Goal: Task Accomplishment & Management: Manage account settings

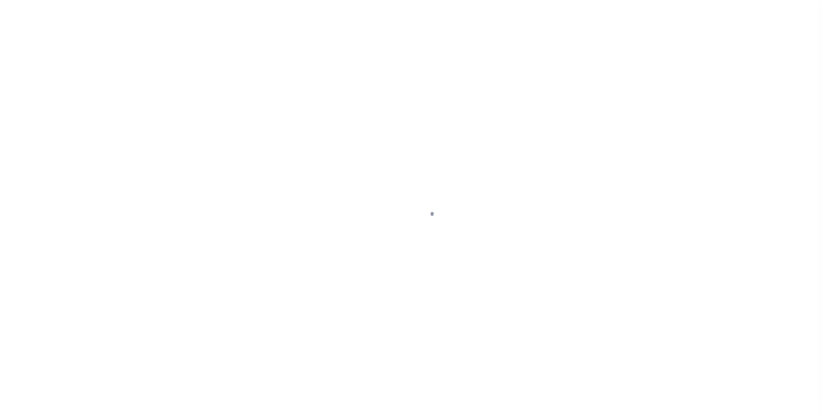
scroll to position [9, 0]
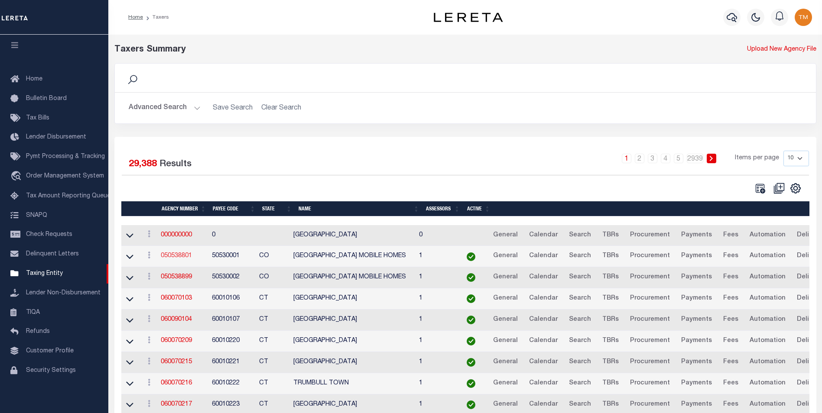
click at [181, 258] on link "050538801" at bounding box center [176, 256] width 31 height 6
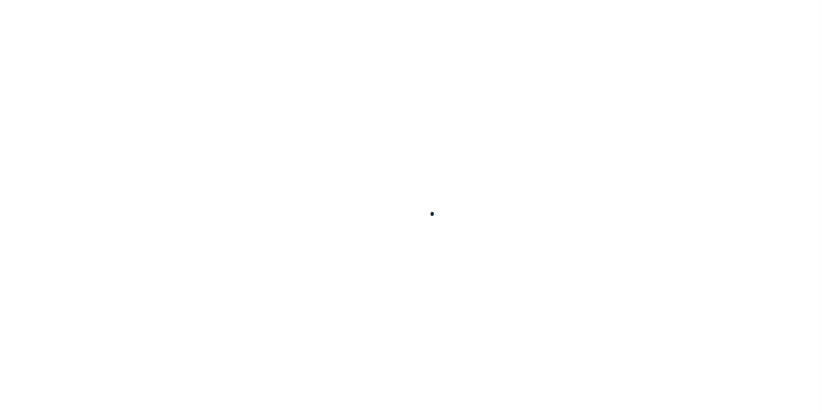
select select
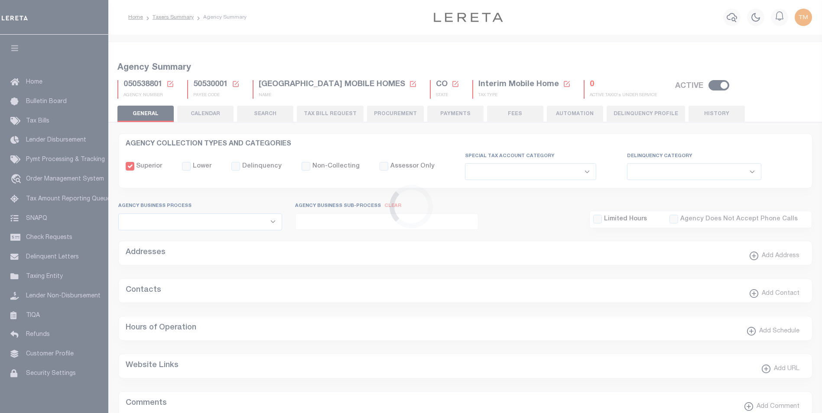
checkbox input "false"
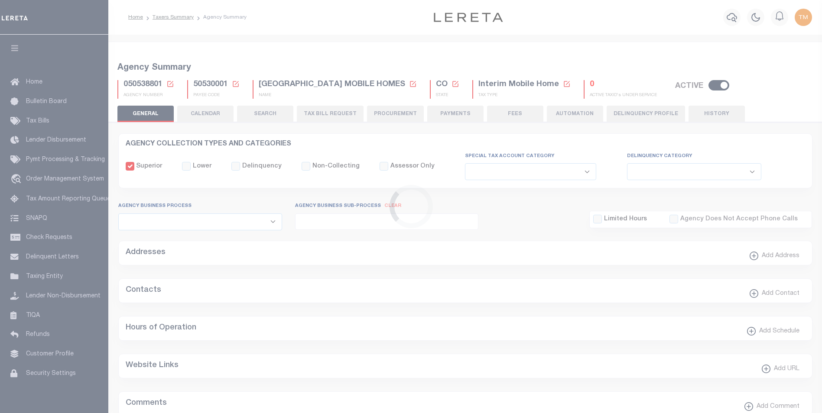
type input "810500000"
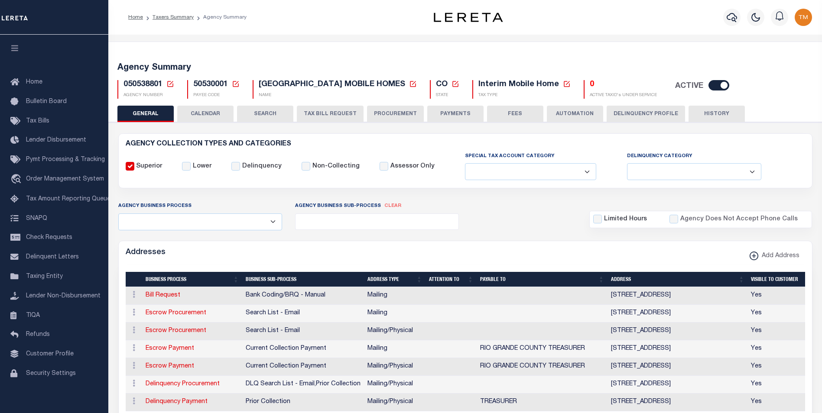
click at [170, 83] on icon at bounding box center [170, 84] width 8 height 8
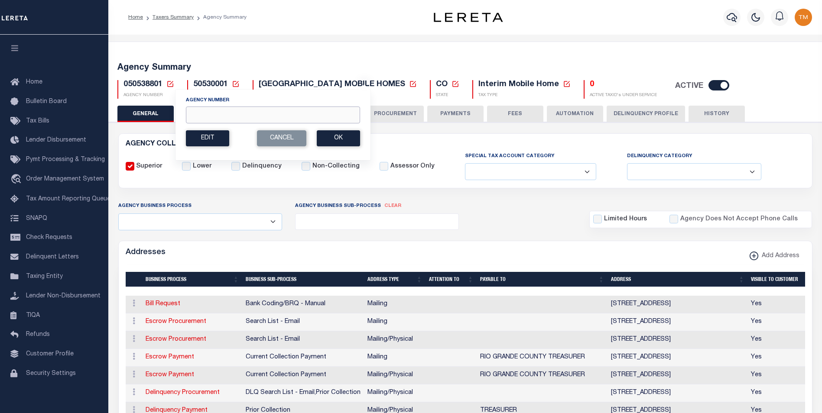
click at [207, 112] on input "Agency Number" at bounding box center [273, 115] width 174 height 17
paste input "060050107"
type input "060050107"
click at [330, 139] on button "Ok" at bounding box center [338, 138] width 43 height 16
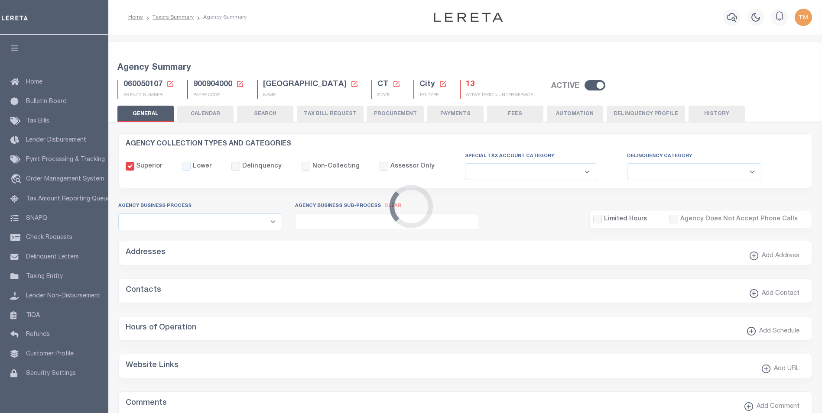
select select
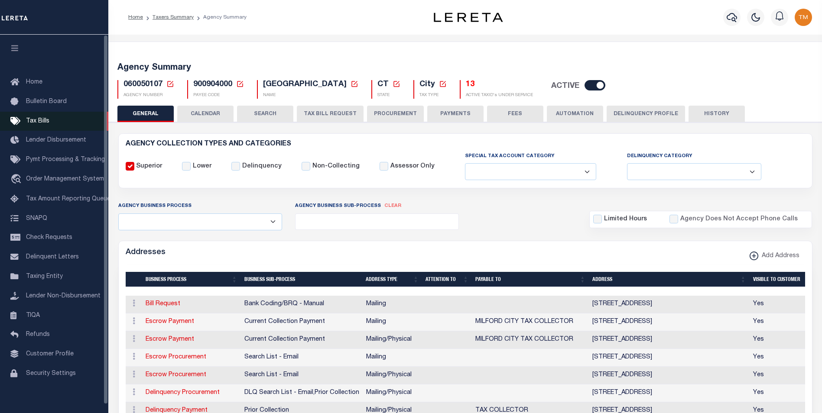
click at [39, 123] on span "Tax Bills" at bounding box center [37, 121] width 23 height 6
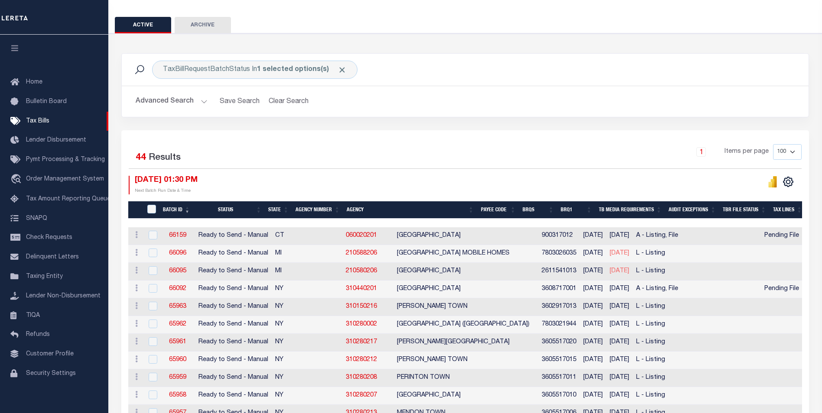
scroll to position [87, 0]
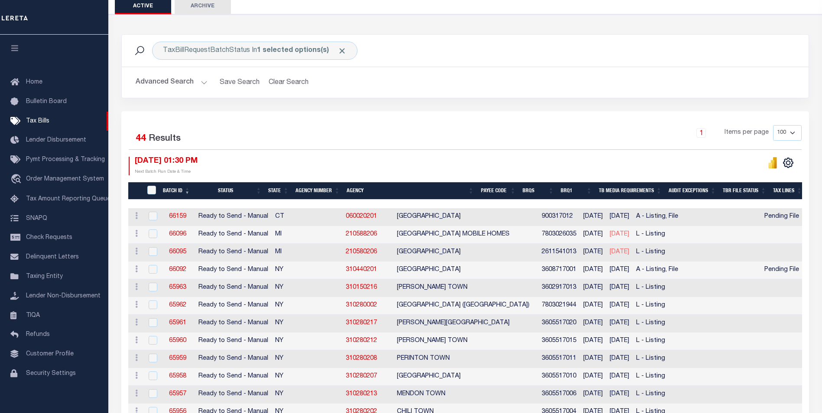
click at [311, 191] on th "Agency Number" at bounding box center [317, 191] width 51 height 18
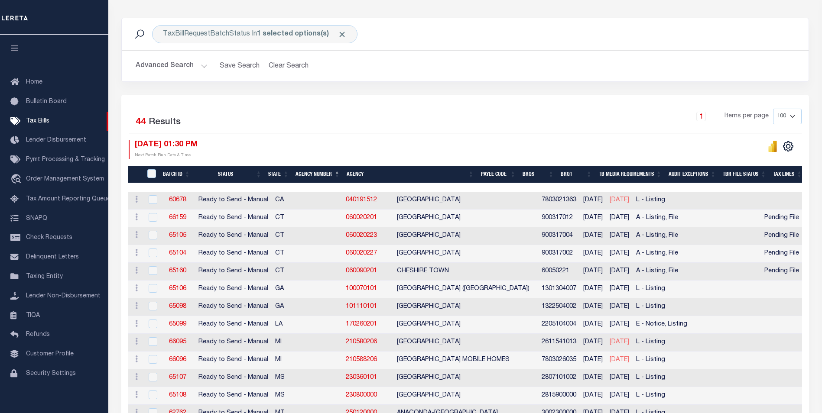
scroll to position [0, 0]
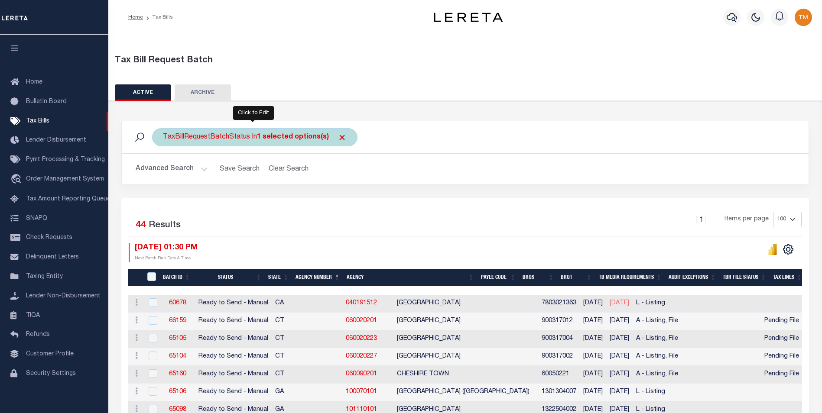
click at [228, 137] on div "TaxBillRequestBatchStatus In 1 selected options(s)" at bounding box center [254, 137] width 205 height 18
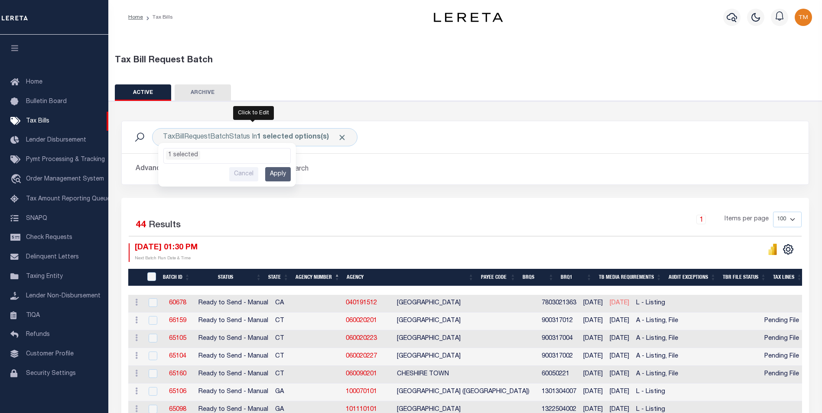
click at [367, 157] on div "Advanced Search Save Search Clear Search Batch ID Equals Equals Is Not Equal To…" at bounding box center [465, 169] width 687 height 31
click at [203, 169] on button "Advanced Search" at bounding box center [172, 169] width 72 height 17
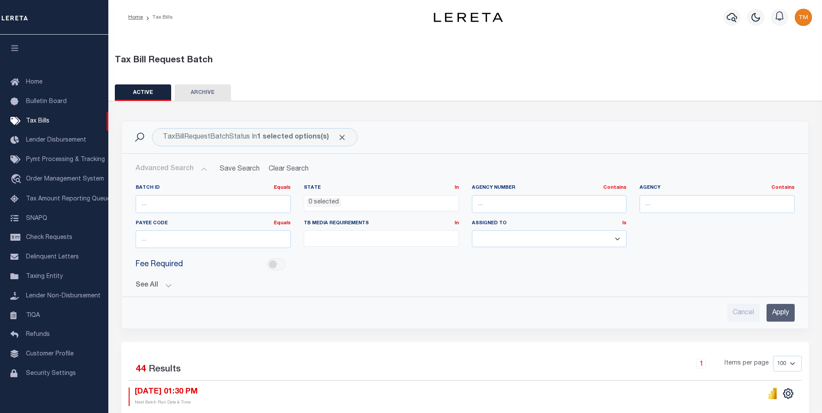
click at [203, 169] on button "Advanced Search" at bounding box center [172, 169] width 72 height 17
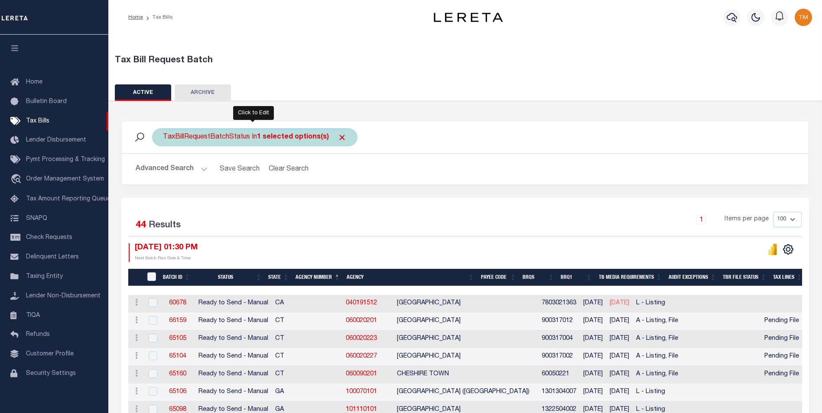
click at [296, 140] on b "1 selected options(s)" at bounding box center [293, 137] width 72 height 7
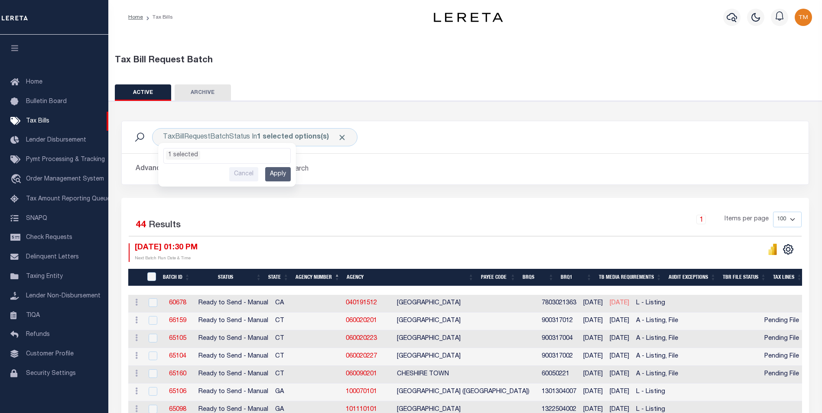
click at [317, 171] on h2 "Advanced Search Save Search Clear Search" at bounding box center [465, 169] width 673 height 17
drag, startPoint x: 210, startPoint y: 138, endPoint x: 142, endPoint y: 137, distance: 68.0
click at [142, 137] on icon at bounding box center [139, 137] width 11 height 11
click at [143, 137] on icon at bounding box center [139, 137] width 11 height 11
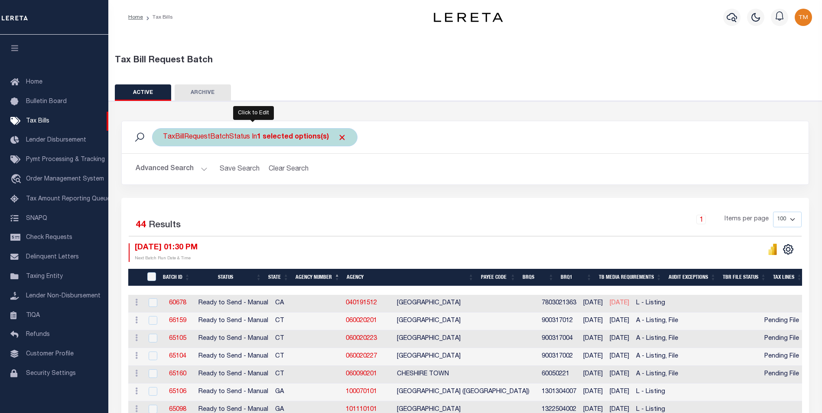
click at [242, 136] on div "TaxBillRequestBatchStatus In 1 selected options(s) Ready to Send - Manual (RTS)…" at bounding box center [254, 137] width 205 height 18
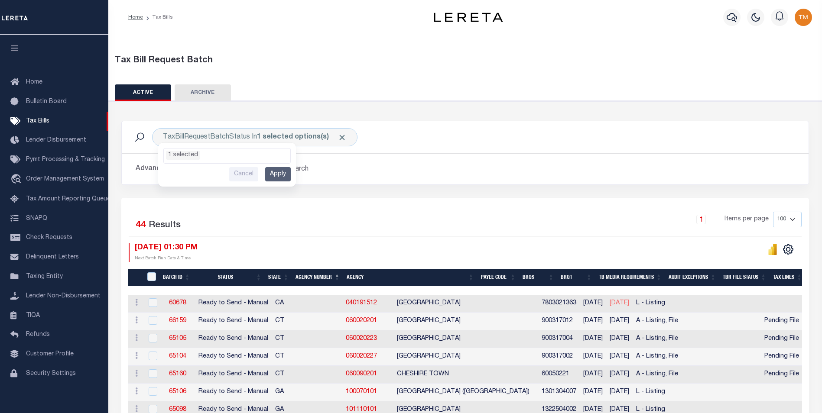
click at [335, 183] on div "Advanced Search Save Search Clear Search Batch ID Equals Equals Is Not Equal To…" at bounding box center [465, 169] width 687 height 31
click at [228, 276] on th "Status" at bounding box center [229, 278] width 71 height 18
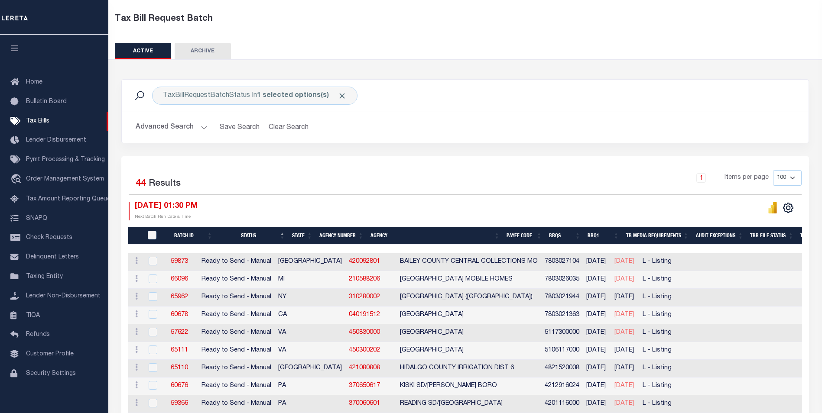
scroll to position [43, 0]
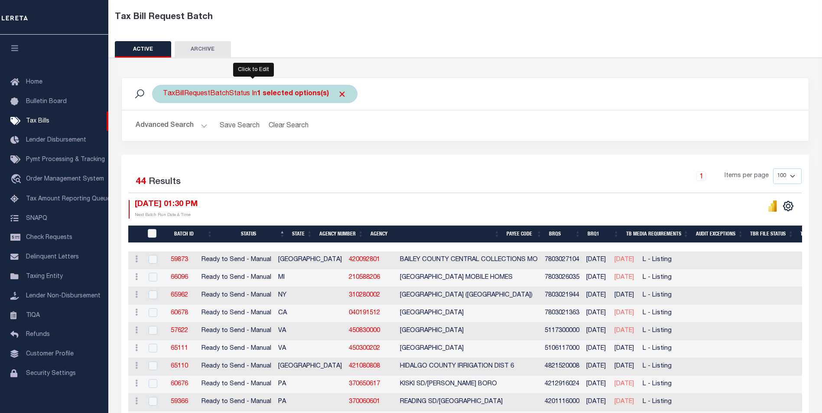
click at [259, 92] on b "1 selected options(s)" at bounding box center [293, 94] width 72 height 7
click at [172, 112] on li "1 selected" at bounding box center [183, 111] width 34 height 9
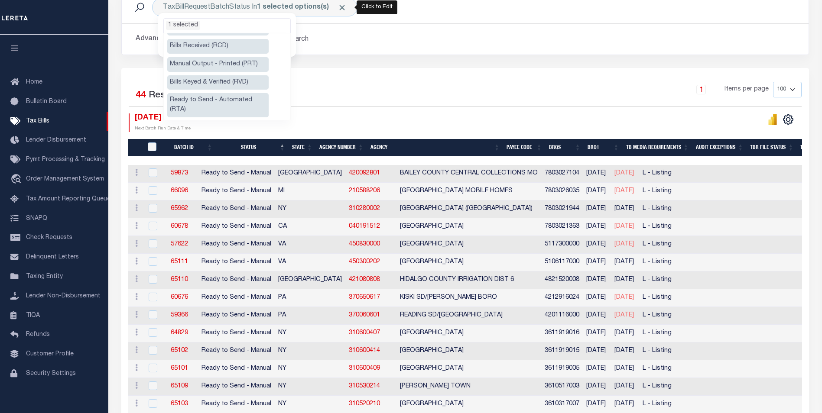
scroll to position [0, 0]
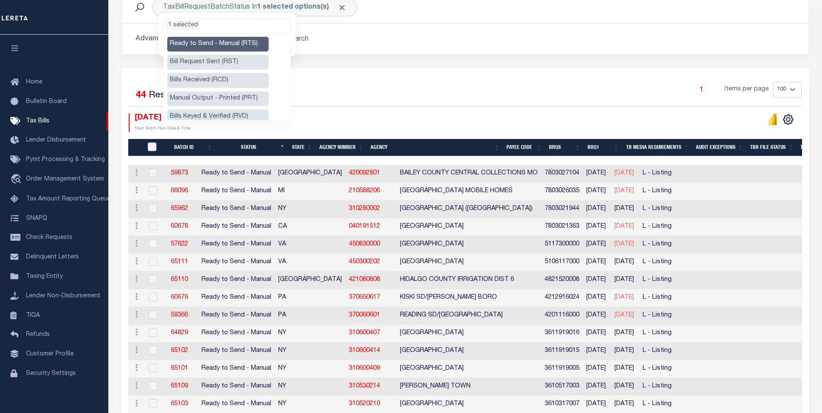
click at [202, 97] on li "Manual Output - Printed (PRT)" at bounding box center [217, 98] width 101 height 15
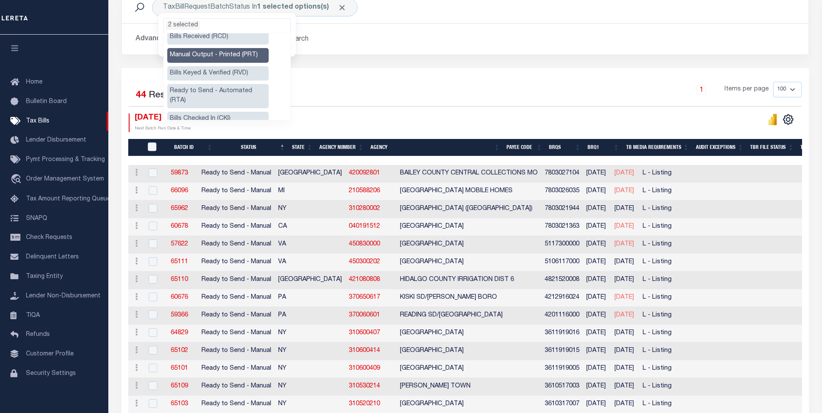
click at [234, 90] on li "Ready to Send - Automated (RTA)" at bounding box center [217, 96] width 101 height 24
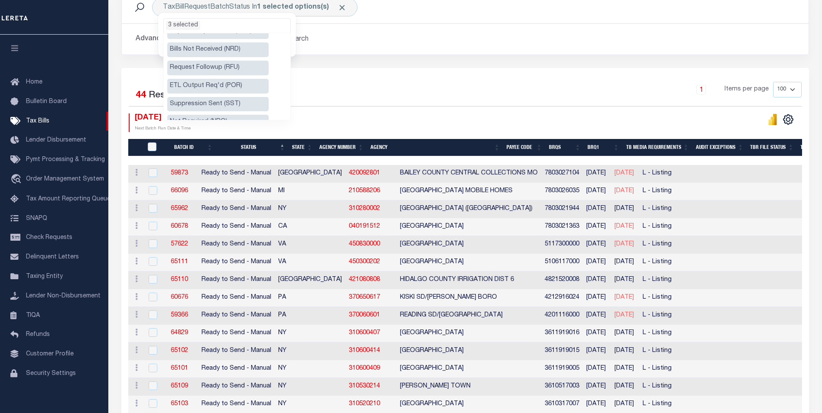
scroll to position [171, 0]
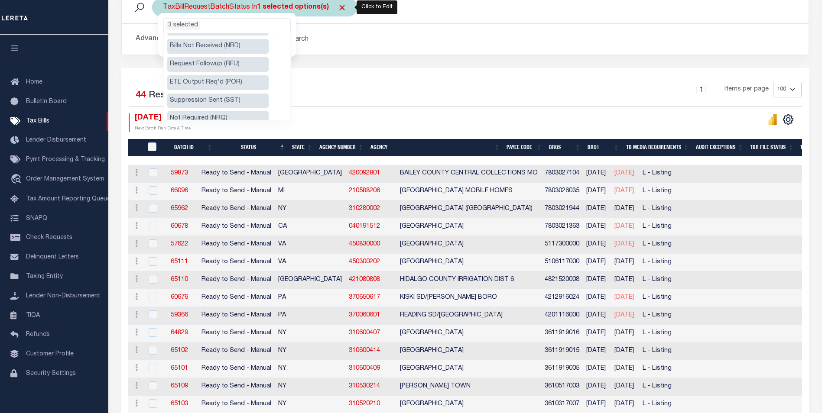
click at [171, 24] on li "3 selected" at bounding box center [183, 25] width 34 height 9
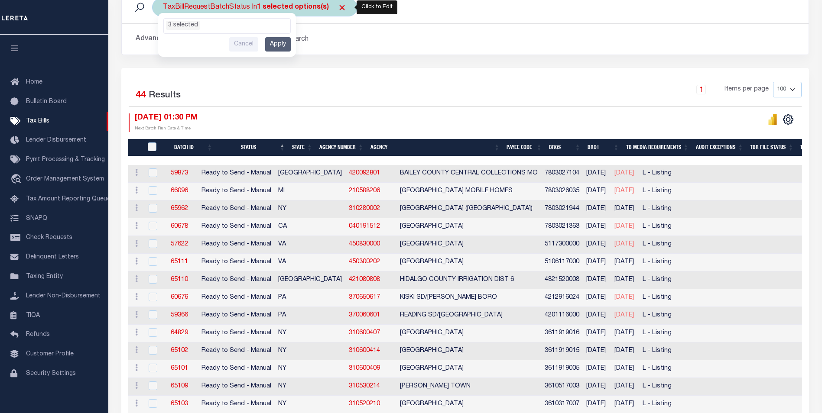
click at [275, 41] on input "Apply" at bounding box center [278, 44] width 26 height 14
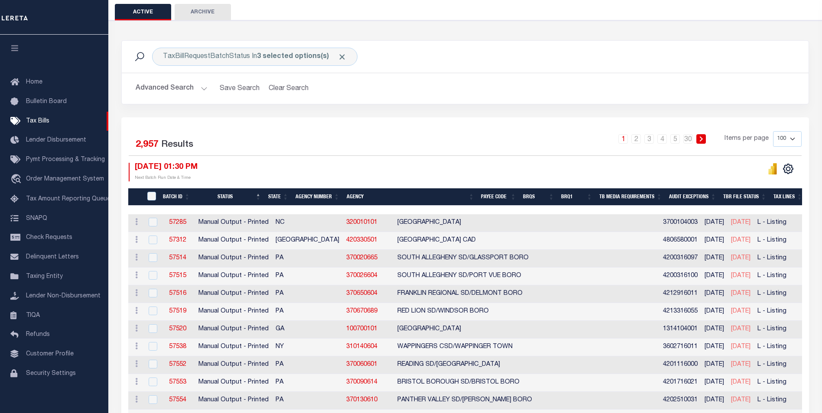
scroll to position [43, 0]
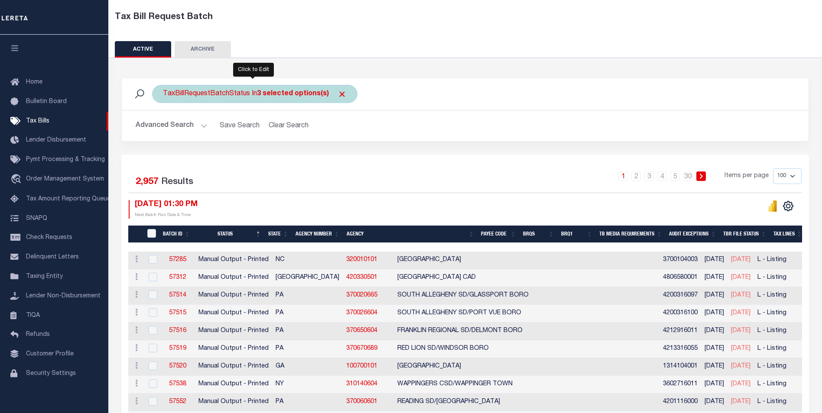
click at [258, 93] on b "3 selected options(s)" at bounding box center [293, 94] width 72 height 7
click at [170, 112] on li "3 selected" at bounding box center [183, 111] width 34 height 9
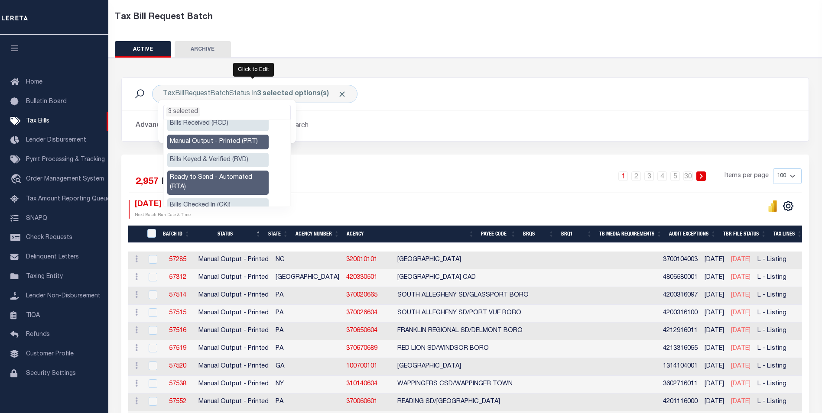
scroll to position [87, 0]
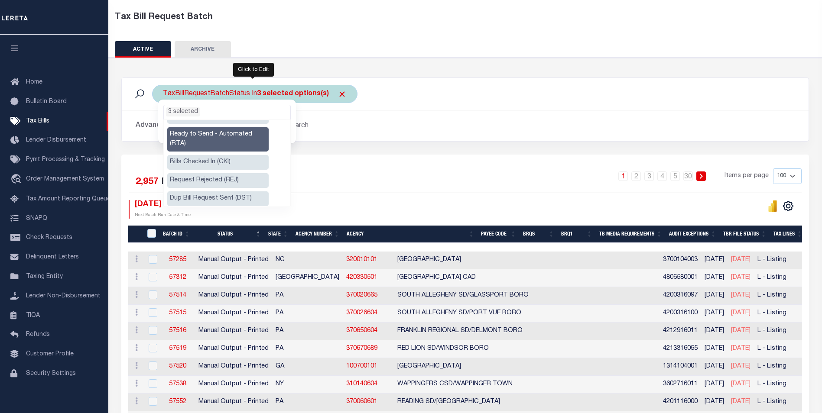
click at [169, 111] on li "3 selected" at bounding box center [183, 111] width 34 height 9
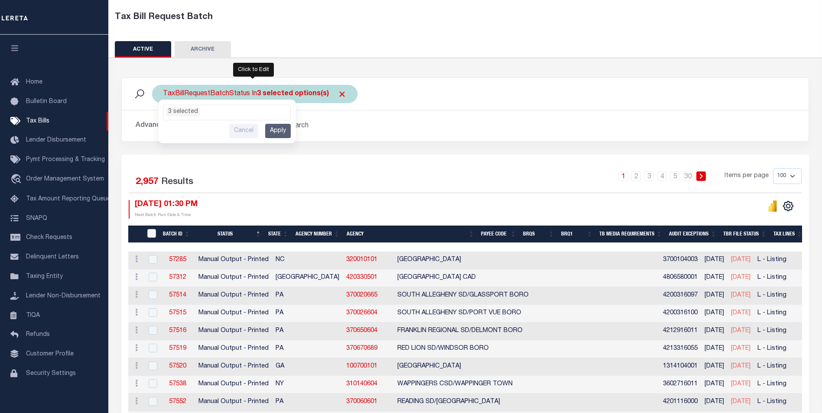
click at [278, 133] on input "Apply" at bounding box center [278, 131] width 26 height 14
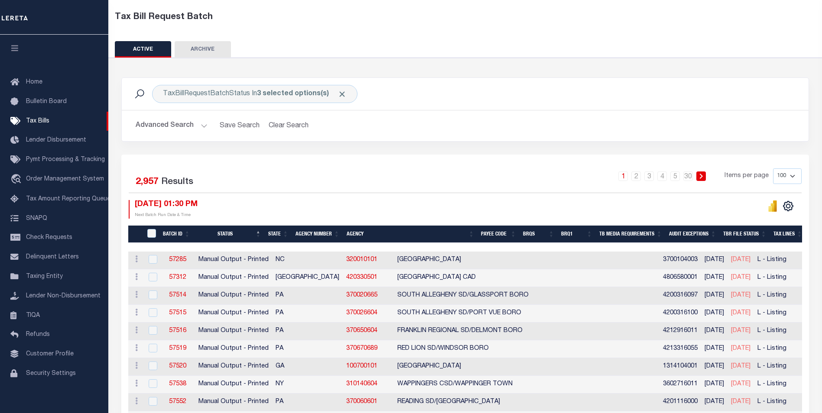
click at [201, 127] on button "Advanced Search" at bounding box center [172, 125] width 72 height 17
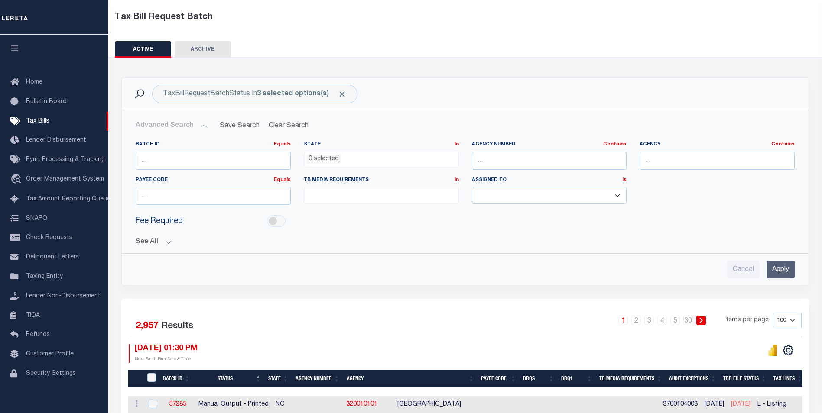
click at [166, 242] on button "See All" at bounding box center [465, 242] width 659 height 8
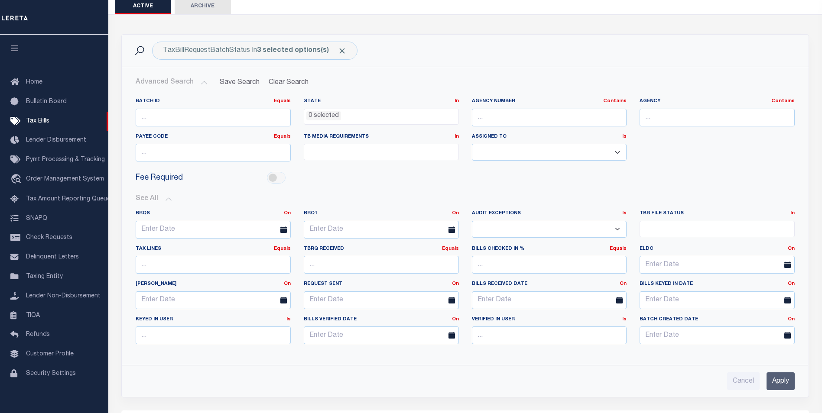
click at [699, 230] on ul at bounding box center [717, 227] width 154 height 12
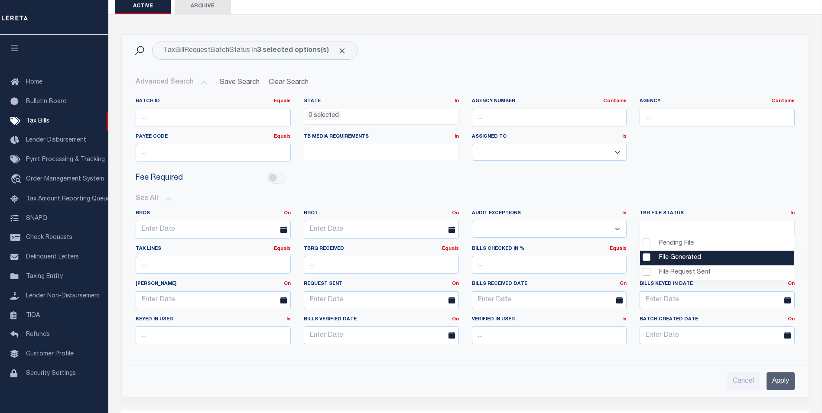
click at [641, 259] on li "File Generated" at bounding box center [717, 258] width 154 height 15
select select "2"
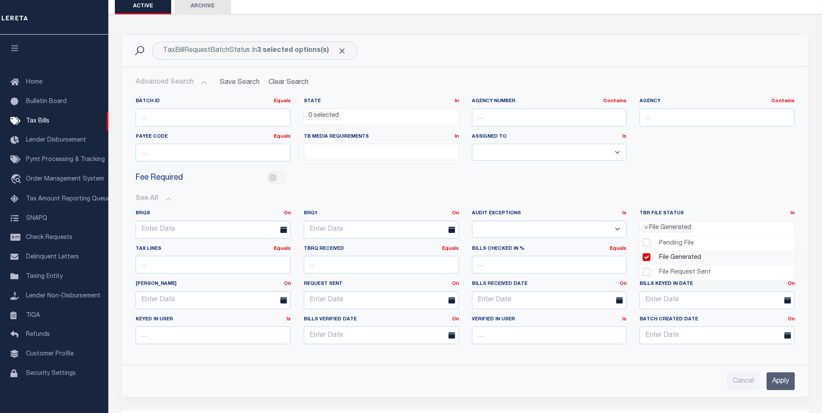
drag, startPoint x: 547, startPoint y: 54, endPoint x: 609, endPoint y: 84, distance: 69.0
click at [547, 54] on div "TaxBillRequestBatchStatus In 3 selected options(s) Search" at bounding box center [465, 51] width 673 height 18
drag, startPoint x: 783, startPoint y: 383, endPoint x: 629, endPoint y: 388, distance: 154.3
click at [783, 383] on input "Apply" at bounding box center [780, 382] width 28 height 18
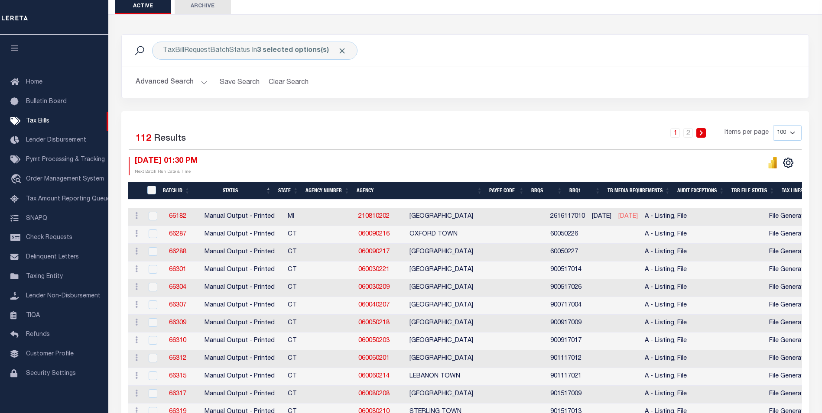
click at [332, 190] on th "Agency Number" at bounding box center [327, 191] width 51 height 18
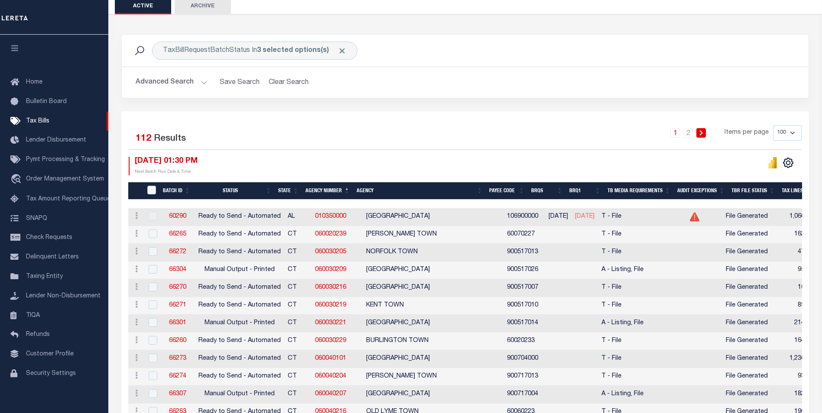
click at [331, 190] on th "Agency Number" at bounding box center [327, 191] width 51 height 18
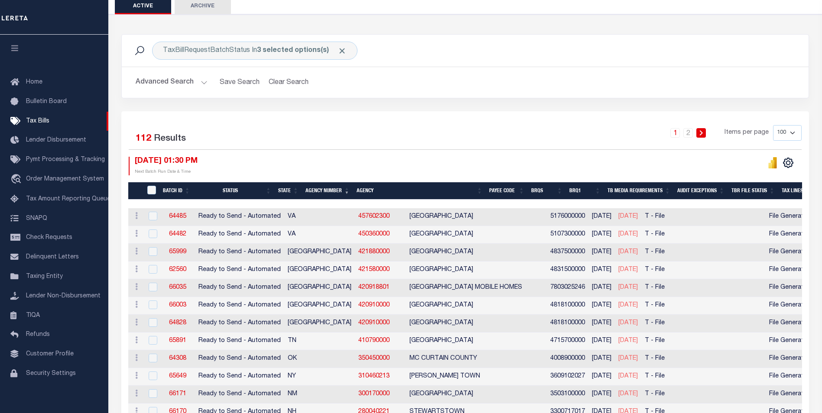
click at [330, 190] on th "Agency Number" at bounding box center [327, 191] width 51 height 18
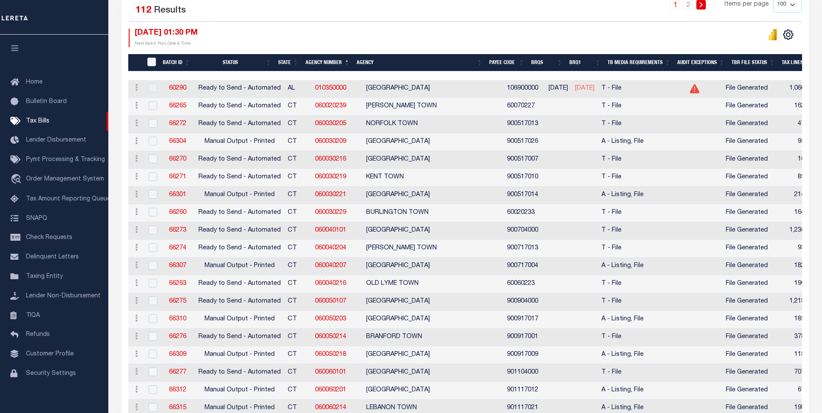
scroll to position [217, 0]
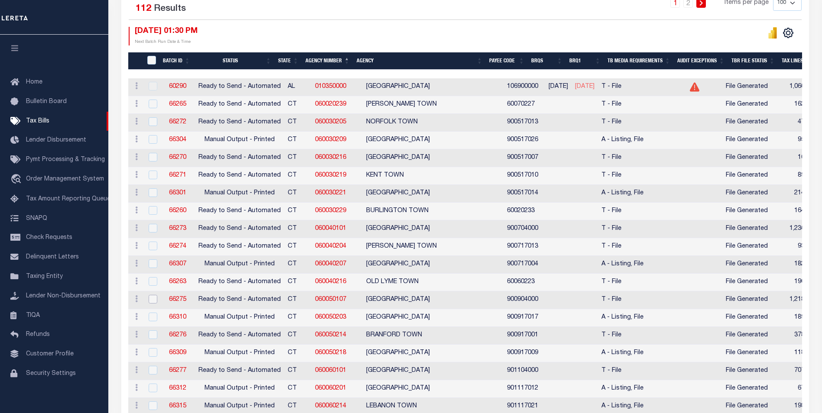
click at [151, 301] on input "checkbox" at bounding box center [153, 299] width 9 height 9
checkbox input "true"
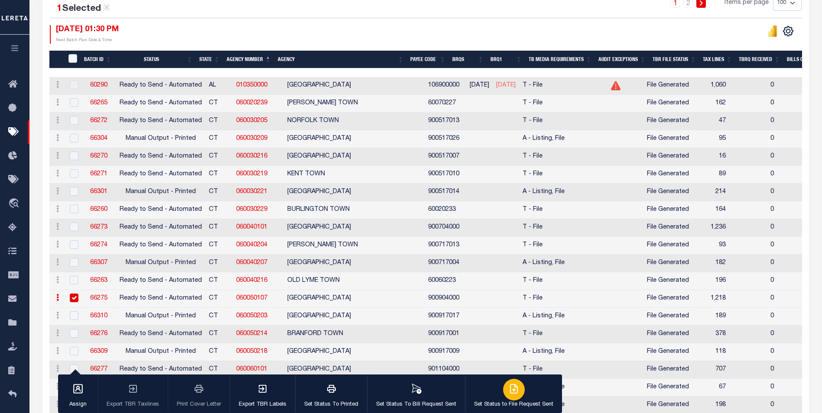
click at [509, 393] on icon "button" at bounding box center [514, 389] width 10 height 10
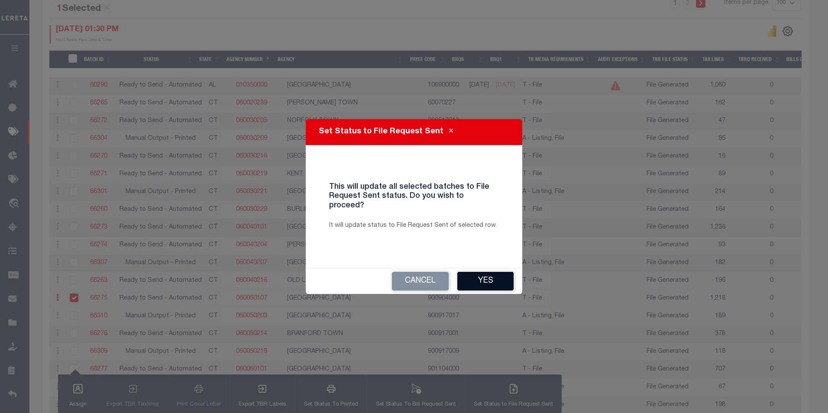
click at [488, 275] on button "Yes" at bounding box center [485, 281] width 56 height 19
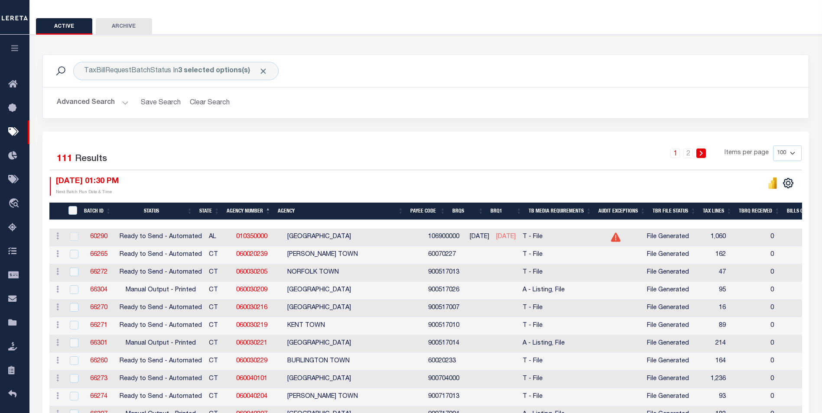
scroll to position [43, 0]
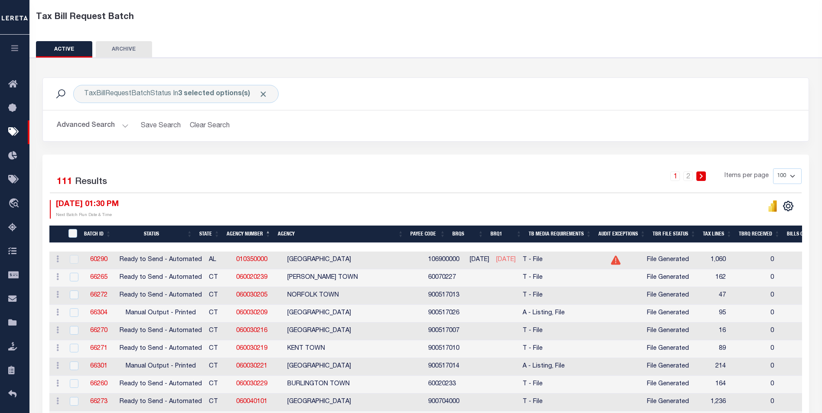
click at [18, 52] on icon "button" at bounding box center [15, 48] width 10 height 8
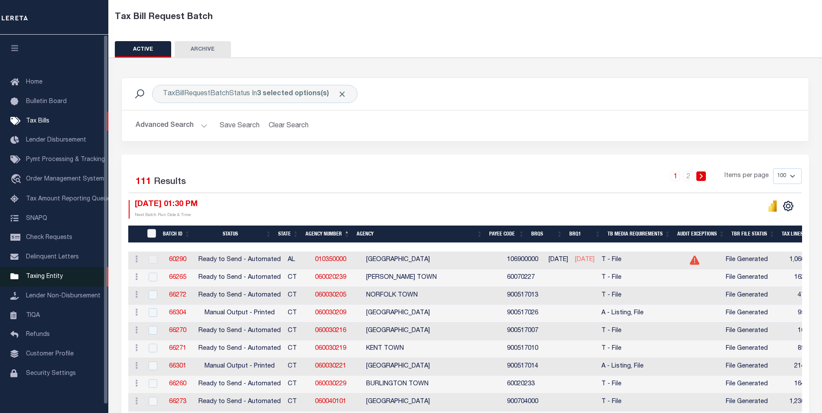
click at [53, 278] on span "Taxing Entity" at bounding box center [44, 277] width 37 height 6
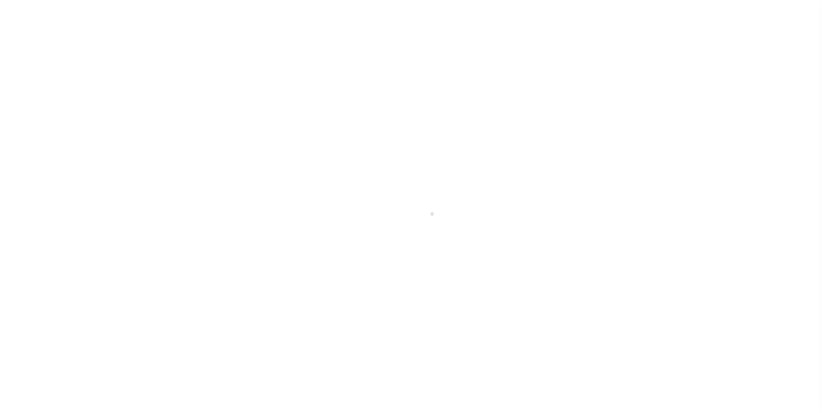
scroll to position [9, 0]
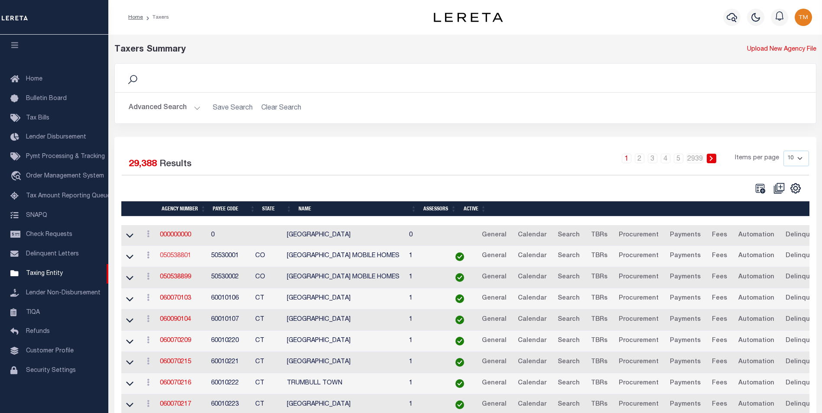
click at [186, 258] on link "050538801" at bounding box center [175, 256] width 31 height 6
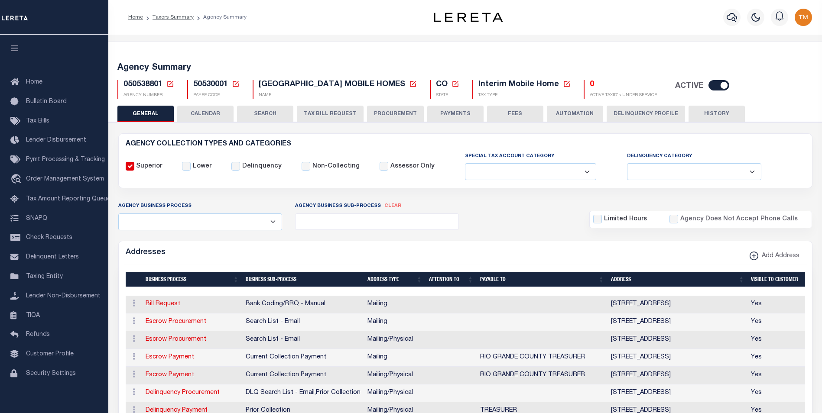
select select
click at [169, 82] on icon at bounding box center [170, 84] width 8 height 8
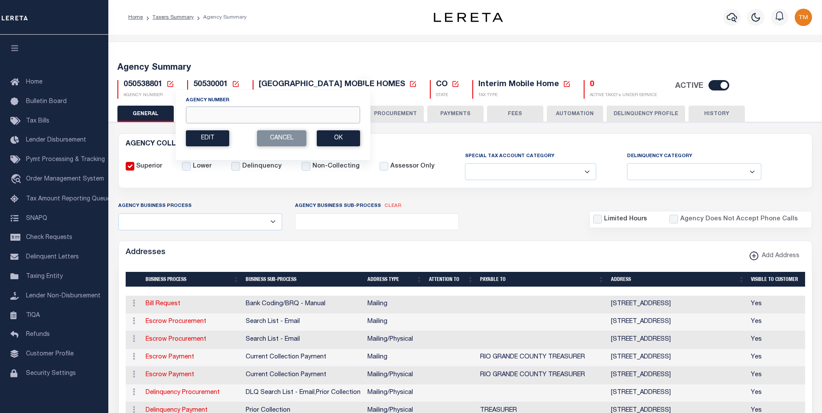
drag, startPoint x: 197, startPoint y: 117, endPoint x: 151, endPoint y: 118, distance: 46.4
click at [197, 117] on input "Agency Number" at bounding box center [273, 115] width 174 height 17
paste input "060050203"
type input "060050203"
click at [343, 136] on button "Ok" at bounding box center [338, 138] width 43 height 16
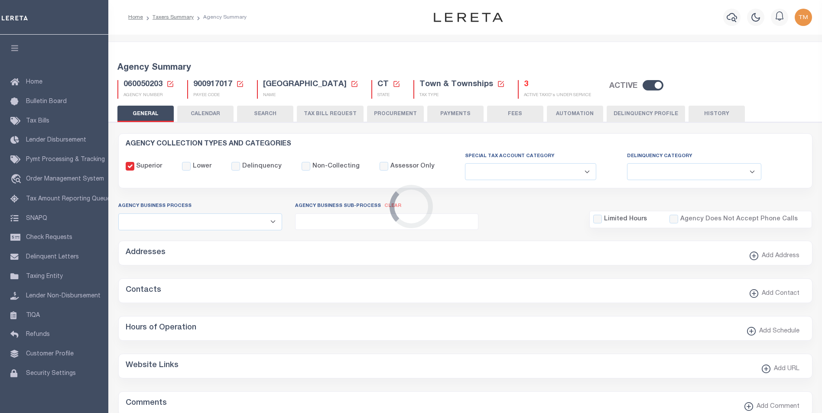
select select
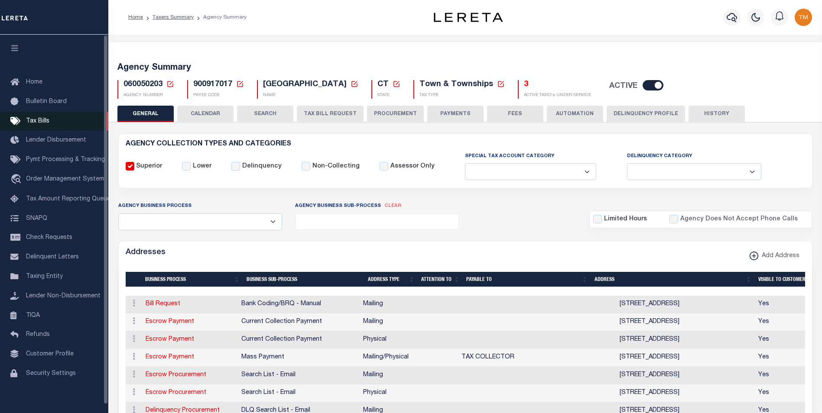
click at [44, 120] on span "Tax Bills" at bounding box center [37, 121] width 23 height 6
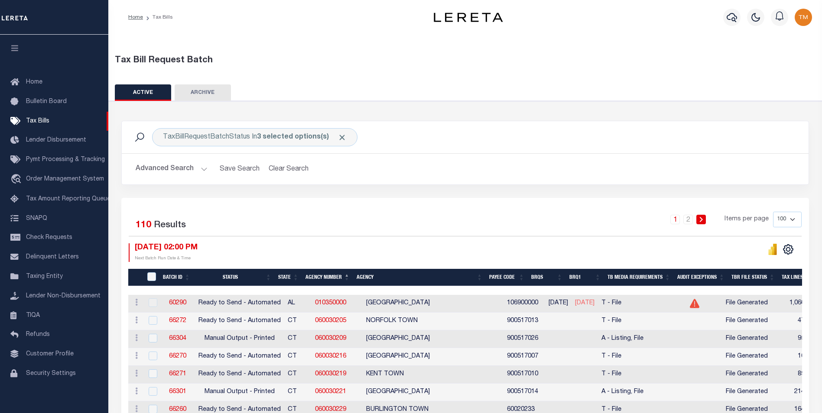
click at [233, 276] on th "Status" at bounding box center [234, 278] width 81 height 18
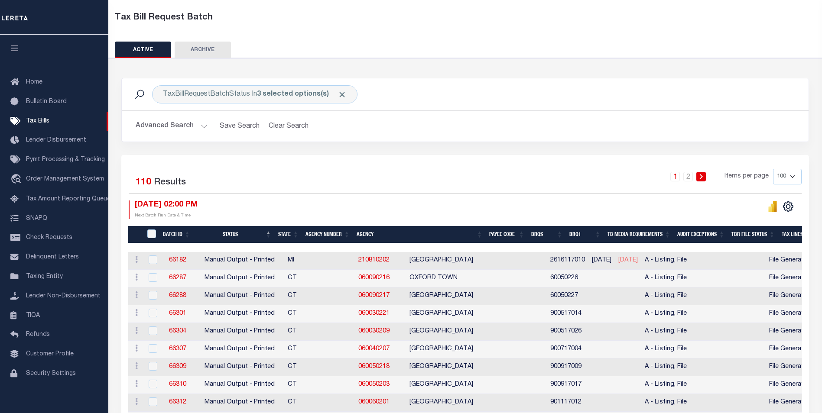
scroll to position [43, 0]
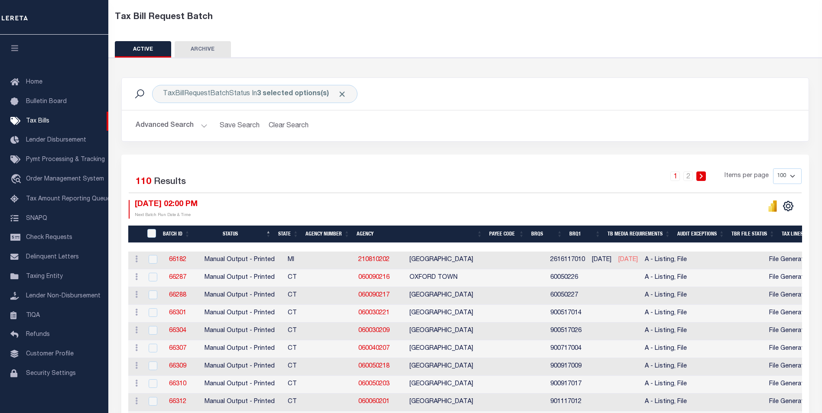
click at [329, 235] on th "Agency Number" at bounding box center [327, 235] width 51 height 18
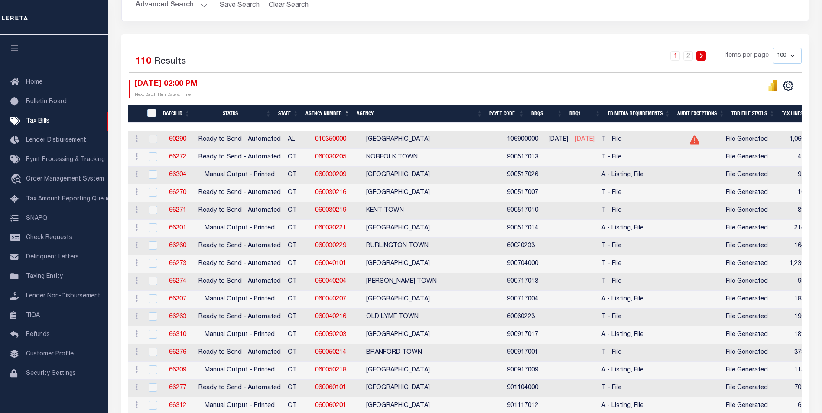
scroll to position [173, 0]
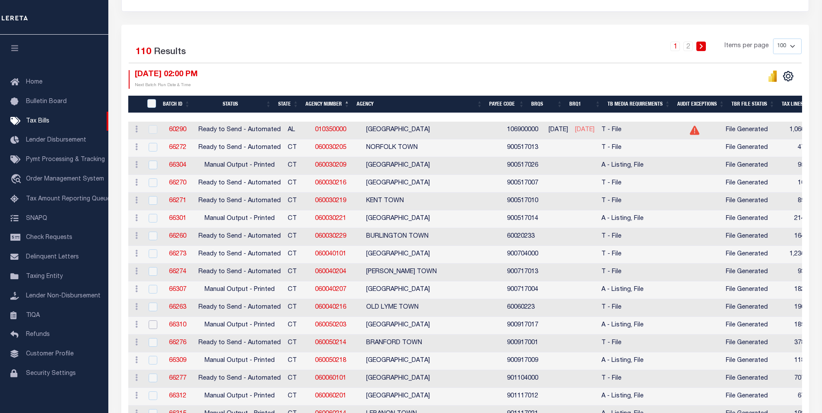
click at [153, 327] on input "checkbox" at bounding box center [153, 325] width 9 height 9
checkbox input "true"
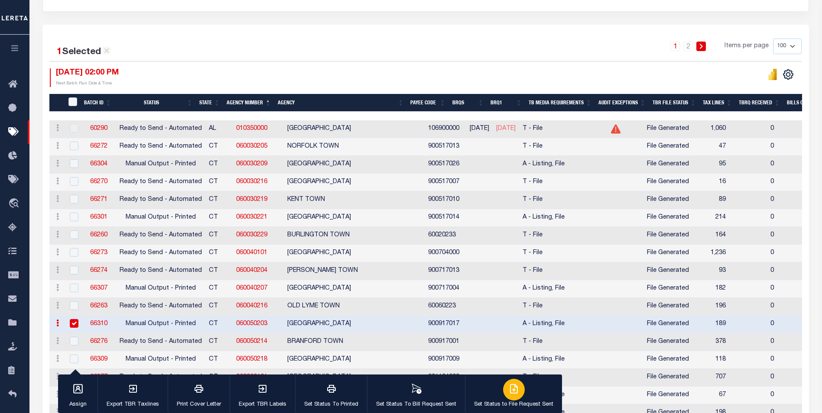
click at [505, 400] on button "Set Status to File Request Sent" at bounding box center [513, 394] width 97 height 39
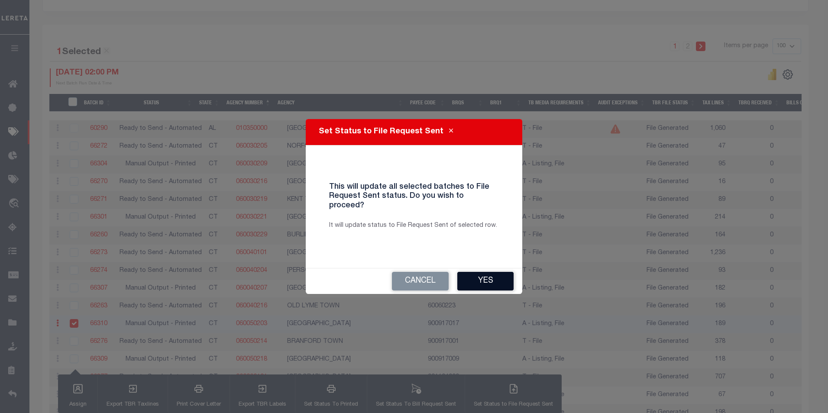
click at [493, 280] on button "Yes" at bounding box center [485, 281] width 56 height 19
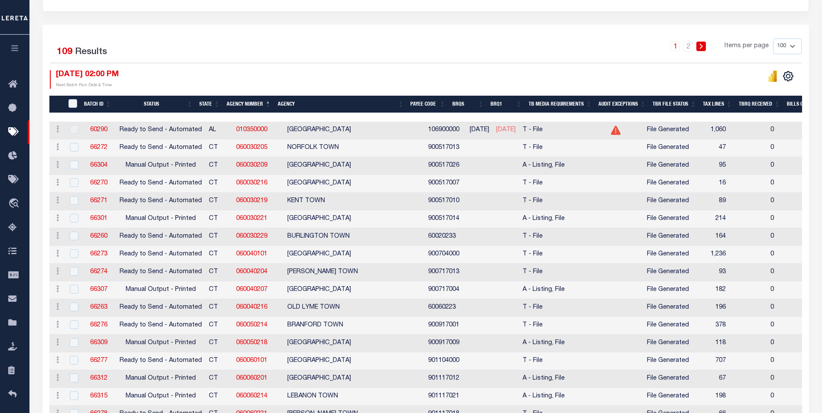
click at [16, 50] on icon "button" at bounding box center [15, 48] width 10 height 8
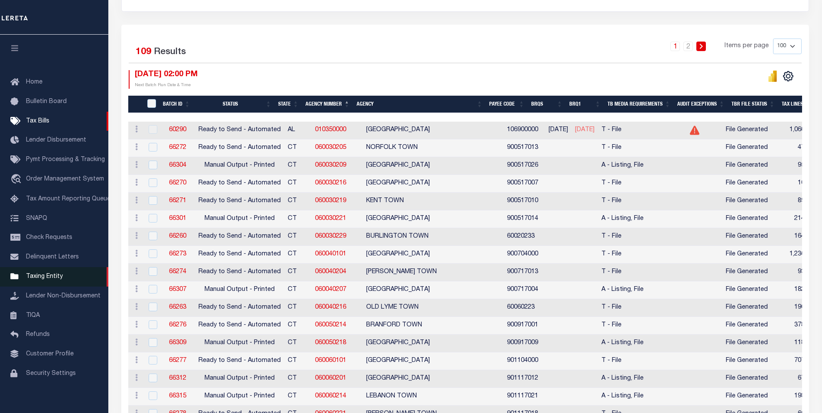
click at [49, 280] on span "Taxing Entity" at bounding box center [44, 277] width 37 height 6
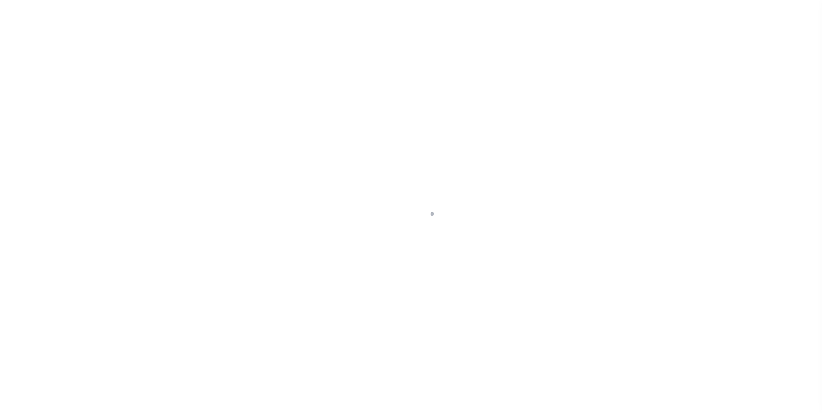
scroll to position [9, 0]
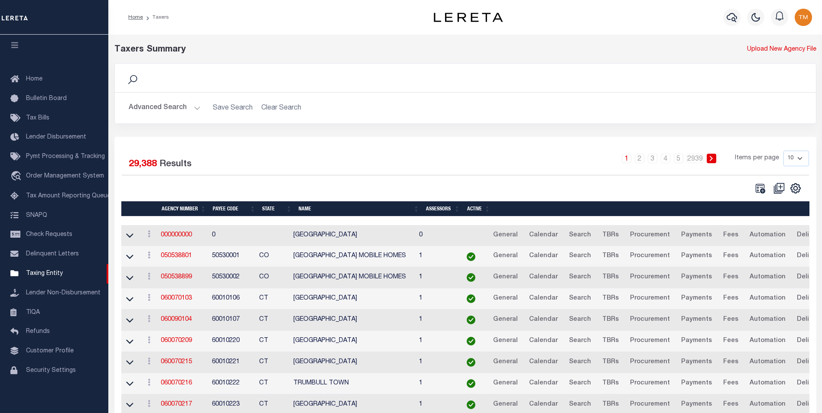
click at [175, 253] on td "050538801" at bounding box center [182, 256] width 51 height 21
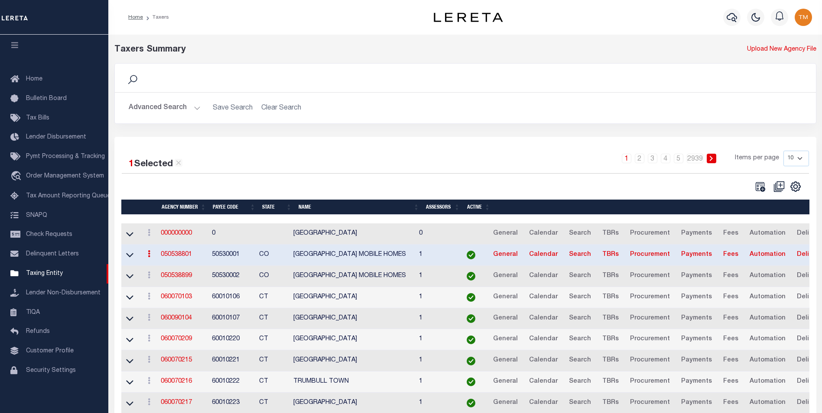
click at [173, 256] on link "050538801" at bounding box center [176, 255] width 31 height 6
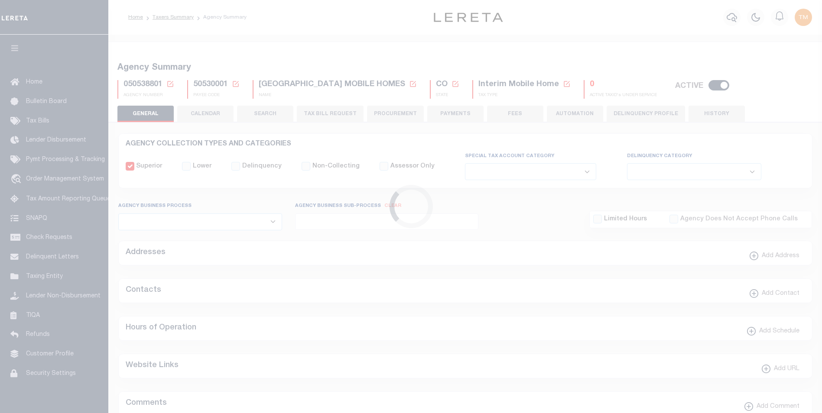
select select
click at [168, 87] on icon at bounding box center [170, 84] width 8 height 8
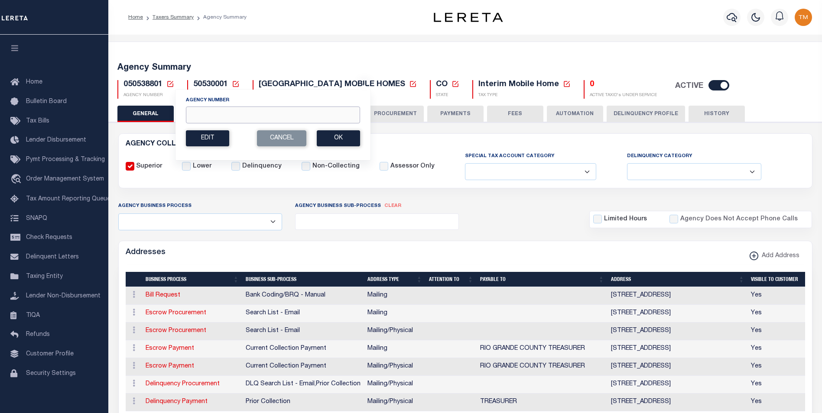
drag, startPoint x: 201, startPoint y: 116, endPoint x: 181, endPoint y: 116, distance: 19.9
click at [201, 116] on input "Agency Number" at bounding box center [273, 115] width 174 height 17
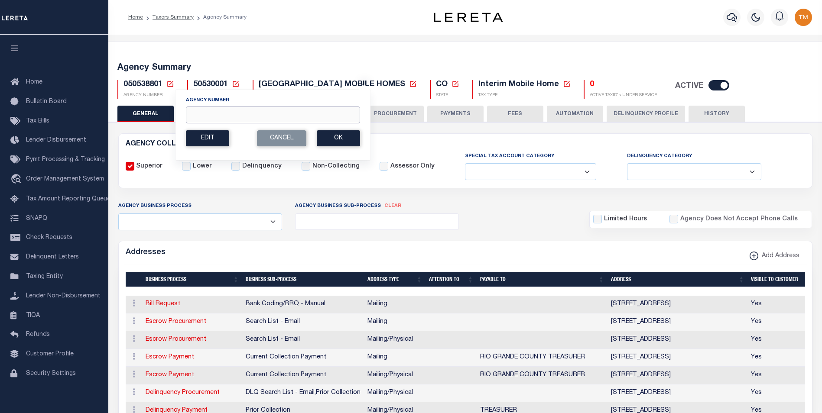
paste input "060050214"
type input "060050214"
click at [328, 135] on button "Ok" at bounding box center [338, 138] width 43 height 16
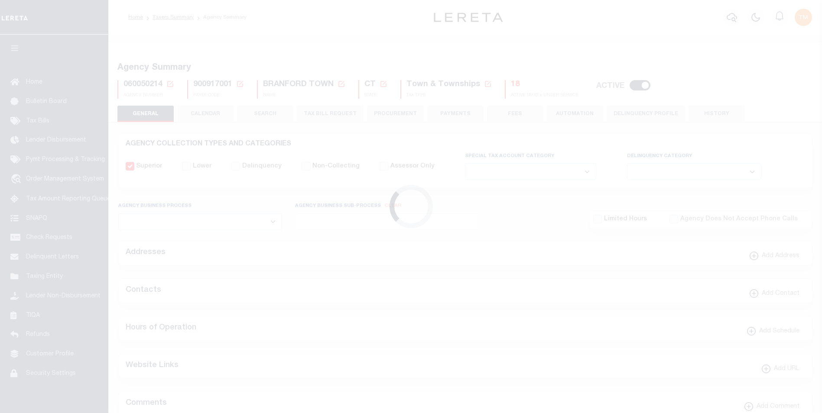
select select
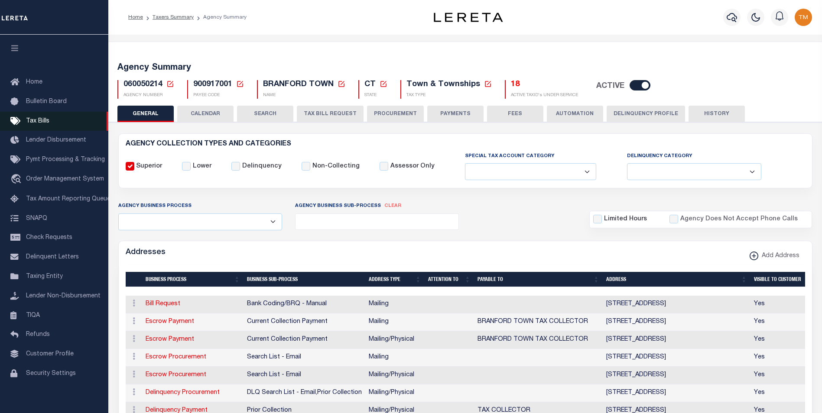
click at [39, 123] on span "Tax Bills" at bounding box center [37, 121] width 23 height 6
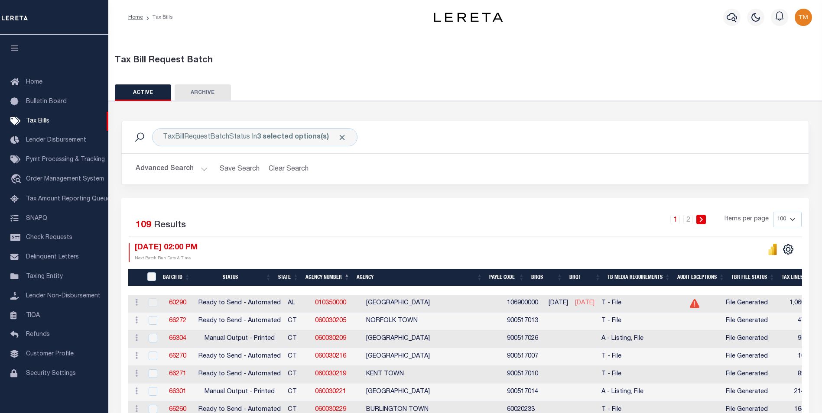
click at [230, 275] on th "Status" at bounding box center [234, 278] width 81 height 18
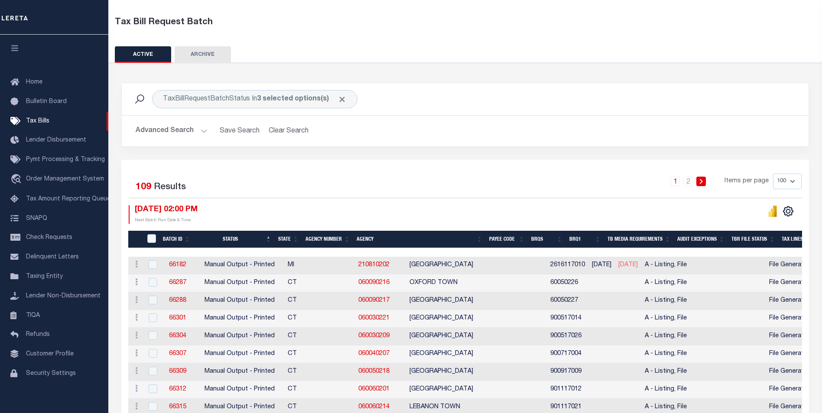
scroll to position [43, 0]
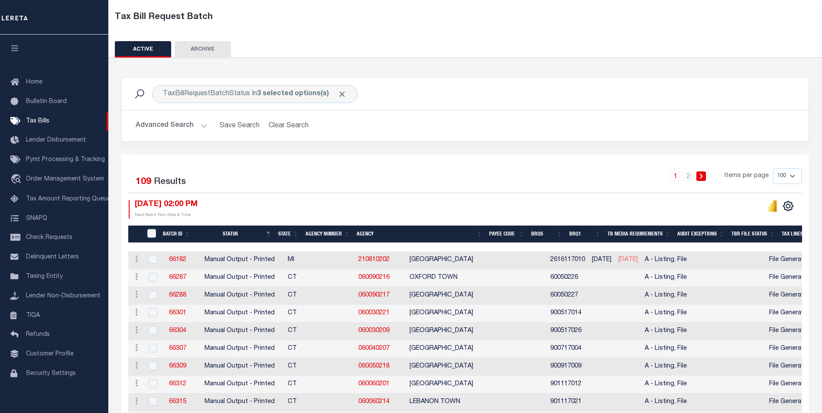
click at [322, 231] on th "Agency Number" at bounding box center [327, 235] width 51 height 18
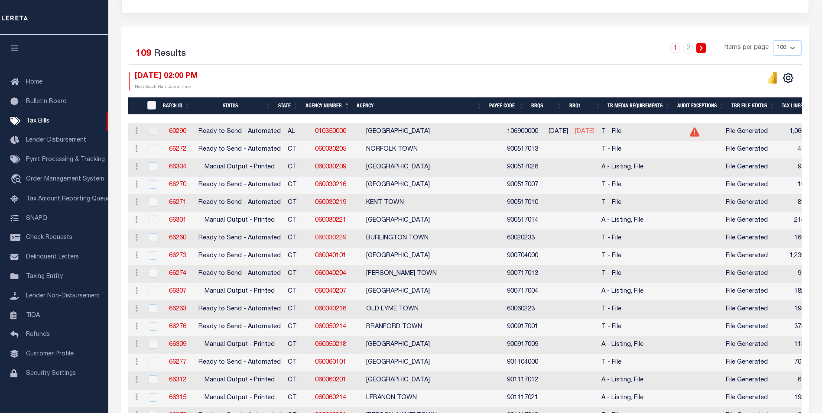
scroll to position [173, 0]
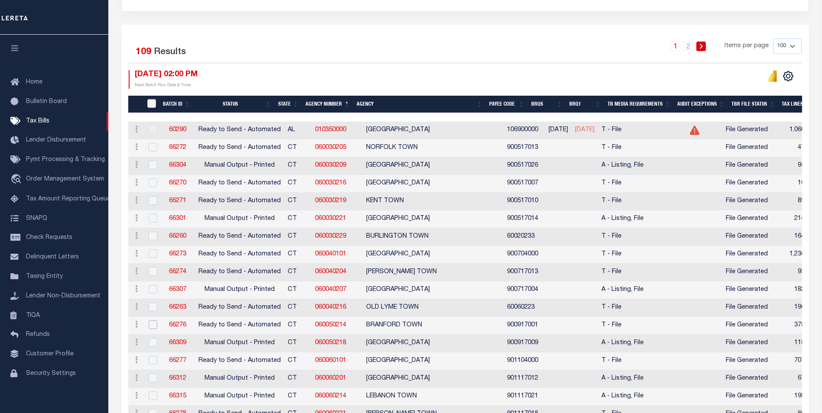
click at [152, 327] on input "checkbox" at bounding box center [153, 325] width 9 height 9
checkbox input "true"
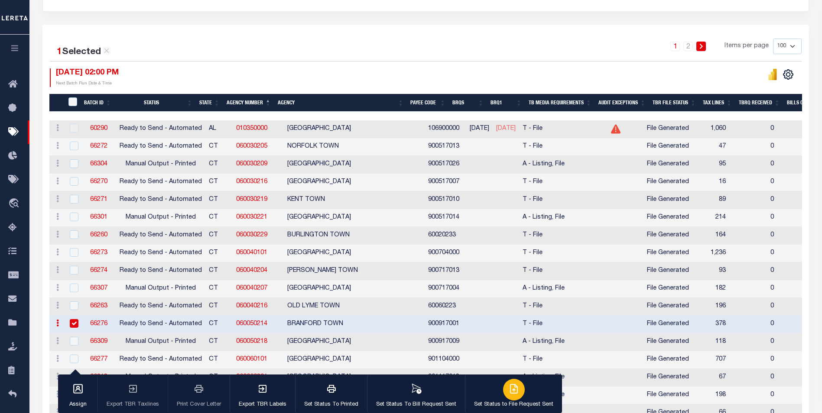
click at [489, 403] on p "Set Status to File Request Sent" at bounding box center [513, 405] width 79 height 9
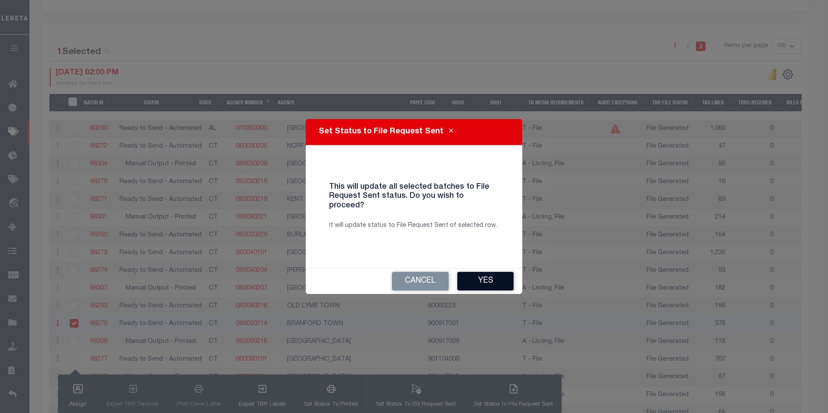
click at [465, 273] on button "Yes" at bounding box center [485, 281] width 56 height 19
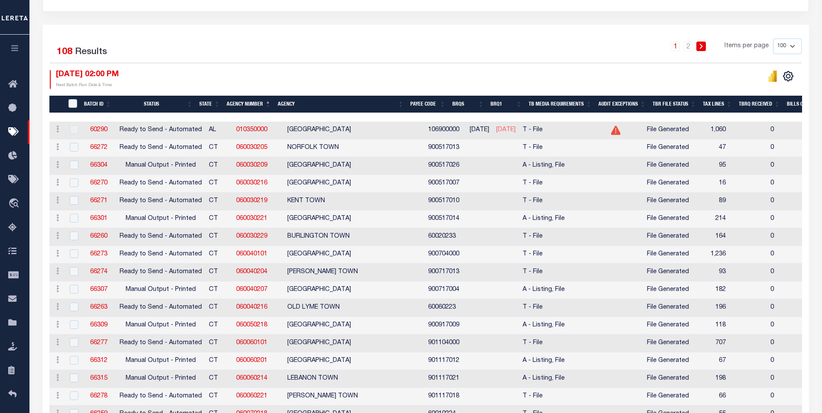
click at [19, 52] on icon "button" at bounding box center [15, 48] width 10 height 8
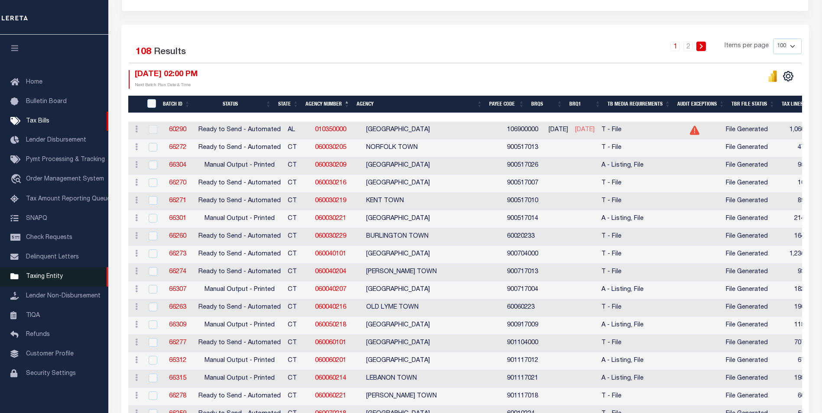
click at [50, 279] on span "Taxing Entity" at bounding box center [44, 277] width 37 height 6
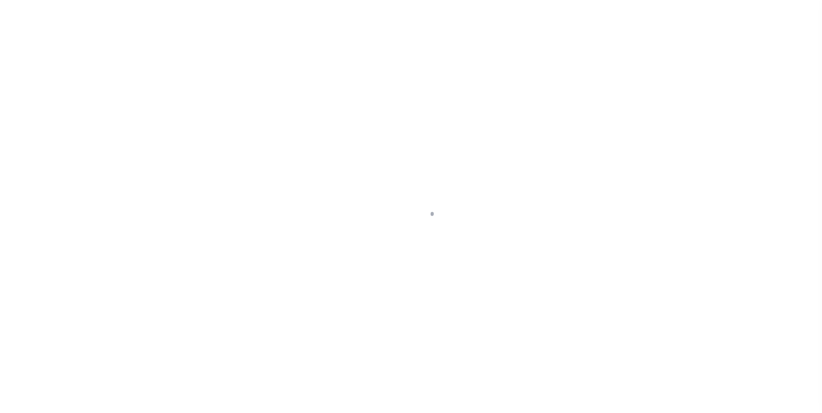
scroll to position [9, 0]
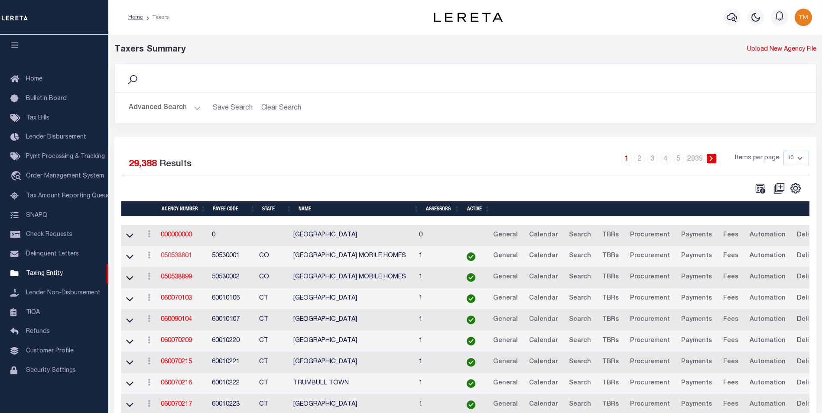
click at [183, 257] on link "050538801" at bounding box center [176, 256] width 31 height 6
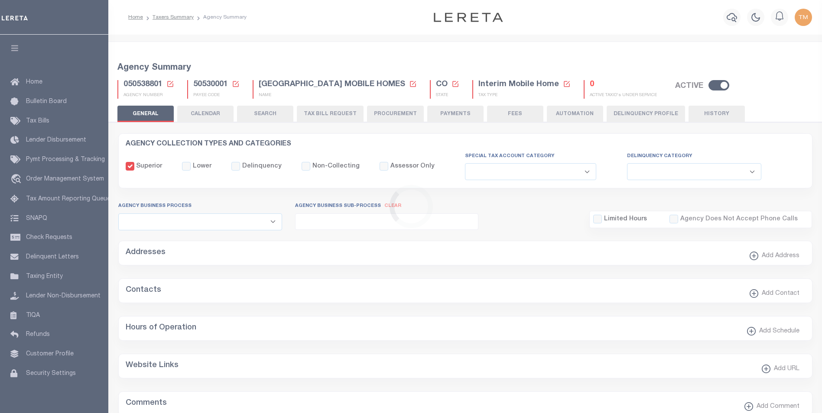
select select
click at [170, 85] on icon at bounding box center [170, 84] width 8 height 8
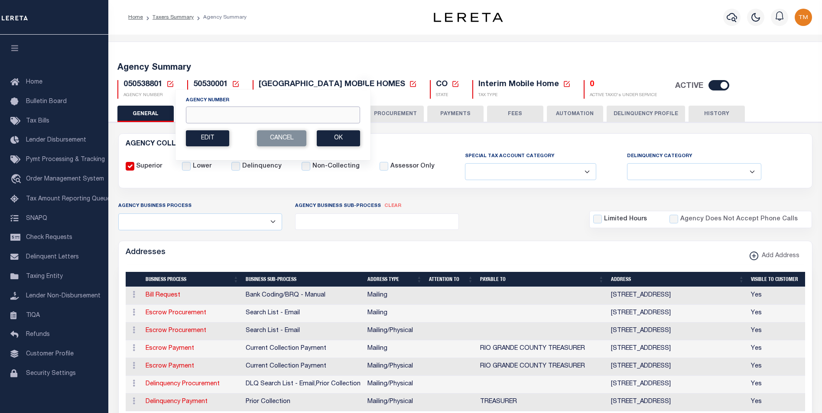
click at [211, 117] on input "Agency Number" at bounding box center [273, 115] width 174 height 17
paste input "060050218"
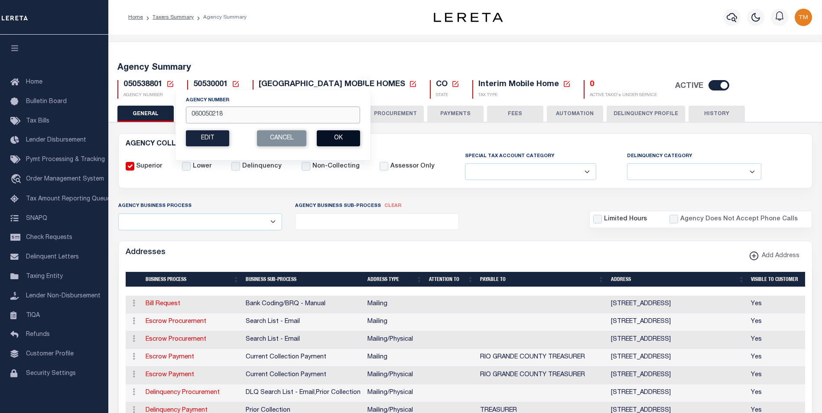
type input "060050218"
click at [334, 137] on button "Ok" at bounding box center [338, 138] width 43 height 16
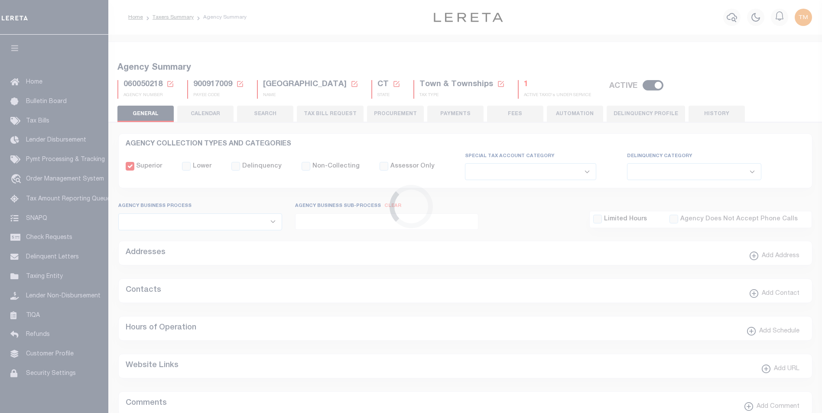
select select
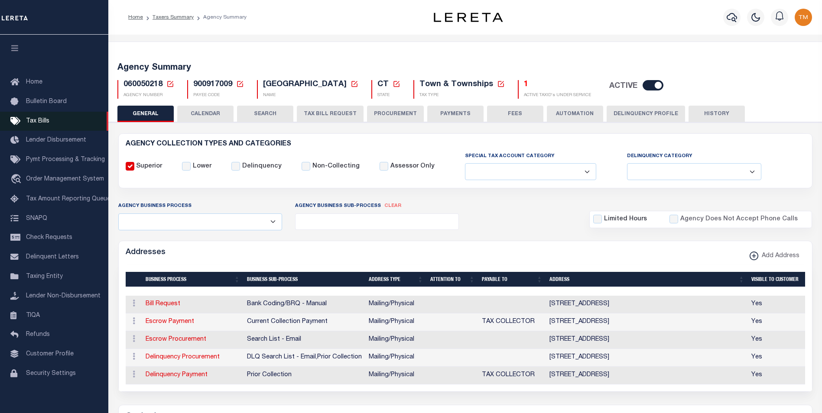
click at [32, 122] on span "Tax Bills" at bounding box center [37, 121] width 23 height 6
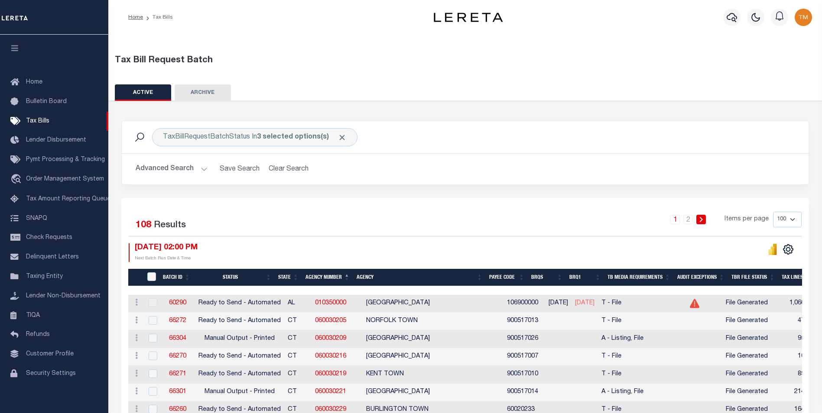
click at [321, 278] on th "Agency Number" at bounding box center [327, 278] width 51 height 18
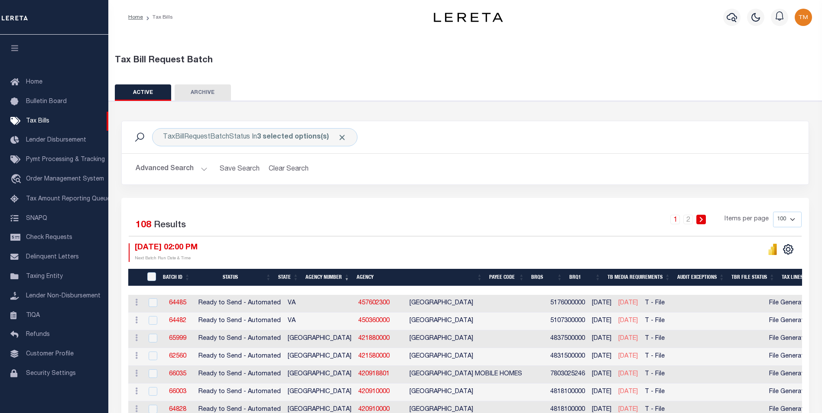
click at [232, 277] on th "Status" at bounding box center [234, 278] width 81 height 18
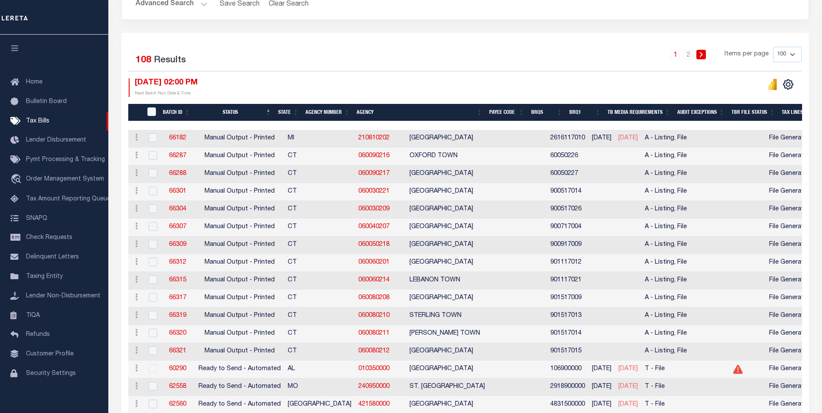
scroll to position [173, 0]
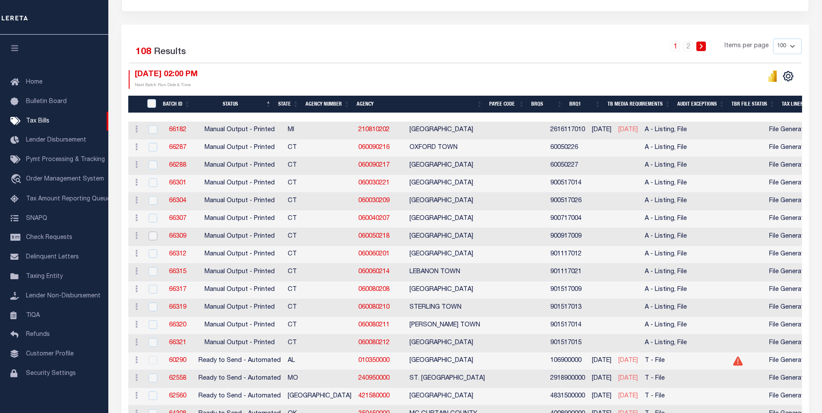
click at [153, 238] on input "checkbox" at bounding box center [153, 236] width 9 height 9
checkbox input "true"
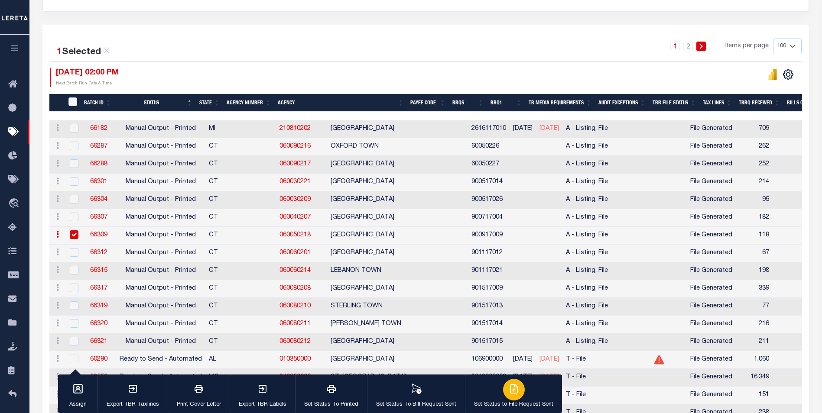
click at [500, 401] on p "Set Status to File Request Sent" at bounding box center [513, 405] width 79 height 9
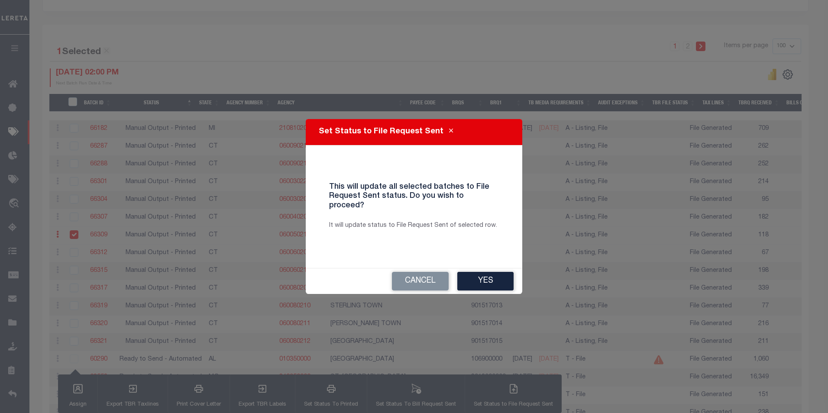
drag, startPoint x: 485, startPoint y: 278, endPoint x: 485, endPoint y: 268, distance: 10.4
click at [485, 275] on button "Yes" at bounding box center [485, 281] width 56 height 19
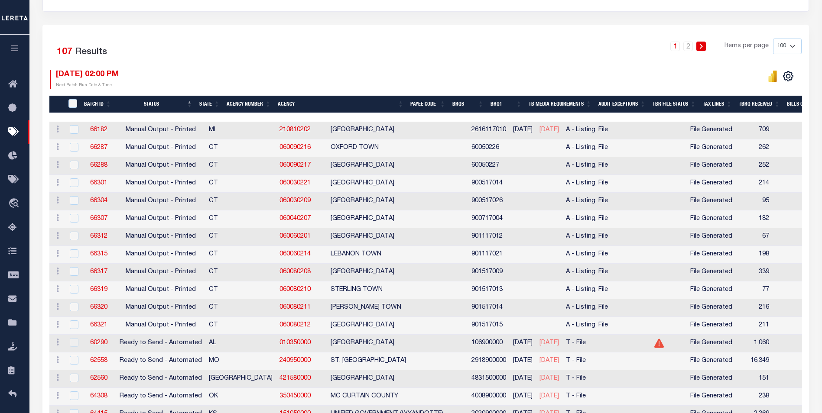
click at [17, 49] on icon "button" at bounding box center [15, 48] width 10 height 8
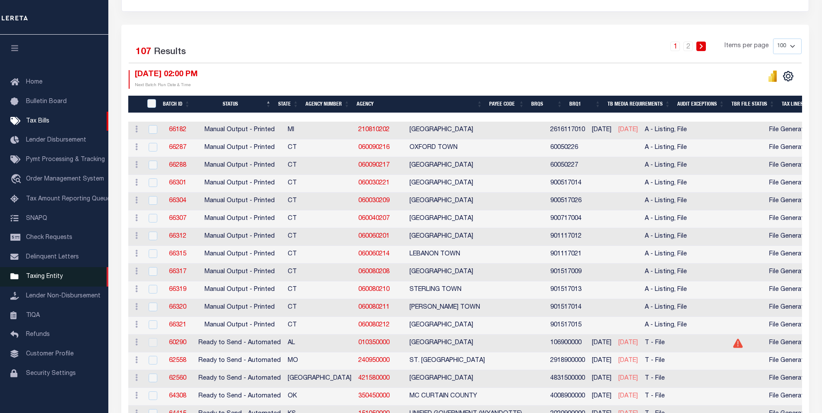
click at [42, 280] on span "Taxing Entity" at bounding box center [44, 277] width 37 height 6
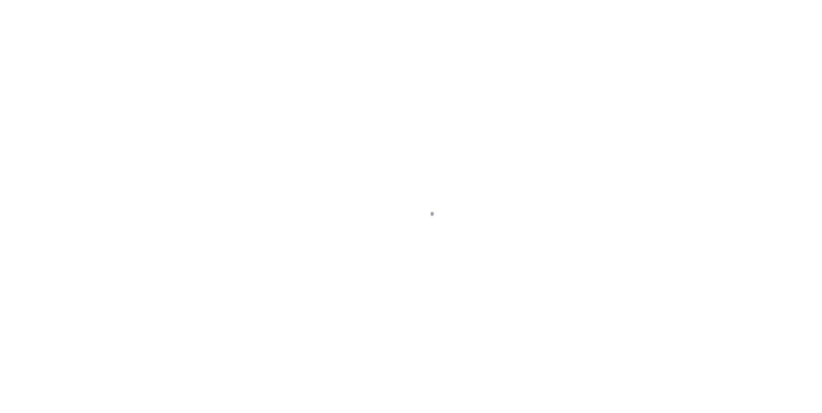
scroll to position [9, 0]
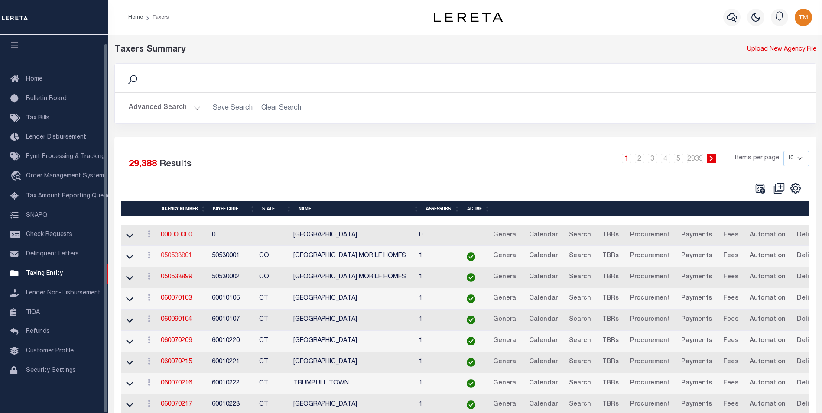
click at [176, 259] on link "050538801" at bounding box center [176, 256] width 31 height 6
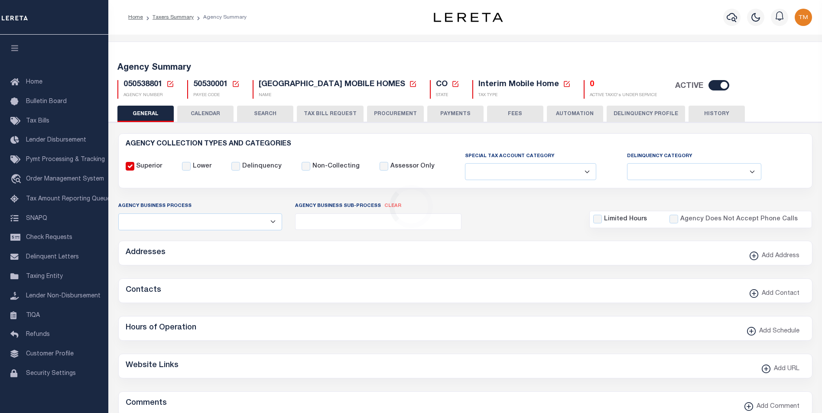
select select
click at [170, 84] on icon at bounding box center [170, 84] width 6 height 6
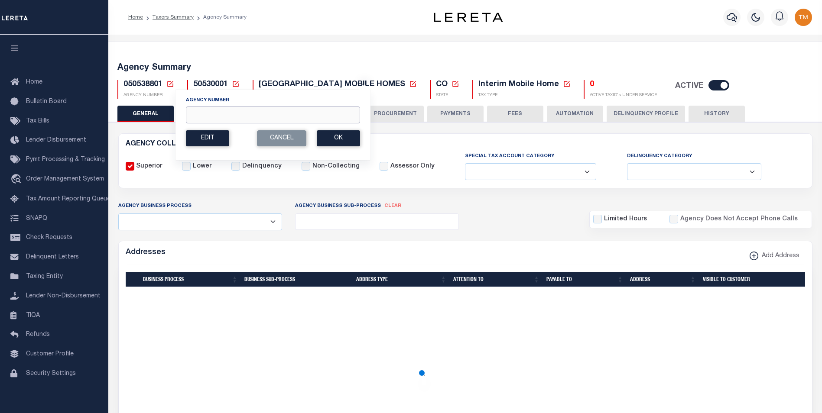
click at [206, 119] on input "Agency Number" at bounding box center [273, 115] width 174 height 17
paste input "060060101"
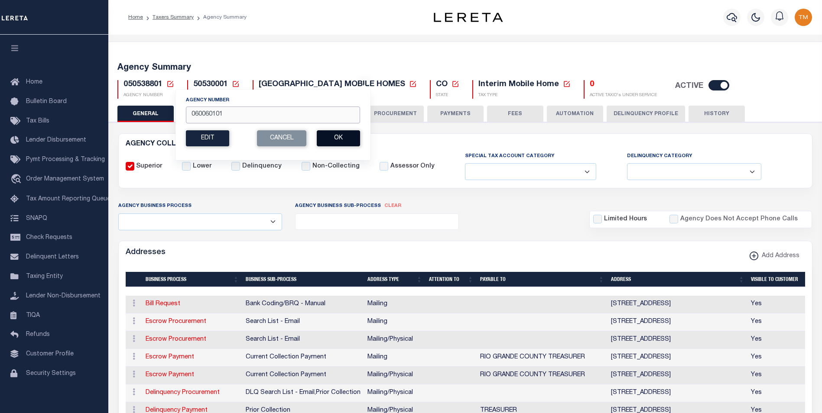
type input "060060101"
click at [336, 138] on button "Ok" at bounding box center [338, 138] width 43 height 16
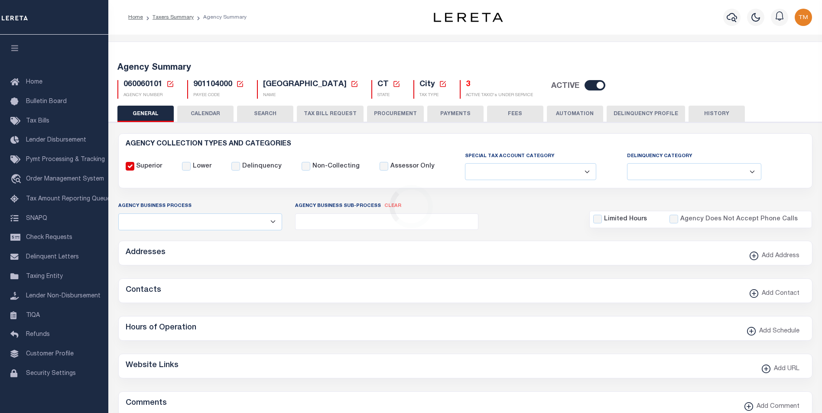
select select
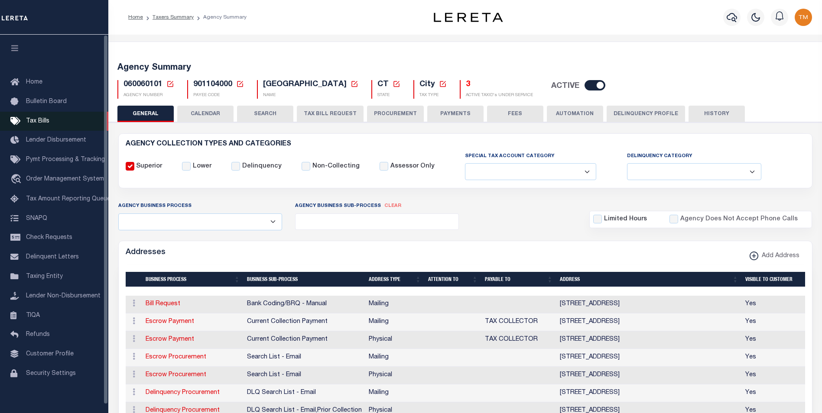
click at [39, 120] on span "Tax Bills" at bounding box center [37, 121] width 23 height 6
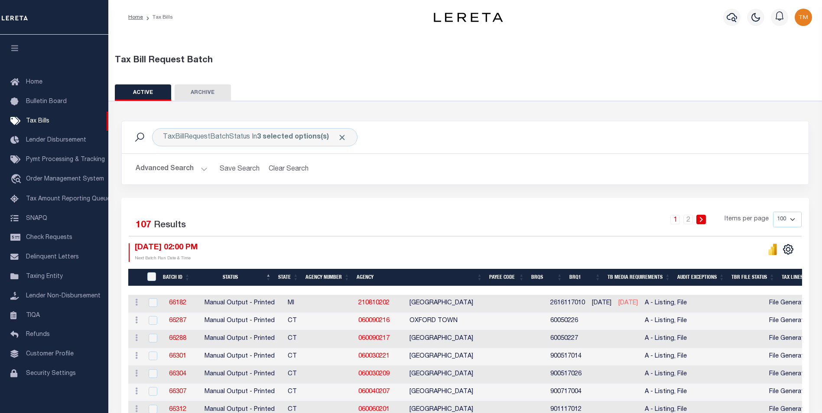
click at [232, 278] on th "Status" at bounding box center [234, 278] width 81 height 18
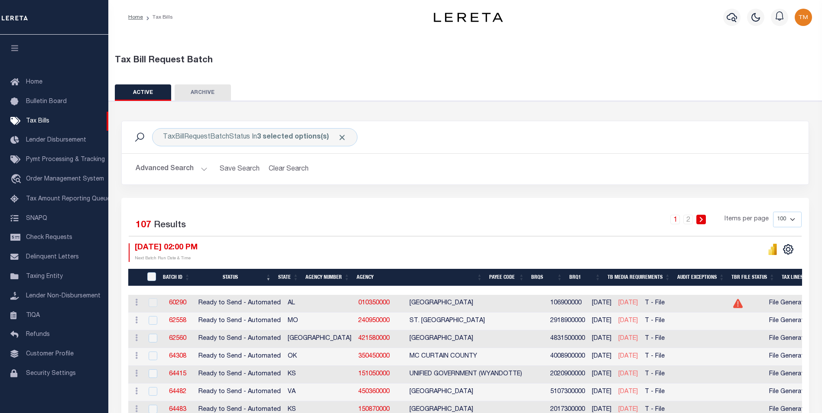
click at [331, 275] on th "Agency Number" at bounding box center [327, 278] width 51 height 18
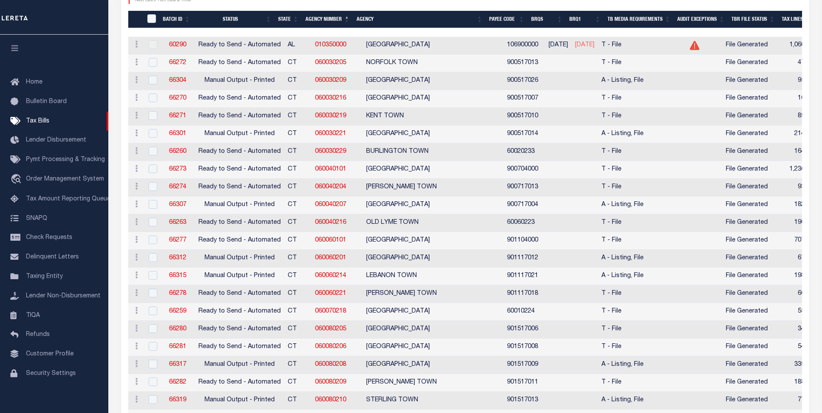
scroll to position [260, 0]
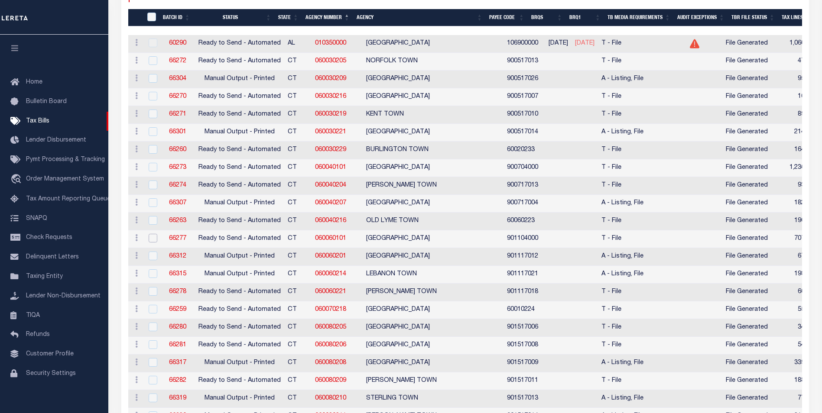
click at [151, 242] on input "checkbox" at bounding box center [153, 238] width 9 height 9
checkbox input "true"
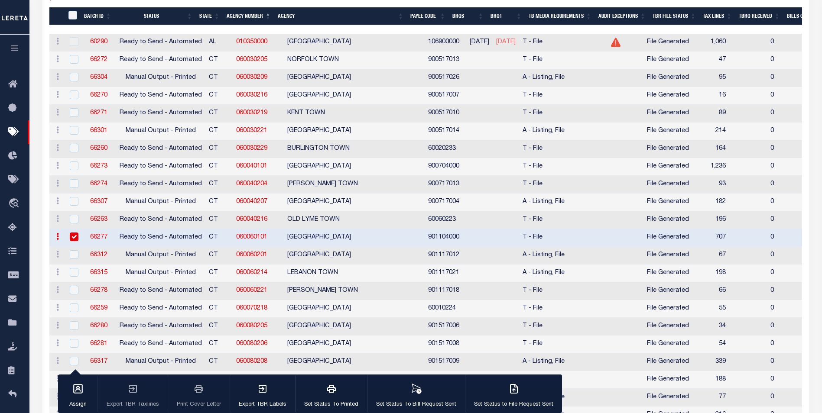
scroll to position [258, 0]
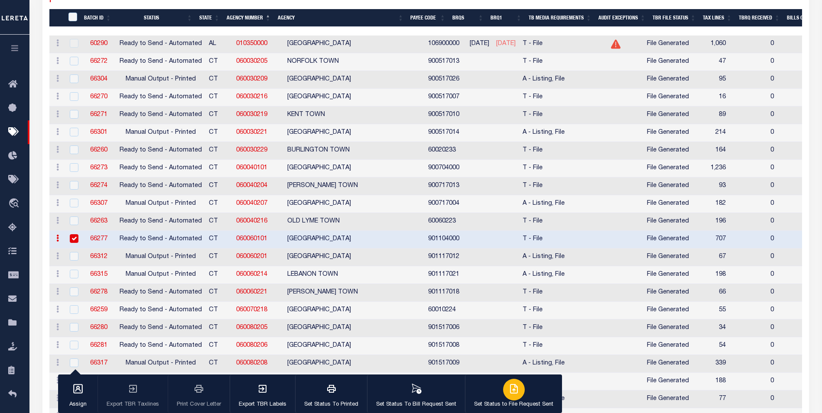
click at [509, 394] on icon "button" at bounding box center [514, 389] width 10 height 10
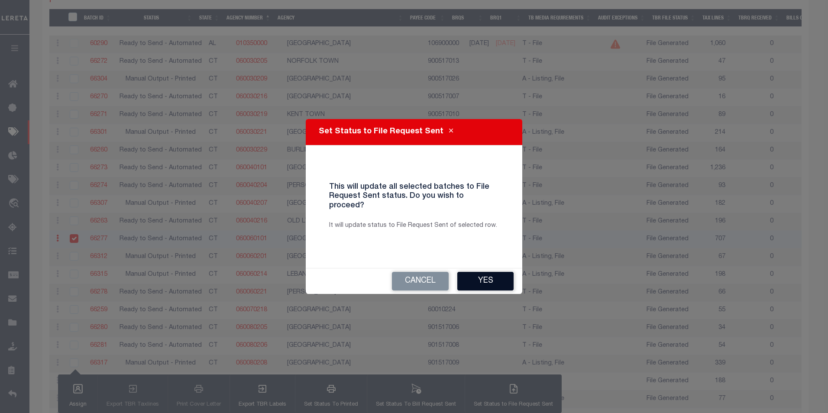
click at [467, 272] on button "Yes" at bounding box center [485, 281] width 56 height 19
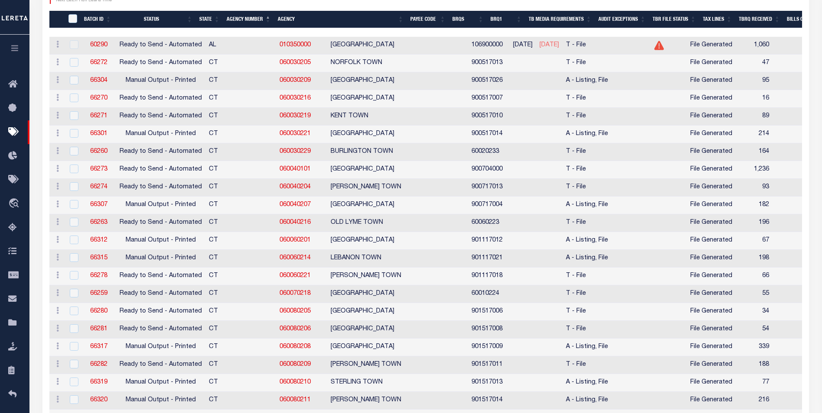
scroll to position [260, 0]
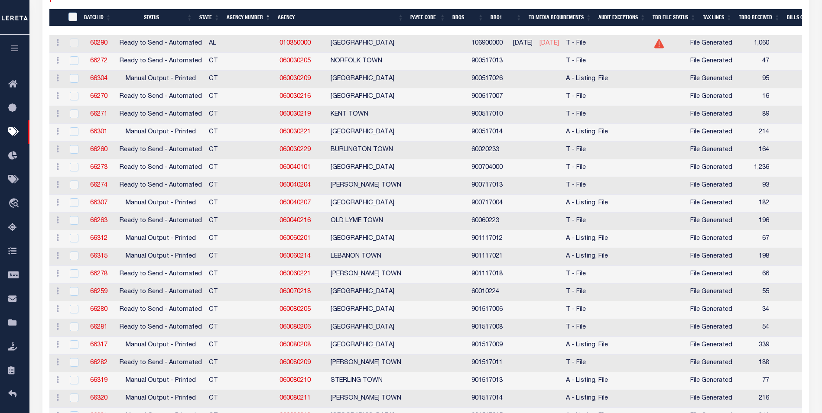
click at [19, 52] on icon "button" at bounding box center [15, 48] width 10 height 8
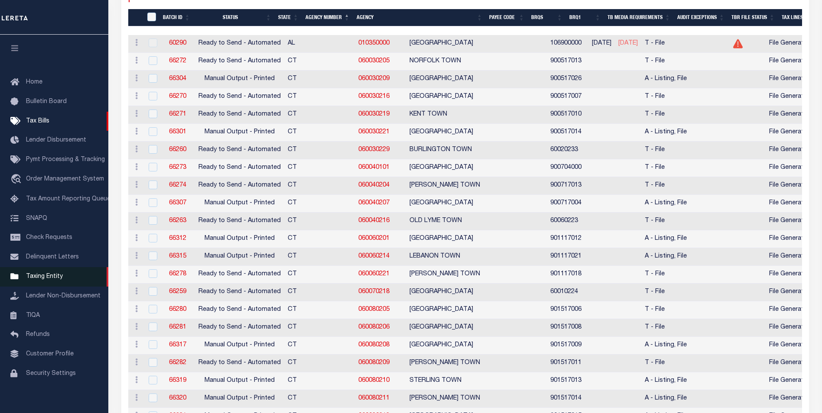
click at [39, 279] on span "Taxing Entity" at bounding box center [44, 277] width 37 height 6
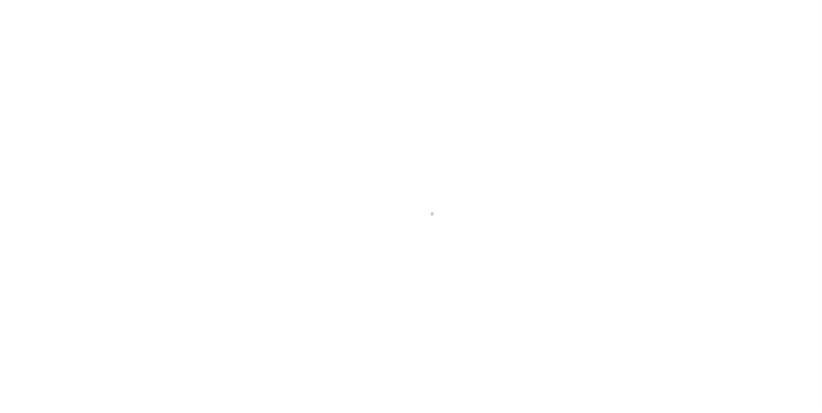
scroll to position [9, 0]
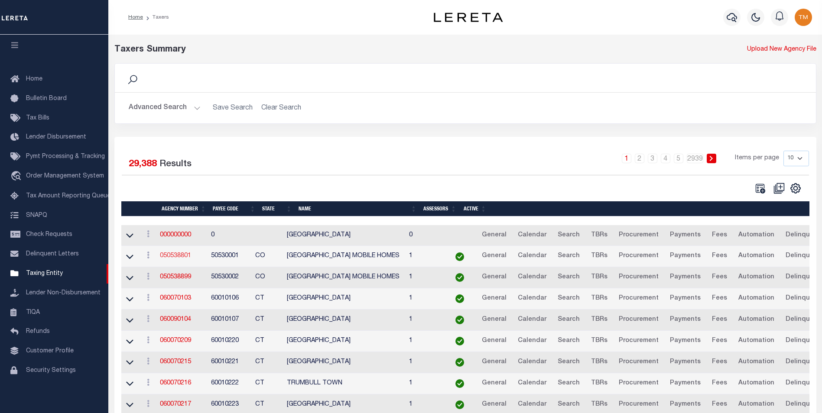
click at [187, 256] on link "050538801" at bounding box center [175, 256] width 31 height 6
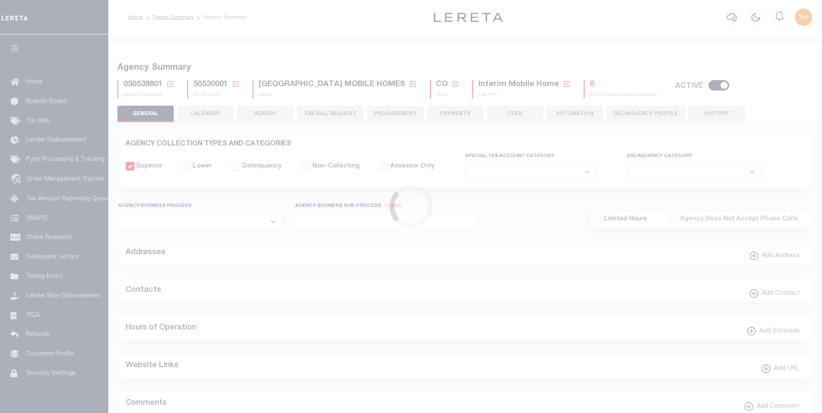
select select
click at [171, 85] on icon at bounding box center [170, 84] width 8 height 8
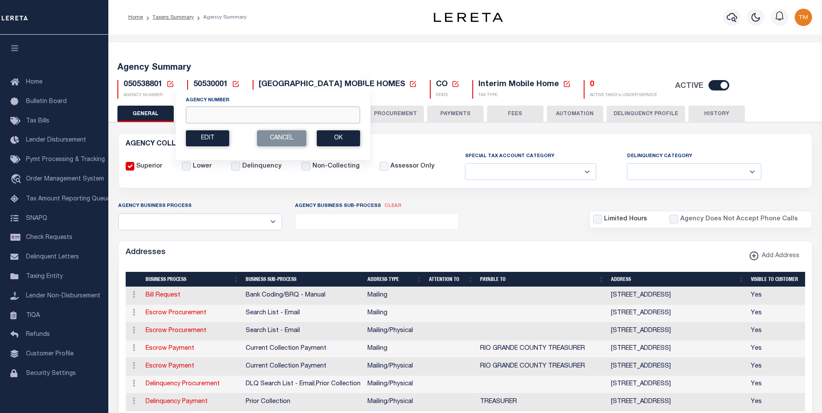
click at [224, 117] on input "Agency Number" at bounding box center [273, 115] width 174 height 17
paste input "060060201"
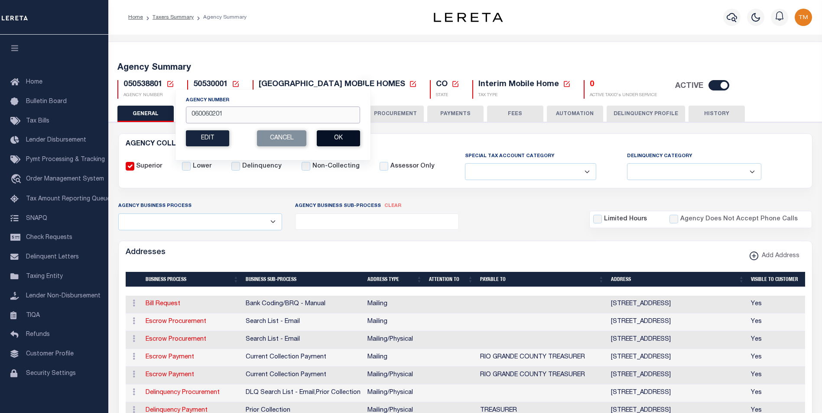
type input "060060201"
click at [352, 139] on button "Ok" at bounding box center [338, 138] width 43 height 16
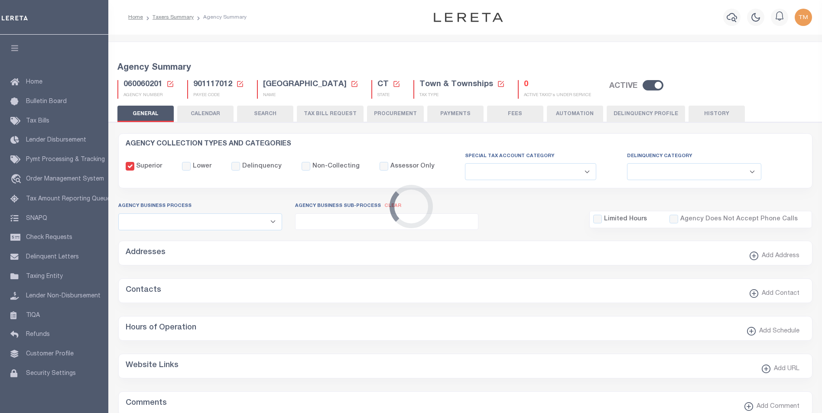
select select
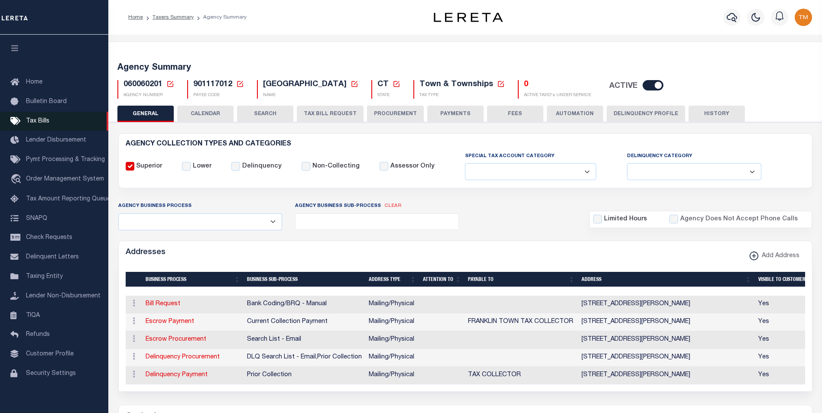
click at [36, 122] on span "Tax Bills" at bounding box center [37, 121] width 23 height 6
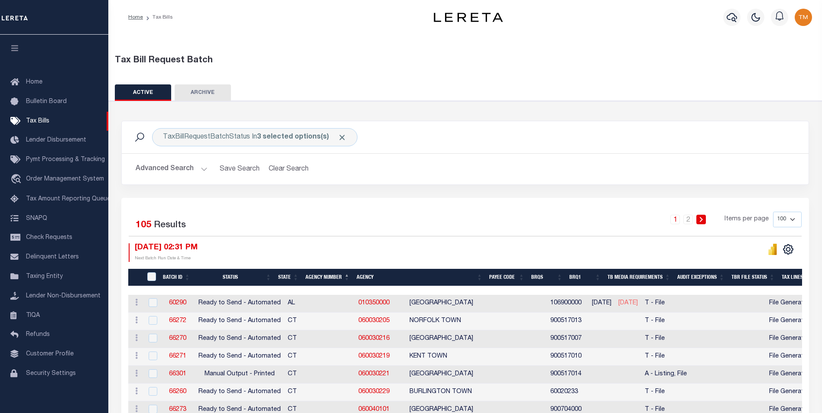
click at [231, 278] on th "Status" at bounding box center [234, 278] width 81 height 18
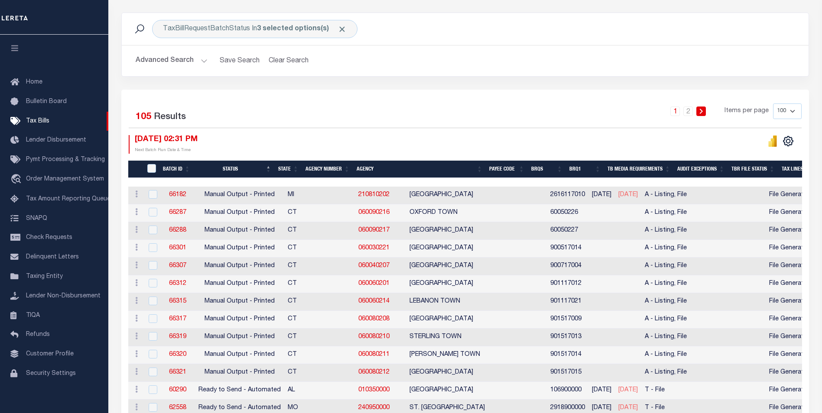
scroll to position [130, 0]
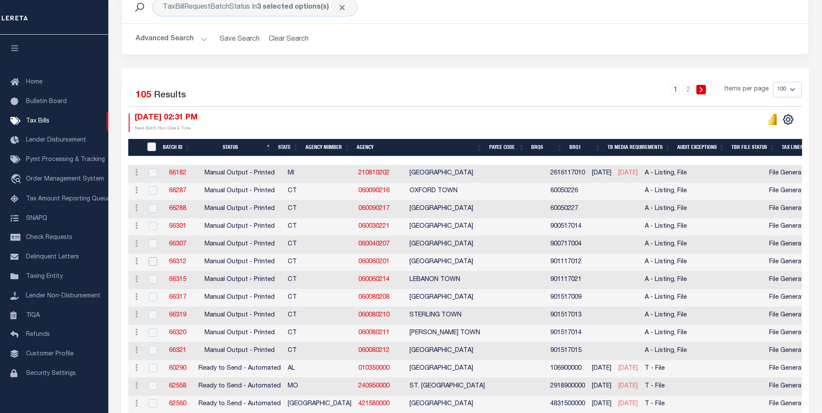
click at [152, 263] on input "checkbox" at bounding box center [153, 261] width 9 height 9
checkbox input "true"
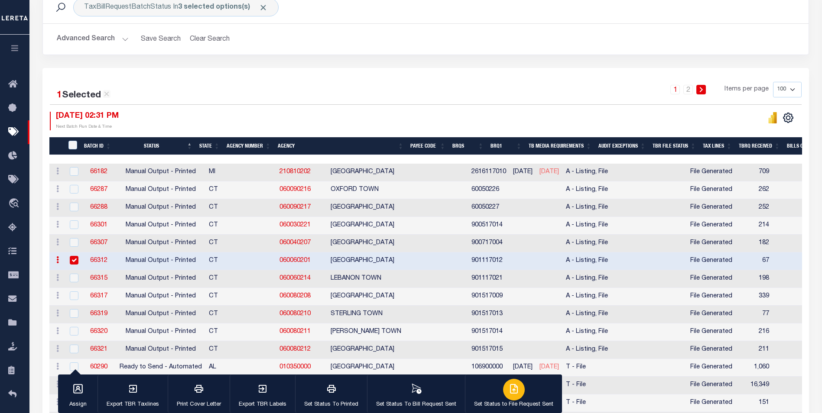
click at [503, 395] on div "button" at bounding box center [514, 390] width 22 height 22
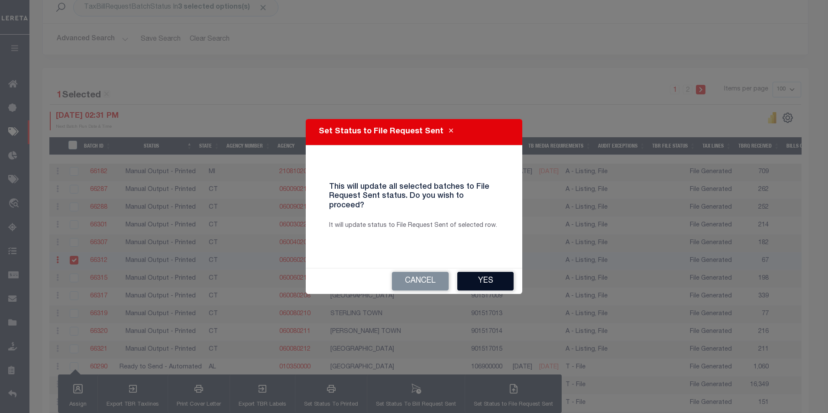
click at [477, 274] on button "Yes" at bounding box center [485, 281] width 56 height 19
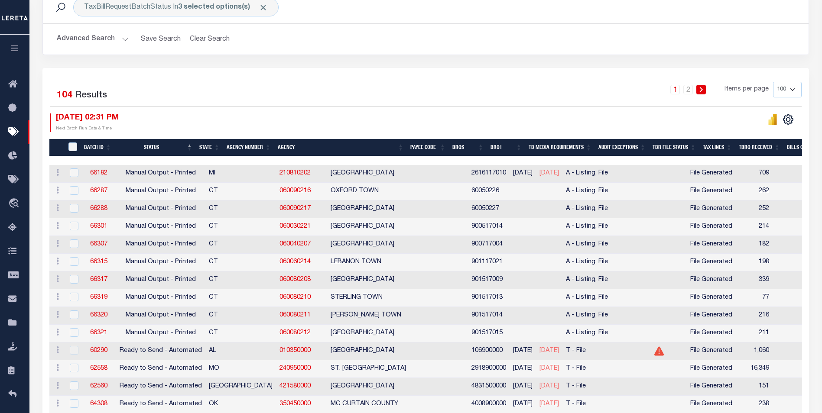
click at [16, 45] on icon "button" at bounding box center [15, 48] width 10 height 8
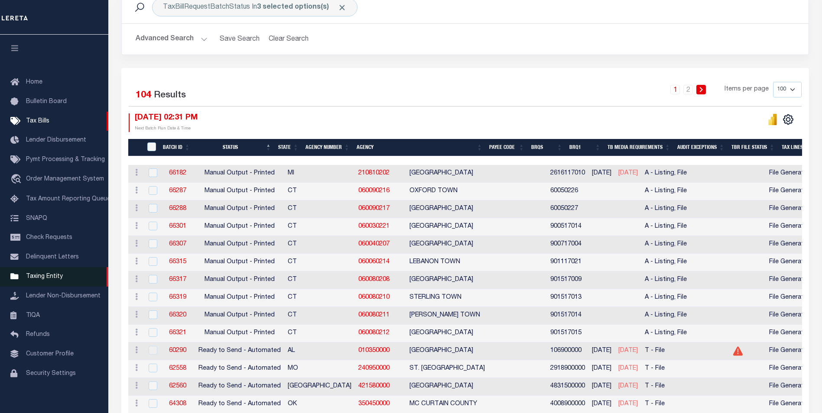
click at [39, 280] on span "Taxing Entity" at bounding box center [44, 277] width 37 height 6
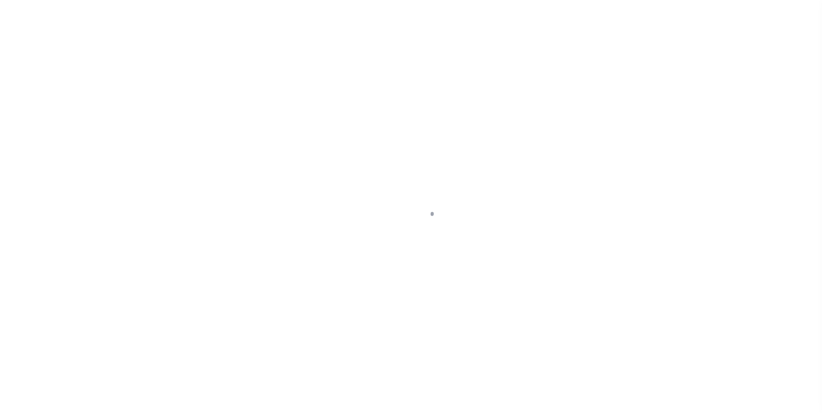
scroll to position [9, 0]
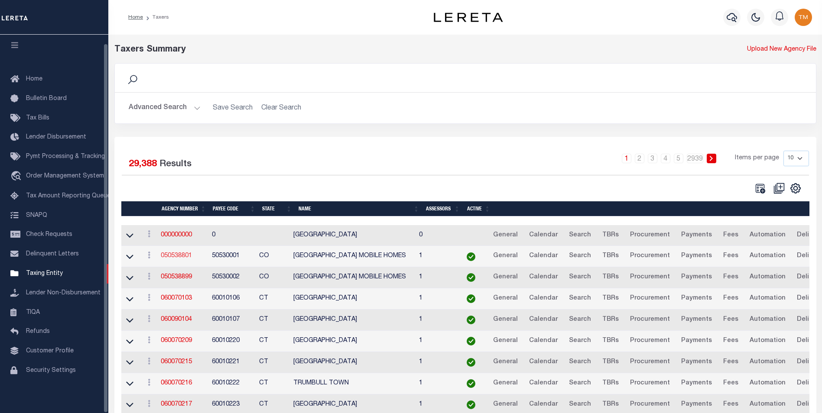
click at [176, 257] on link "050538801" at bounding box center [176, 256] width 31 height 6
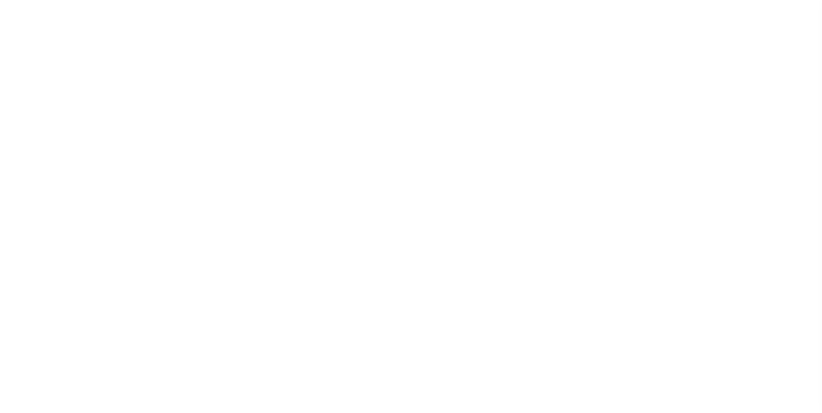
select select
checkbox input "false"
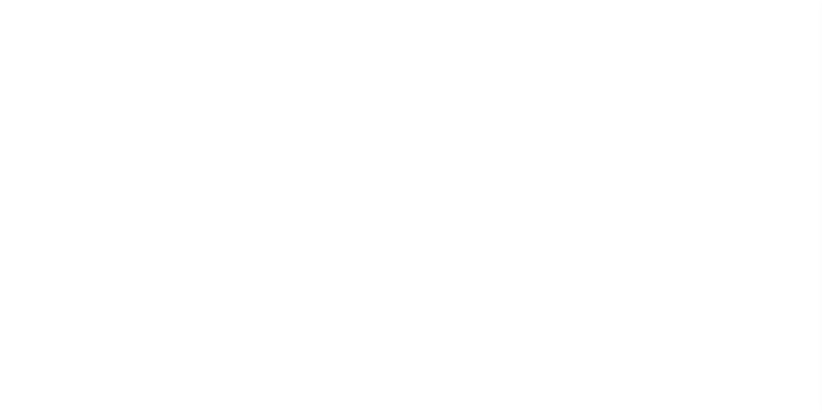
checkbox input "false"
type input "810500000"
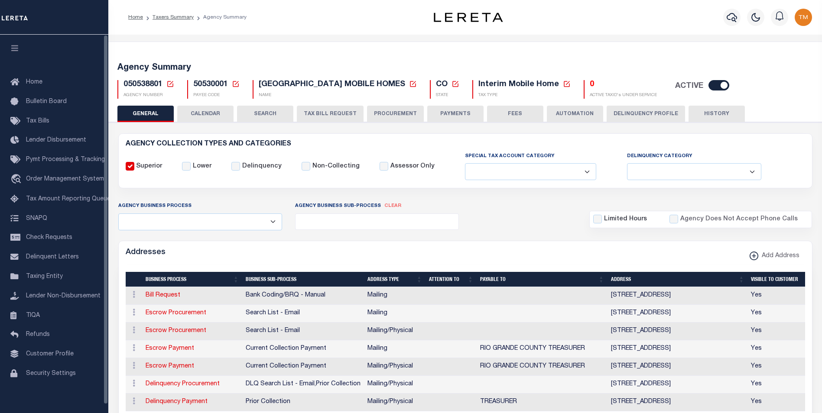
drag, startPoint x: 169, startPoint y: 86, endPoint x: 248, endPoint y: 155, distance: 104.6
click at [169, 86] on icon at bounding box center [170, 84] width 8 height 8
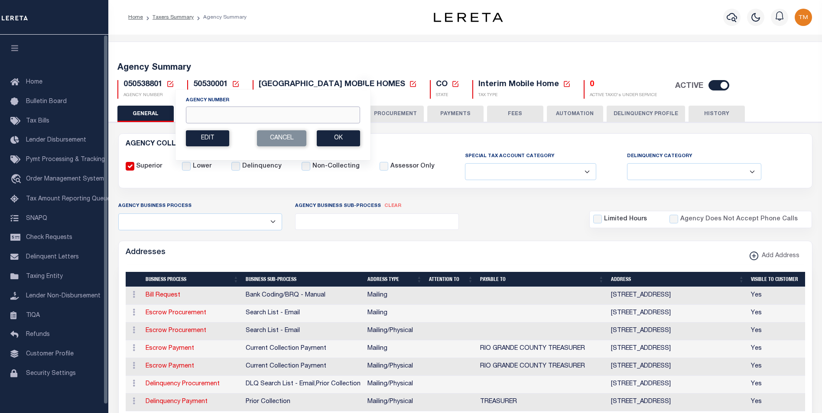
click at [233, 115] on input "Agency Number" at bounding box center [273, 115] width 174 height 17
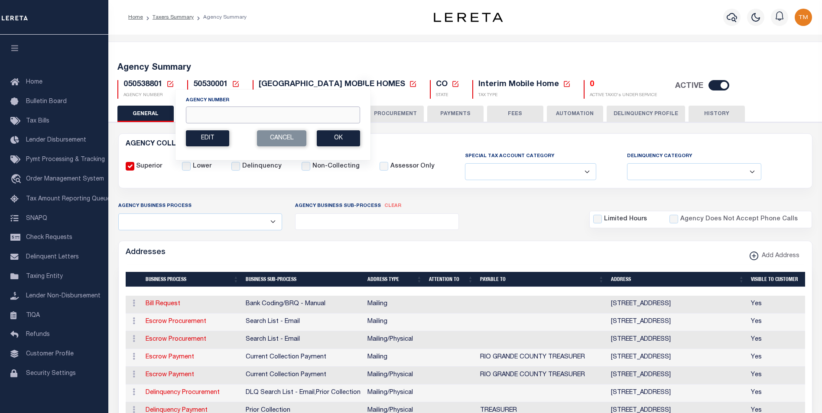
paste input "060060214"
type input "060060214"
click at [347, 140] on button "Ok" at bounding box center [338, 138] width 43 height 16
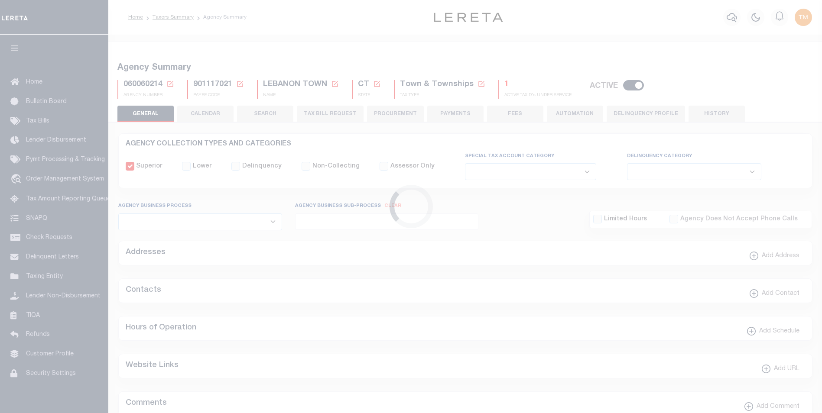
select select
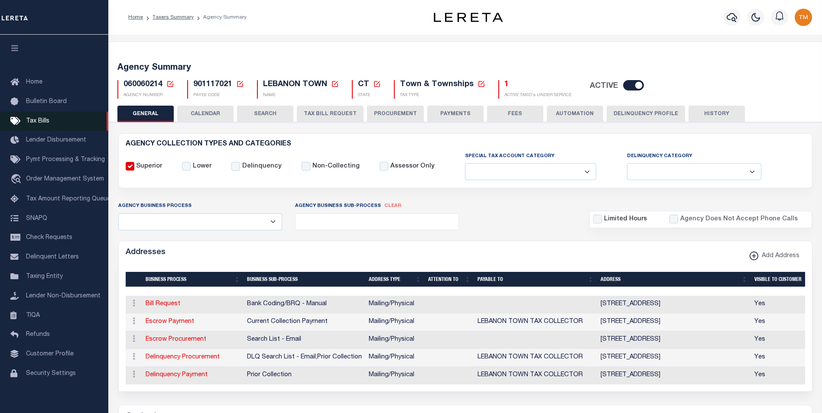
click at [42, 124] on span "Tax Bills" at bounding box center [37, 121] width 23 height 6
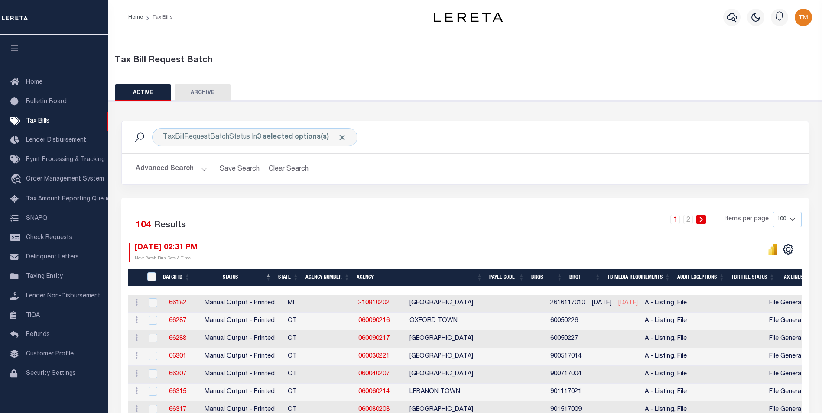
click at [232, 276] on th "Status" at bounding box center [234, 278] width 81 height 18
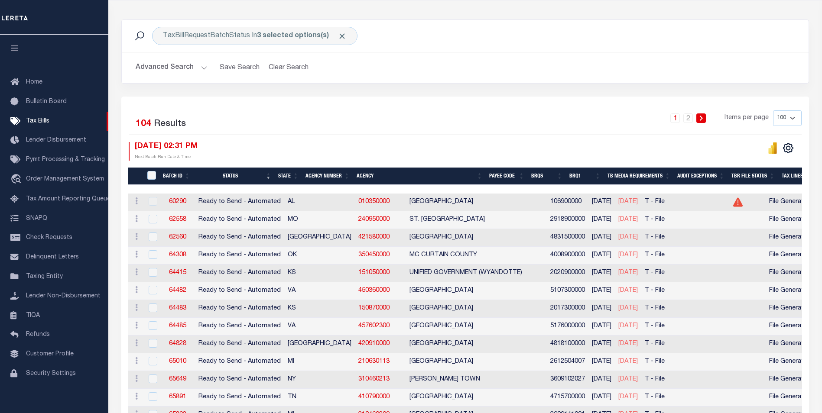
scroll to position [130, 0]
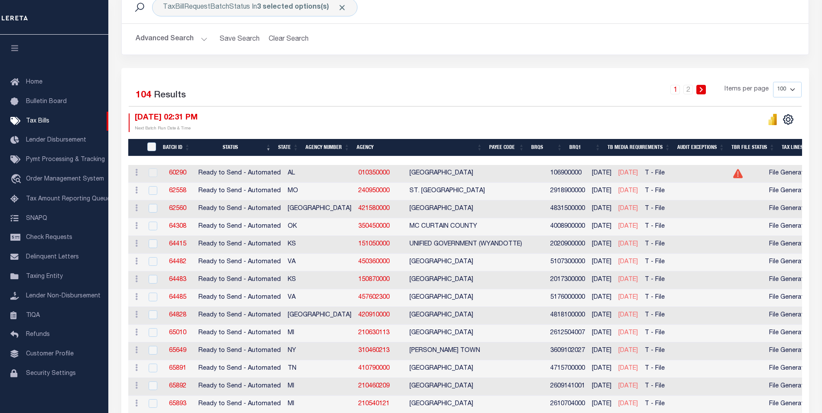
click at [231, 147] on th "Status" at bounding box center [234, 148] width 81 height 18
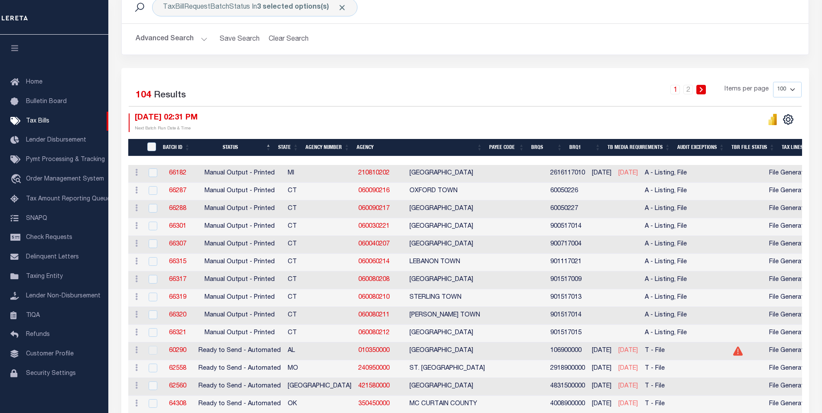
click at [325, 149] on th "Agency Number" at bounding box center [327, 148] width 51 height 18
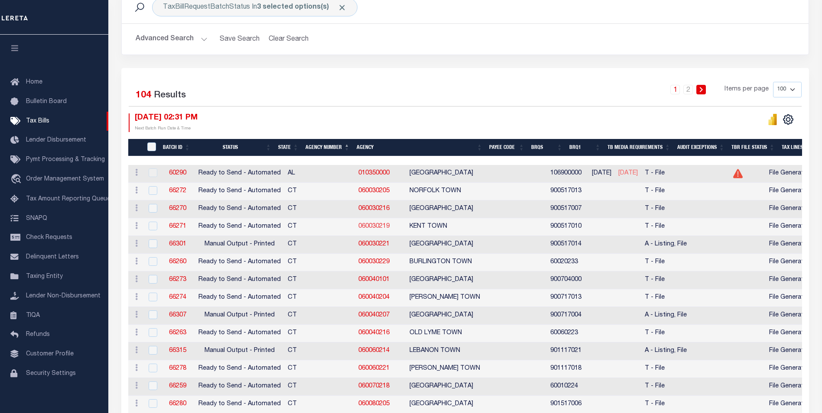
scroll to position [260, 0]
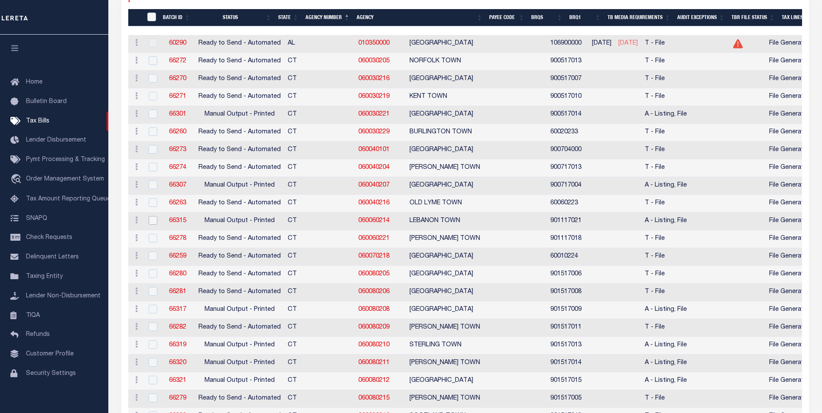
click at [151, 222] on input "checkbox" at bounding box center [153, 220] width 9 height 9
checkbox input "true"
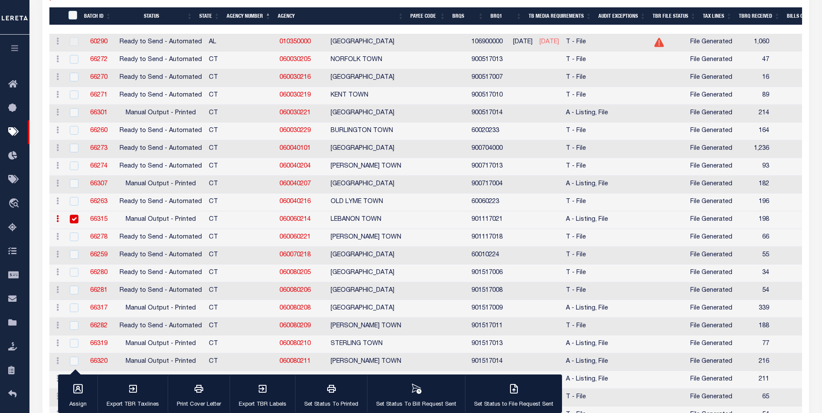
scroll to position [258, 0]
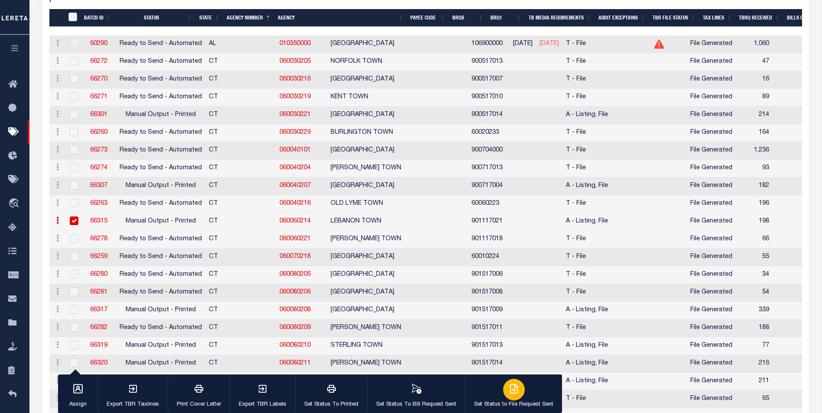
click at [504, 397] on div "button" at bounding box center [514, 390] width 22 height 22
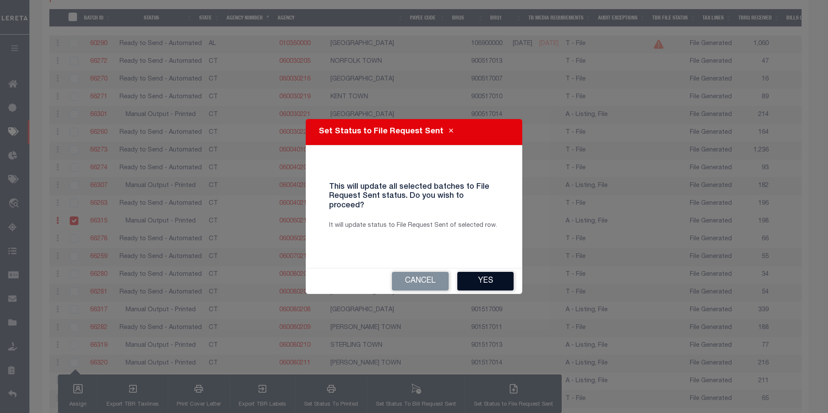
click at [472, 272] on button "Yes" at bounding box center [485, 281] width 56 height 19
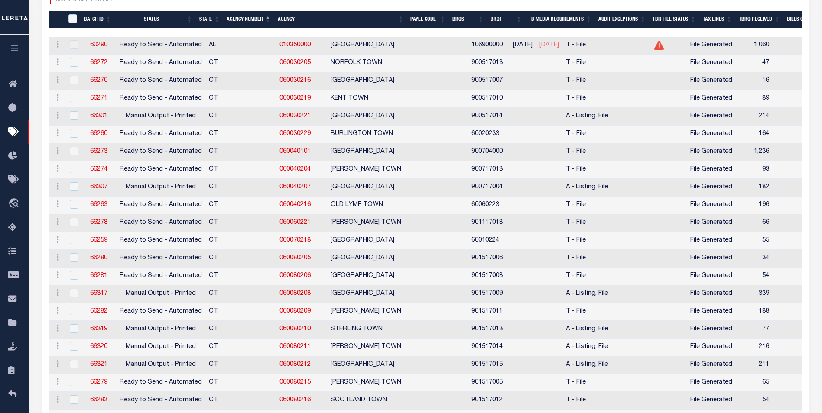
scroll to position [260, 0]
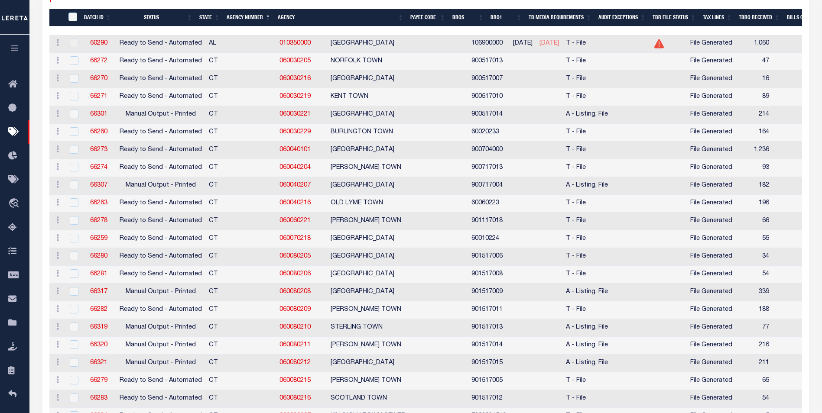
drag, startPoint x: 15, startPoint y: 50, endPoint x: 80, endPoint y: 113, distance: 90.4
click at [15, 50] on icon "button" at bounding box center [15, 48] width 10 height 8
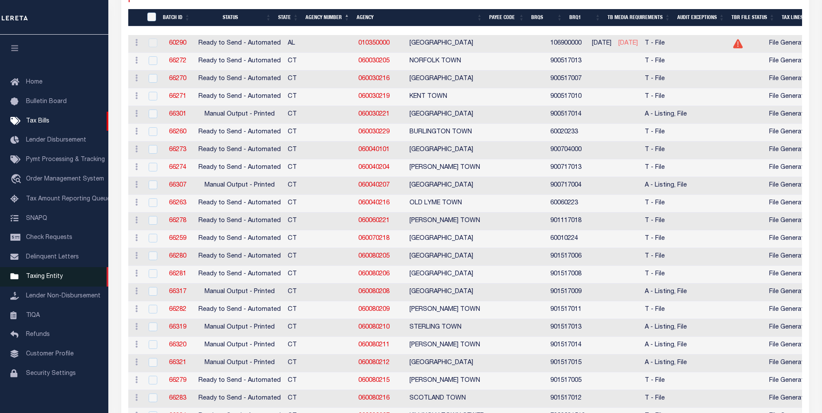
click at [49, 277] on span "Taxing Entity" at bounding box center [44, 277] width 37 height 6
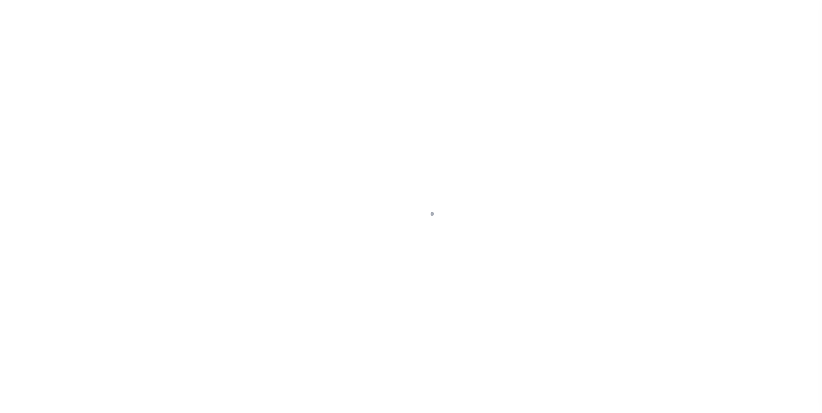
scroll to position [9, 0]
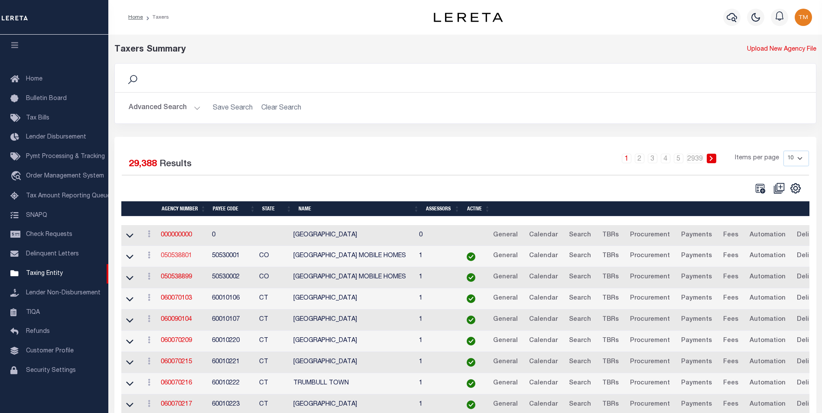
click at [179, 256] on link "050538801" at bounding box center [176, 256] width 31 height 6
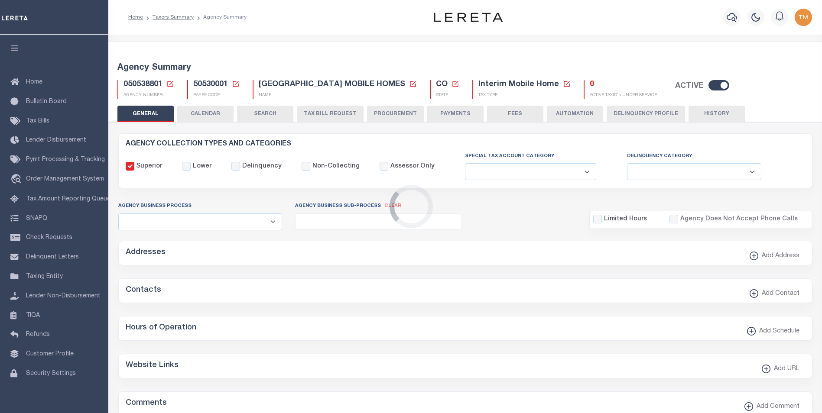
select select
drag, startPoint x: 169, startPoint y: 84, endPoint x: 224, endPoint y: 127, distance: 70.0
click at [169, 84] on icon at bounding box center [170, 84] width 8 height 8
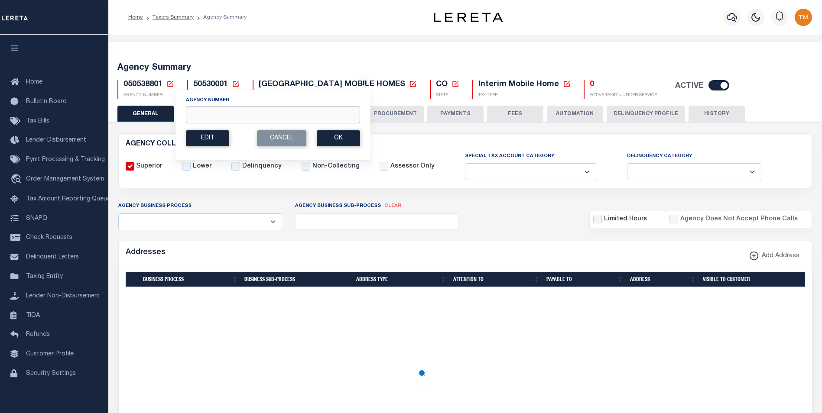
click at [220, 118] on input "Agency Number" at bounding box center [273, 115] width 174 height 17
paste input "060060221"
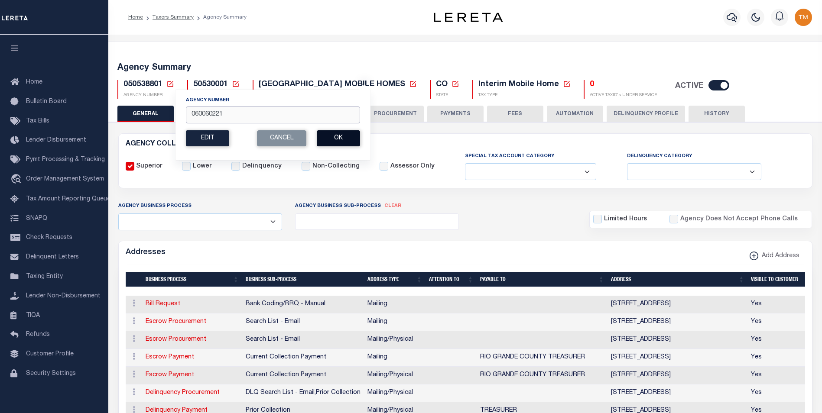
type input "060060221"
click at [349, 141] on button "Ok" at bounding box center [338, 138] width 43 height 16
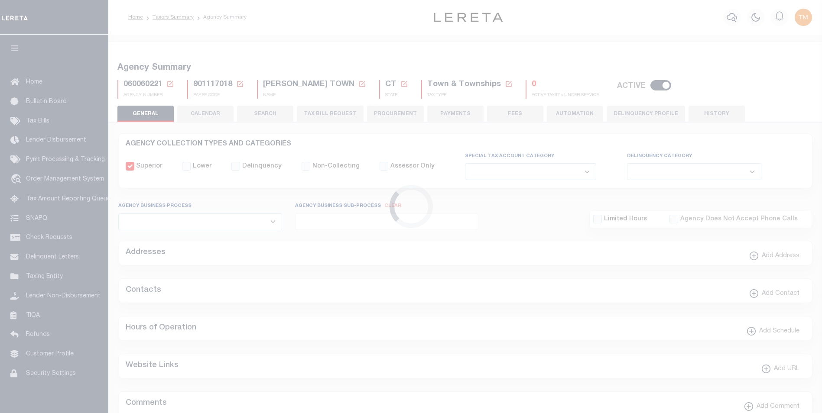
select select
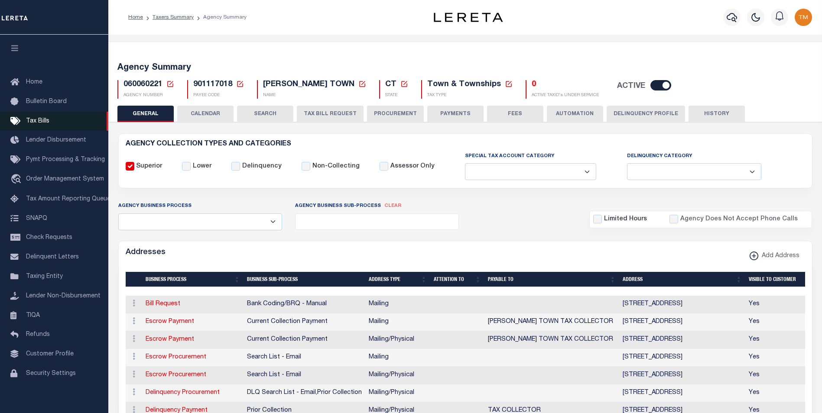
click at [38, 123] on span "Tax Bills" at bounding box center [37, 121] width 23 height 6
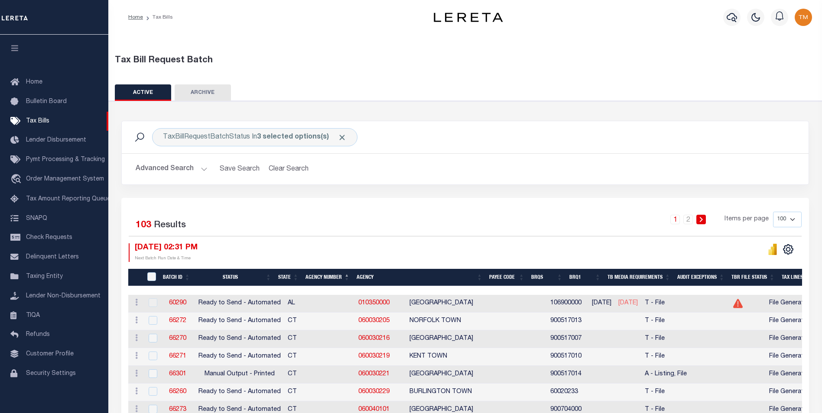
click at [322, 275] on th "Agency Number" at bounding box center [327, 278] width 51 height 18
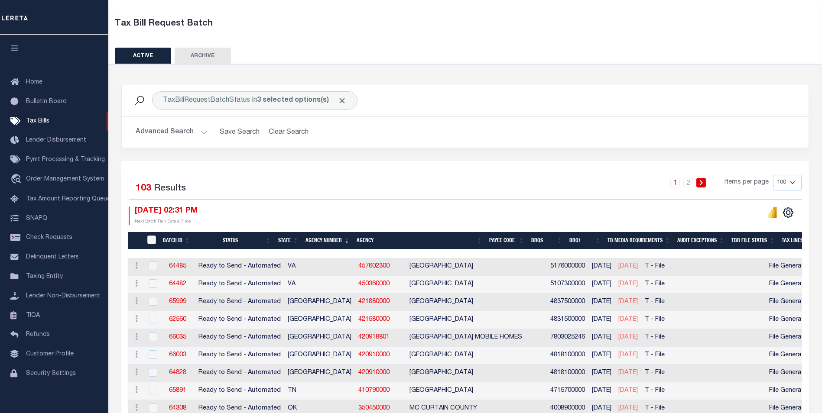
scroll to position [43, 0]
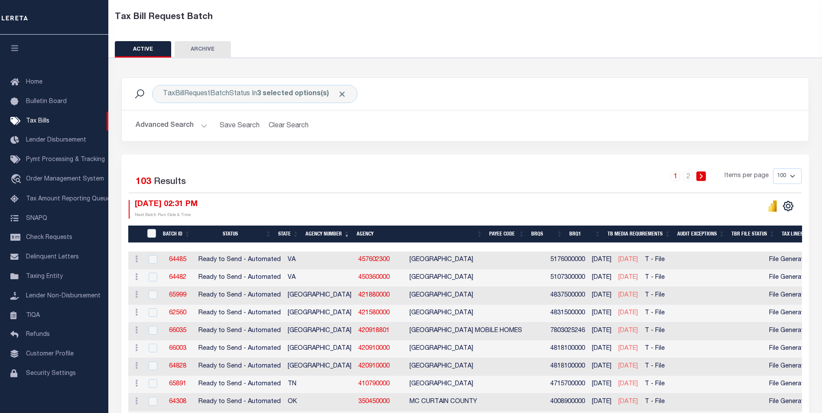
click at [322, 233] on th "Agency Number" at bounding box center [327, 235] width 51 height 18
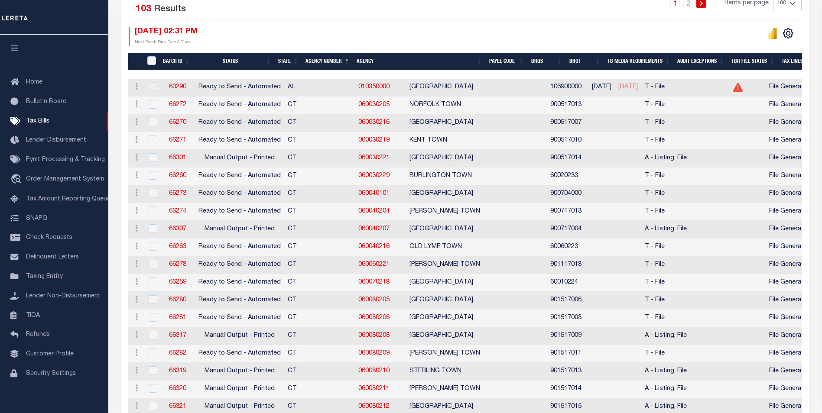
scroll to position [217, 0]
click at [152, 262] on input "checkbox" at bounding box center [153, 263] width 9 height 9
checkbox input "true"
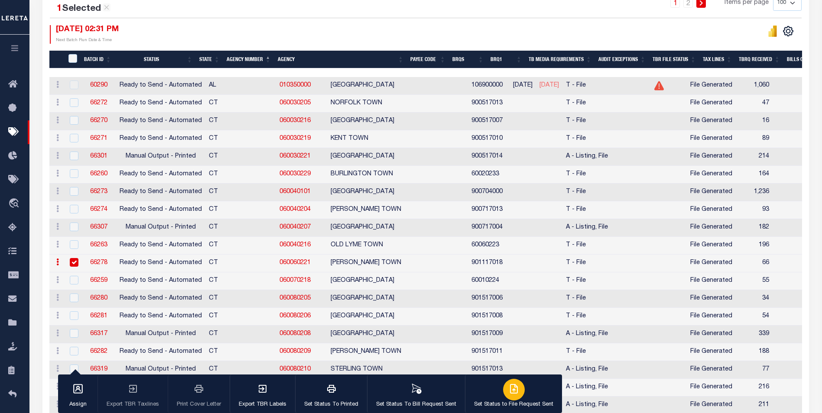
click at [499, 398] on button "Set Status to File Request Sent" at bounding box center [513, 394] width 97 height 39
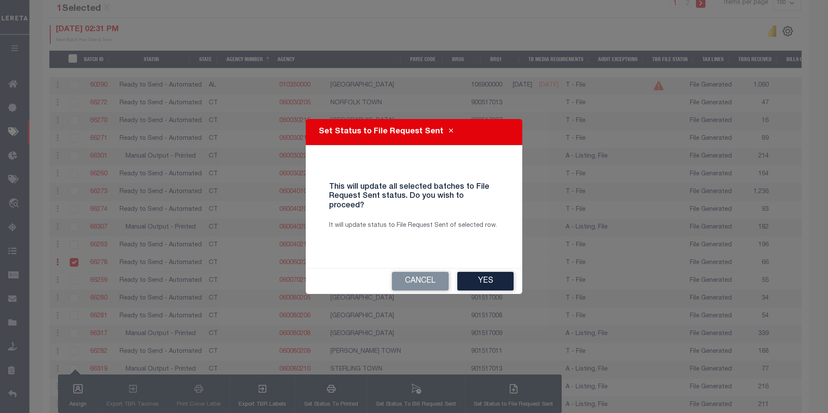
click at [472, 272] on button "Yes" at bounding box center [485, 281] width 56 height 19
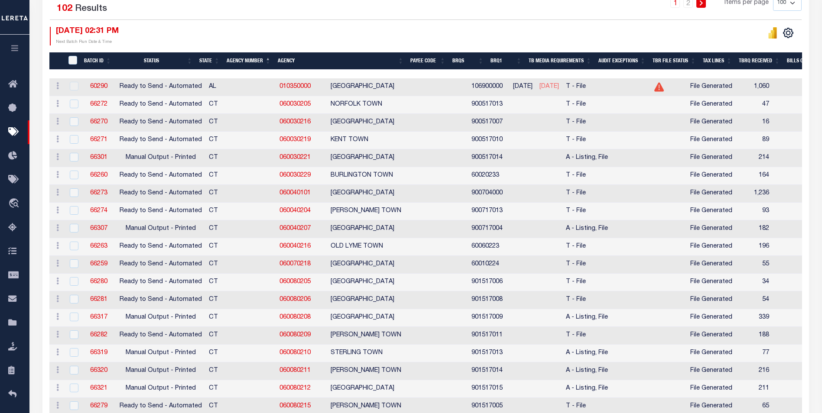
drag, startPoint x: 13, startPoint y: 51, endPoint x: 13, endPoint y: 56, distance: 5.2
click at [13, 51] on icon "button" at bounding box center [15, 48] width 10 height 8
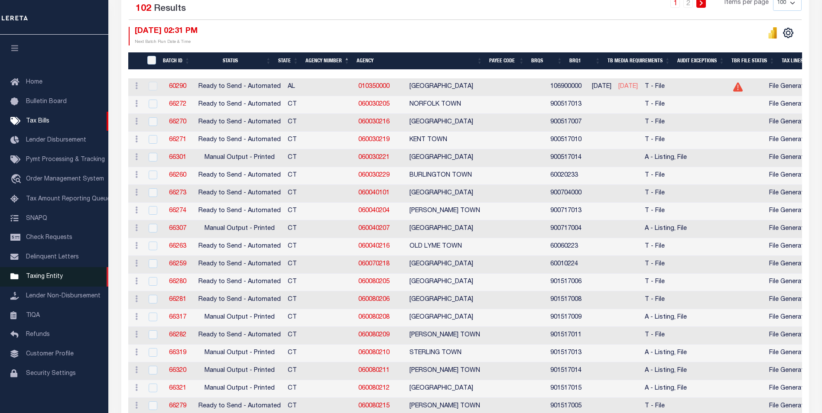
click at [39, 278] on span "Taxing Entity" at bounding box center [44, 277] width 37 height 6
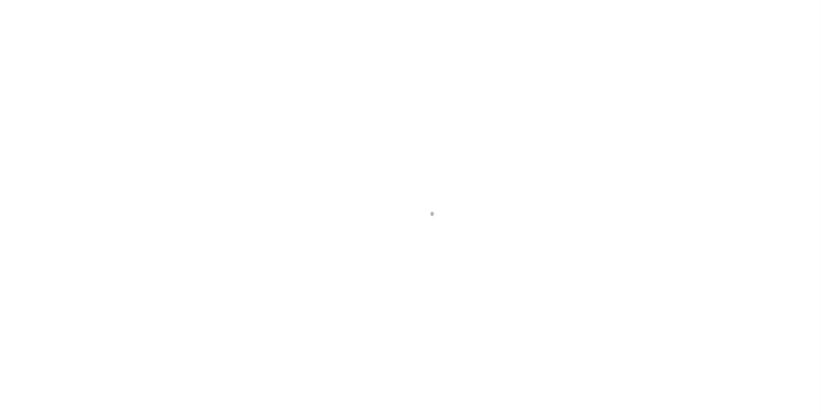
scroll to position [9, 0]
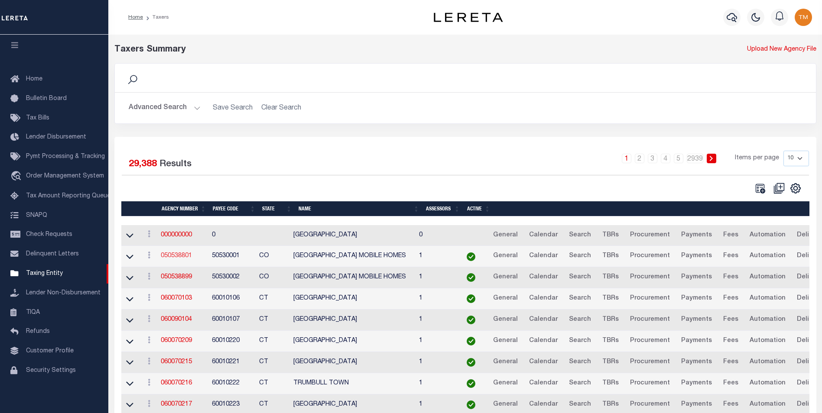
click at [182, 258] on link "050538801" at bounding box center [176, 256] width 31 height 6
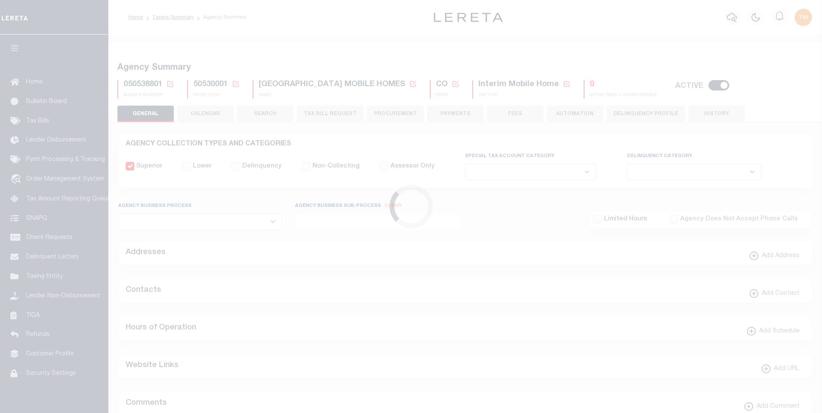
select select
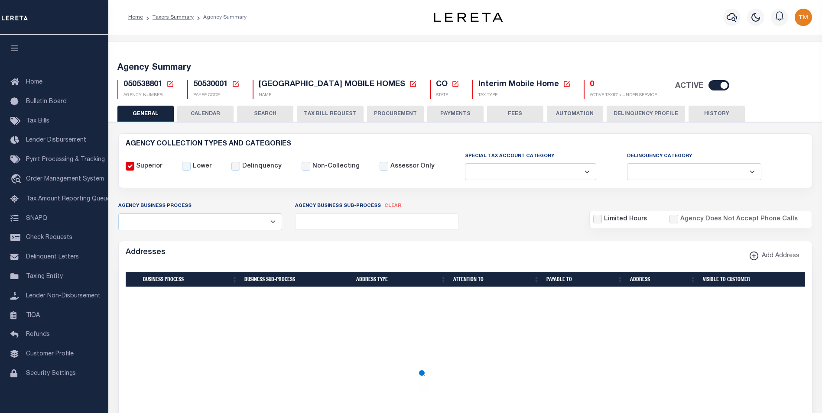
click at [170, 86] on icon at bounding box center [170, 84] width 8 height 8
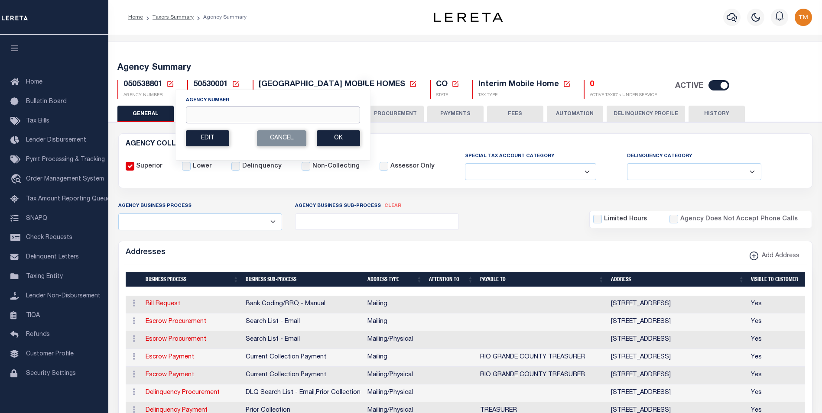
click at [216, 116] on input "Agency Number" at bounding box center [273, 115] width 174 height 17
paste input "060080206"
type input "060080206"
click at [345, 140] on button "Ok" at bounding box center [338, 138] width 43 height 16
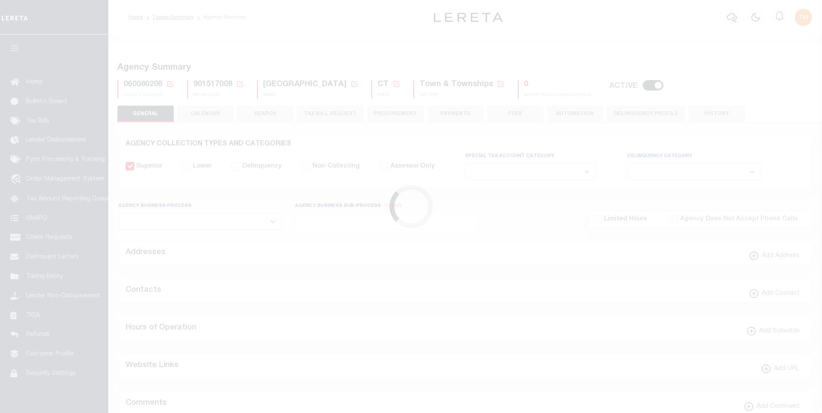
select select
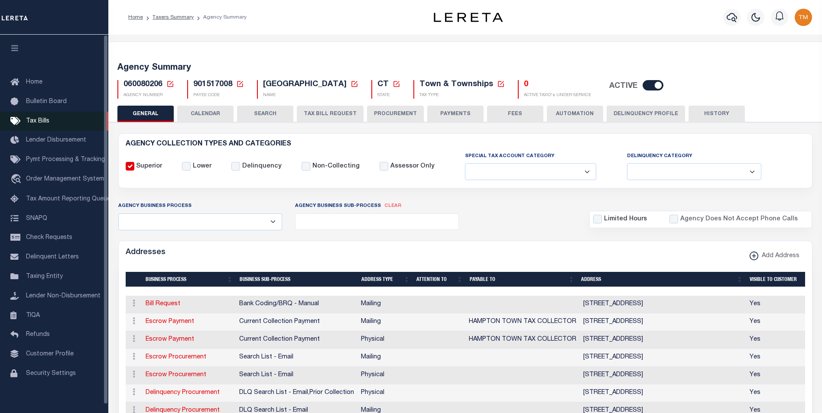
click at [42, 121] on span "Tax Bills" at bounding box center [37, 121] width 23 height 6
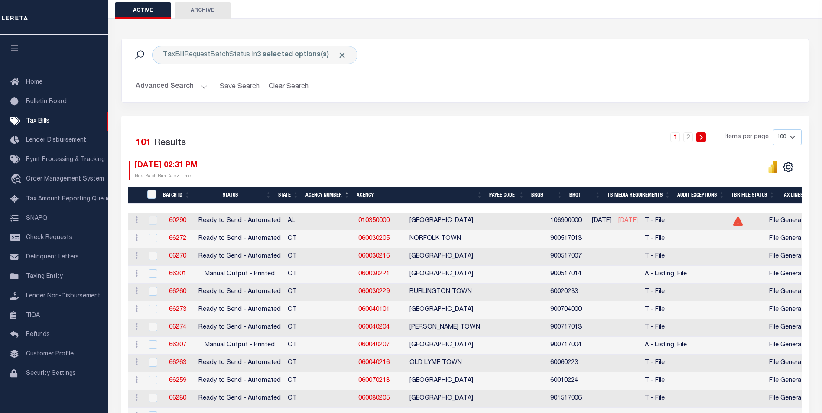
scroll to position [87, 0]
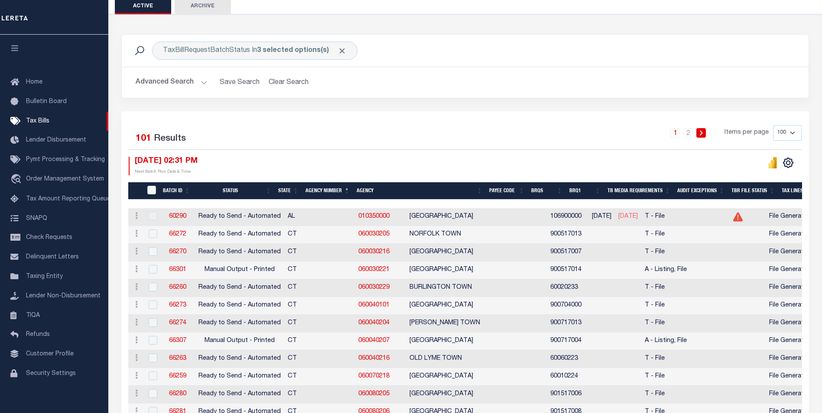
click at [330, 189] on th "Agency Number" at bounding box center [327, 191] width 51 height 18
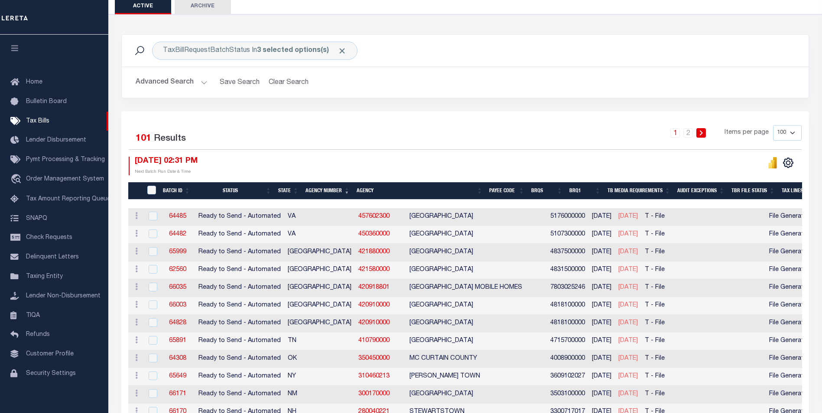
click at [330, 189] on th "Agency Number" at bounding box center [327, 191] width 51 height 18
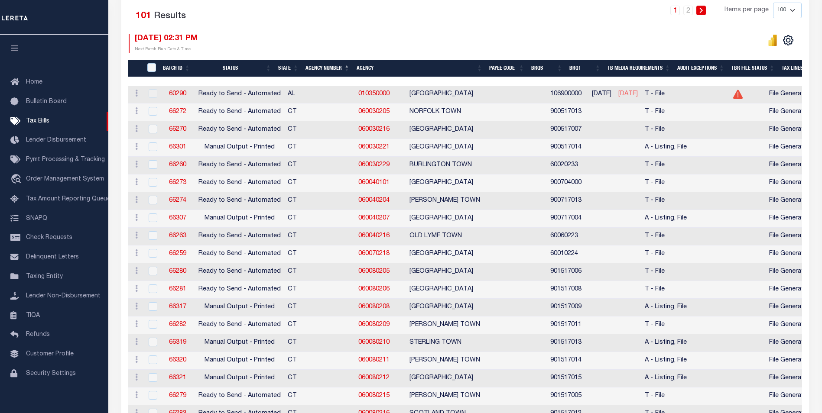
scroll to position [217, 0]
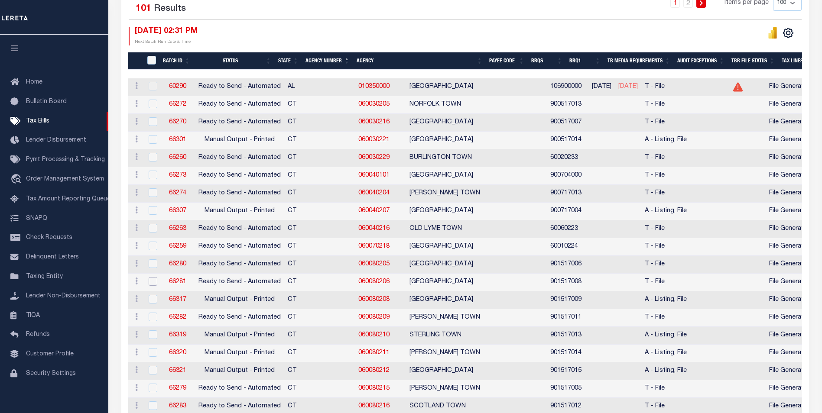
click at [151, 285] on input "checkbox" at bounding box center [153, 281] width 9 height 9
checkbox input "true"
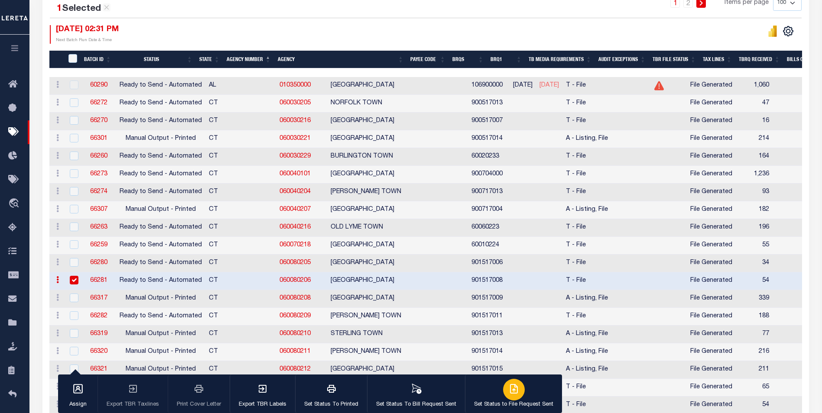
click at [508, 398] on div "button" at bounding box center [514, 390] width 22 height 22
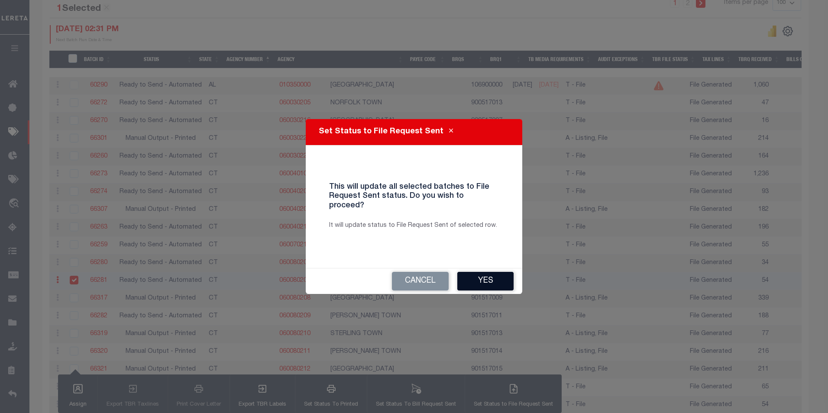
click at [476, 279] on button "Yes" at bounding box center [485, 281] width 56 height 19
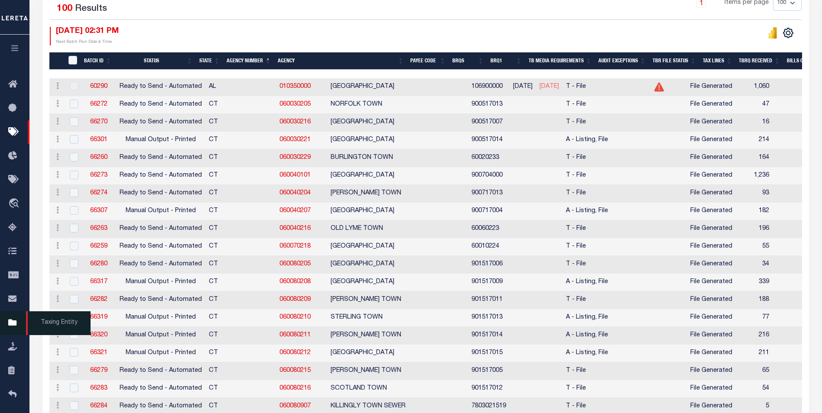
click at [13, 321] on icon at bounding box center [15, 323] width 14 height 11
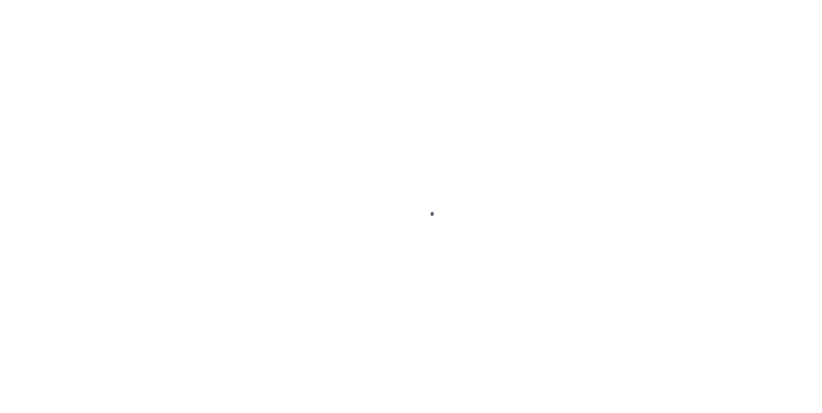
scroll to position [9, 0]
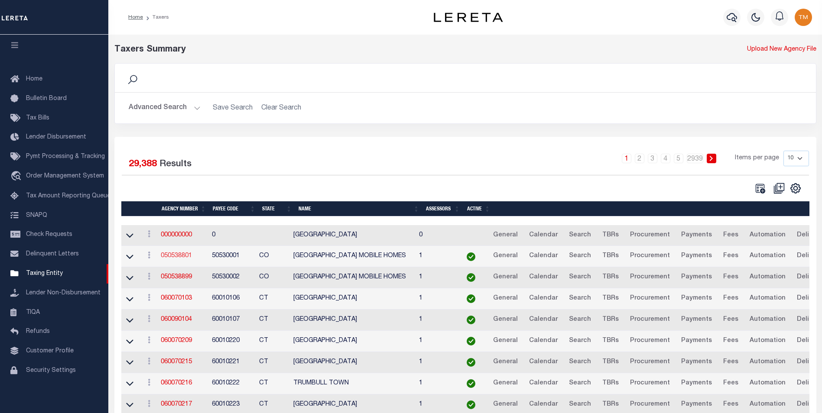
click at [188, 258] on link "050538801" at bounding box center [176, 256] width 31 height 6
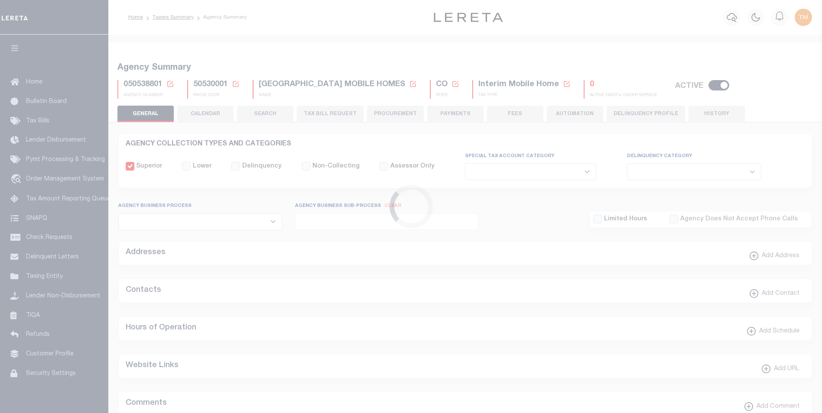
select select
click at [169, 84] on icon at bounding box center [170, 84] width 8 height 8
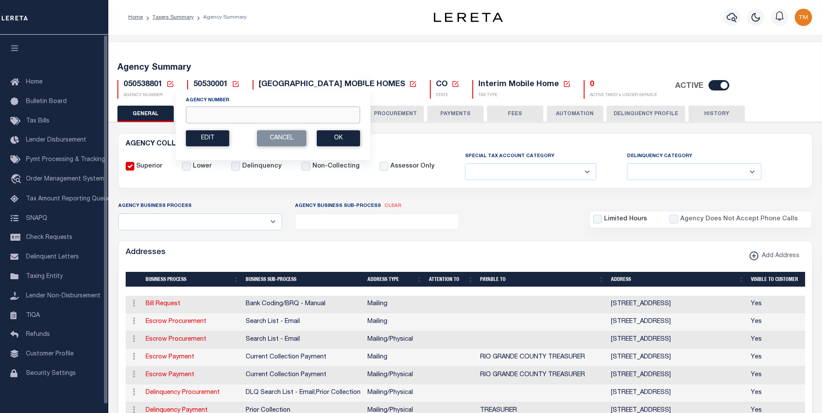
click at [220, 116] on input "Agency Number" at bounding box center [273, 115] width 174 height 17
paste input "060080208"
type input "060080208"
click at [330, 140] on button "Ok" at bounding box center [338, 138] width 43 height 16
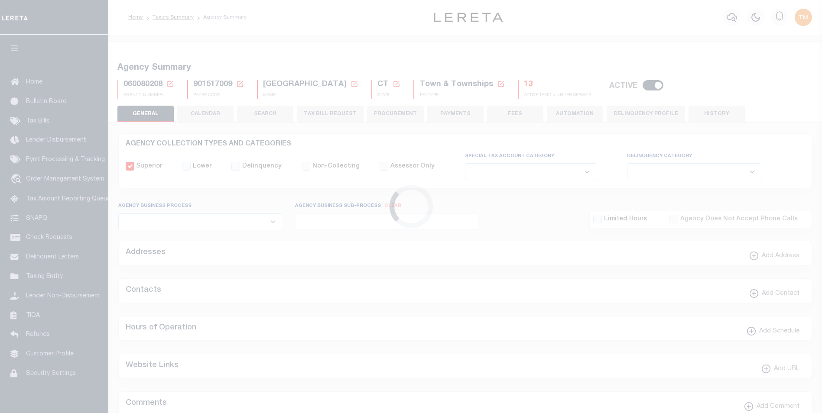
select select
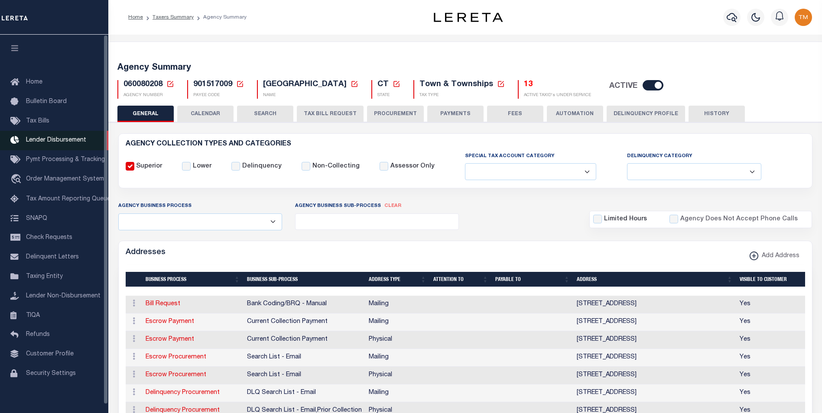
drag, startPoint x: 36, startPoint y: 117, endPoint x: 68, endPoint y: 141, distance: 39.6
click at [36, 117] on link "Tax Bills" at bounding box center [54, 121] width 108 height 19
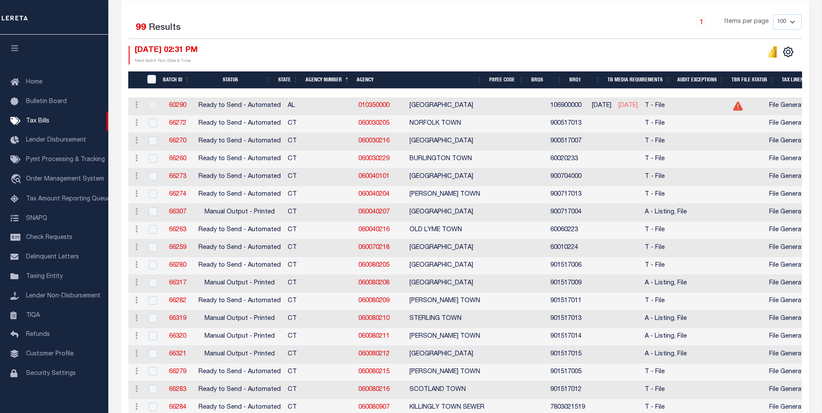
scroll to position [217, 0]
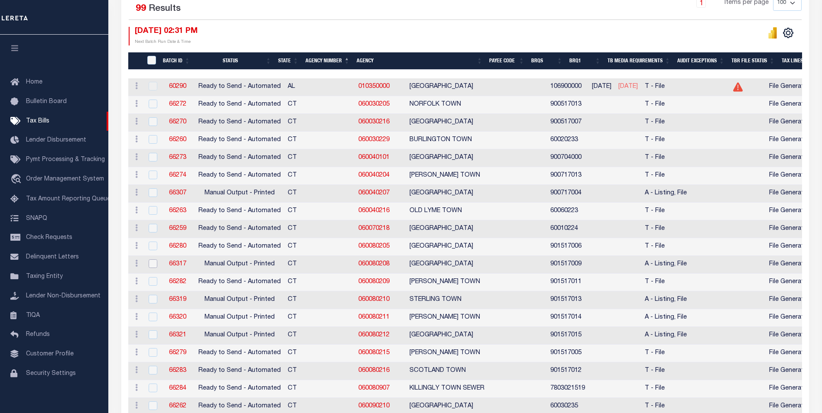
click at [152, 265] on input "checkbox" at bounding box center [153, 263] width 9 height 9
checkbox input "true"
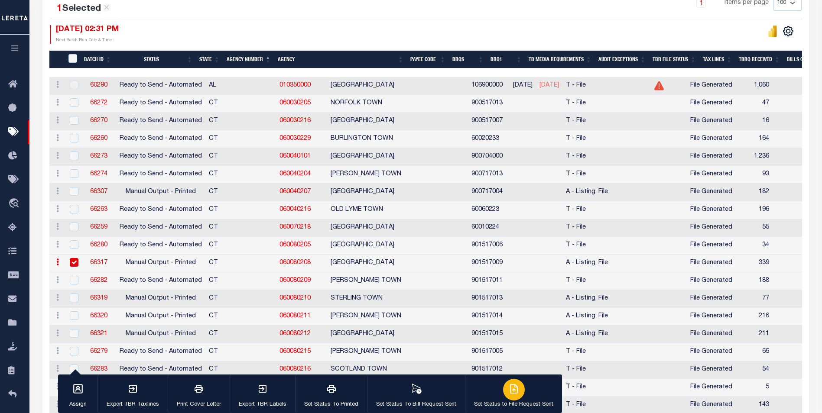
click at [503, 397] on div "button" at bounding box center [514, 390] width 22 height 22
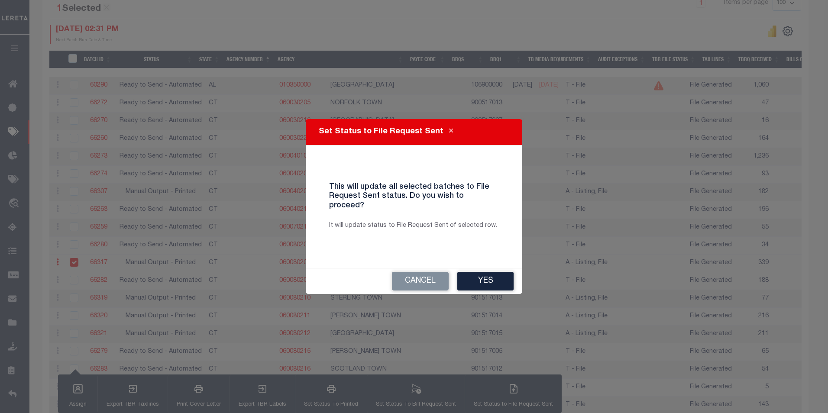
drag, startPoint x: 473, startPoint y: 272, endPoint x: 292, endPoint y: 224, distance: 187.2
click at [473, 272] on button "Yes" at bounding box center [485, 281] width 56 height 19
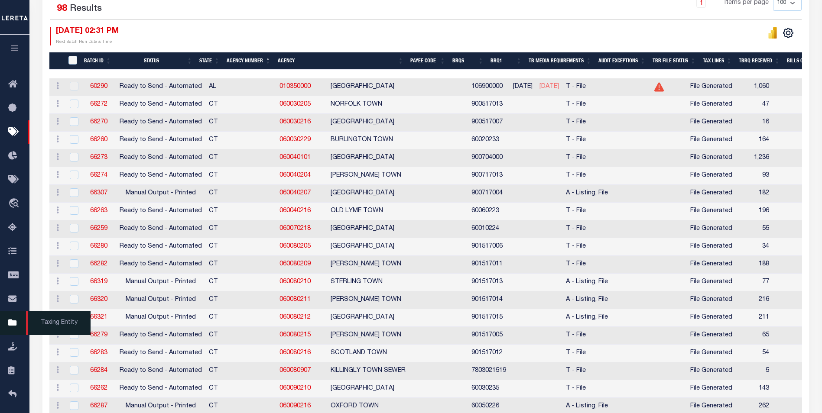
drag, startPoint x: 10, startPoint y: 324, endPoint x: 29, endPoint y: 321, distance: 19.2
click at [10, 324] on icon at bounding box center [15, 323] width 14 height 11
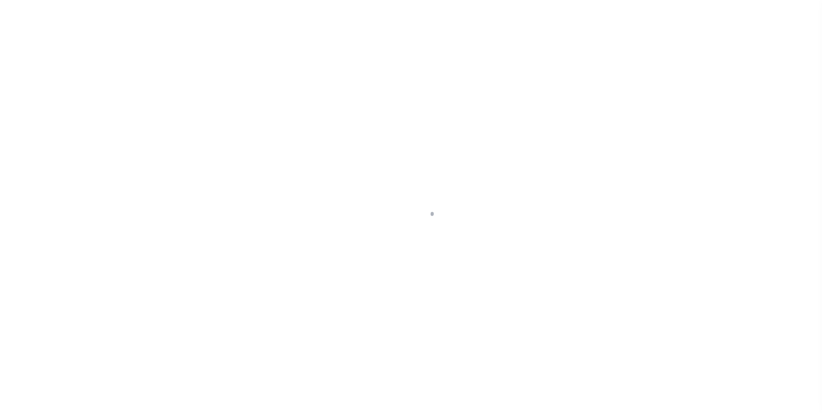
scroll to position [9, 0]
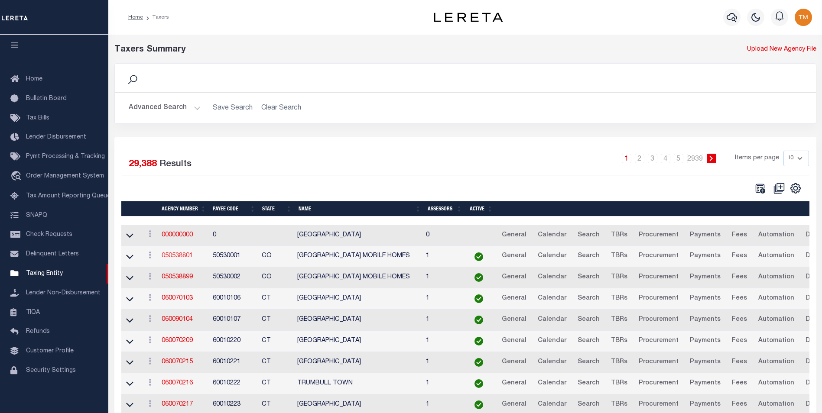
click at [165, 255] on link "050538801" at bounding box center [177, 256] width 31 height 6
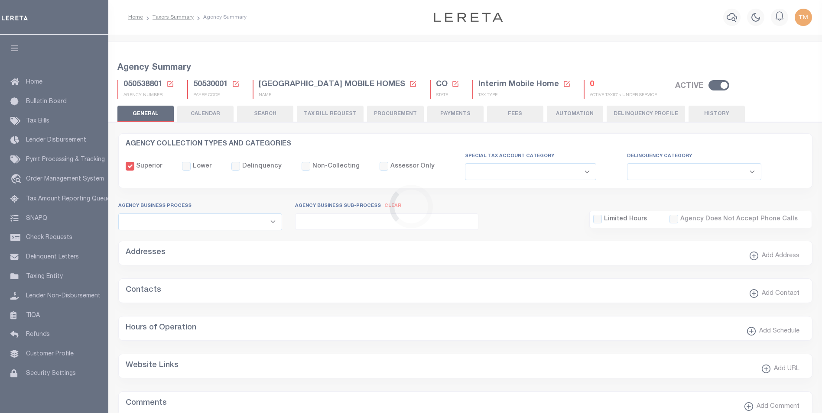
select select
click at [171, 83] on icon at bounding box center [170, 84] width 6 height 6
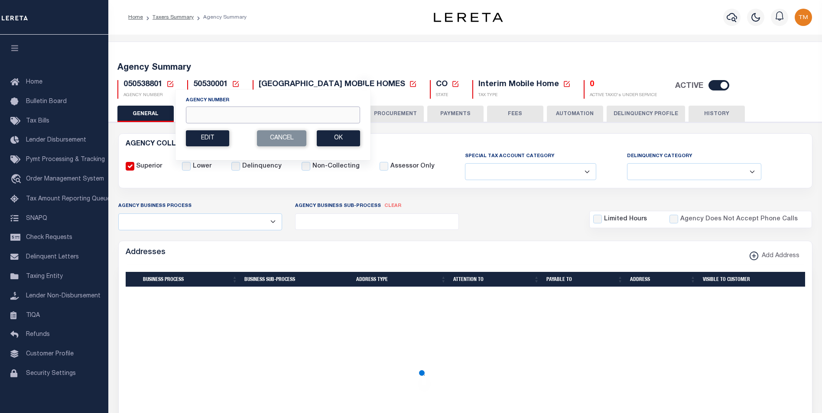
click at [218, 116] on input "Agency Number" at bounding box center [273, 115] width 174 height 17
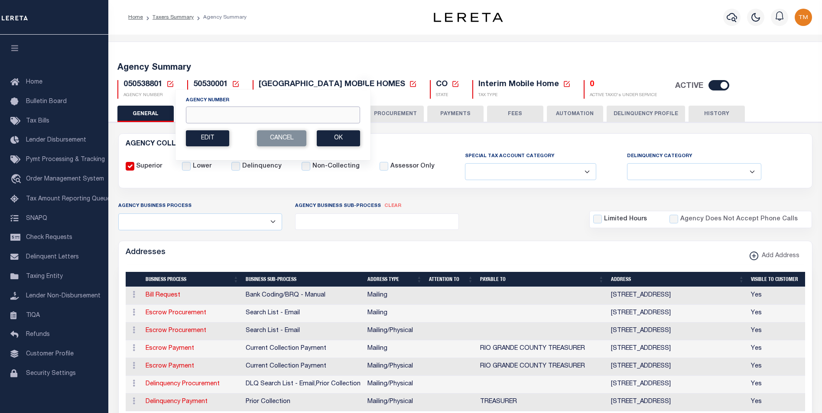
paste input "060080209"
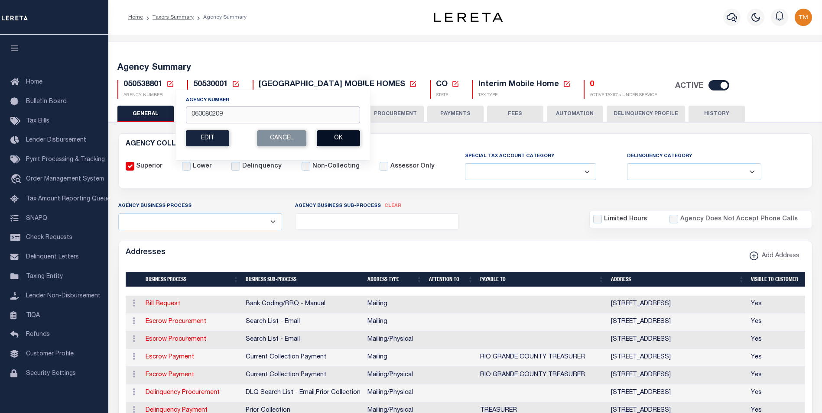
type input "060080209"
click at [334, 140] on button "Ok" at bounding box center [338, 138] width 43 height 16
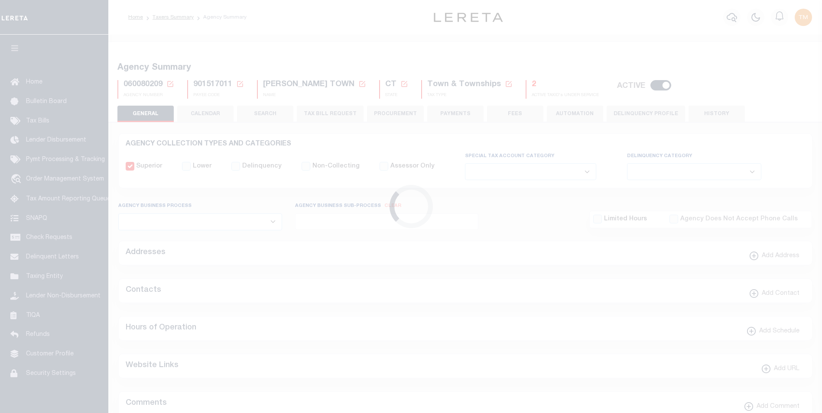
select select
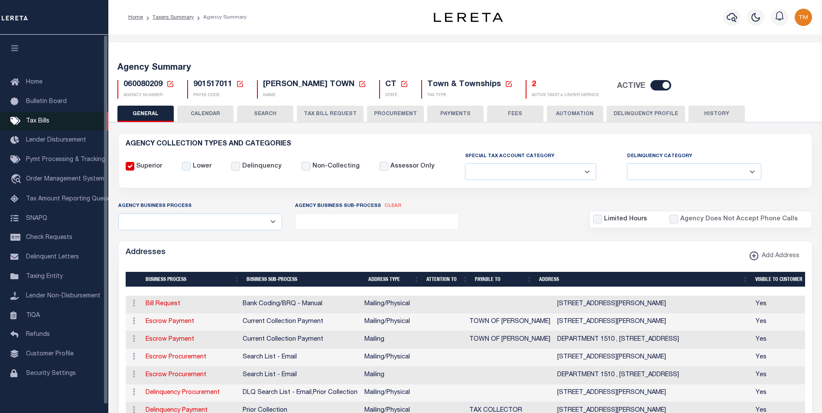
click at [41, 117] on link "Tax Bills" at bounding box center [54, 121] width 108 height 19
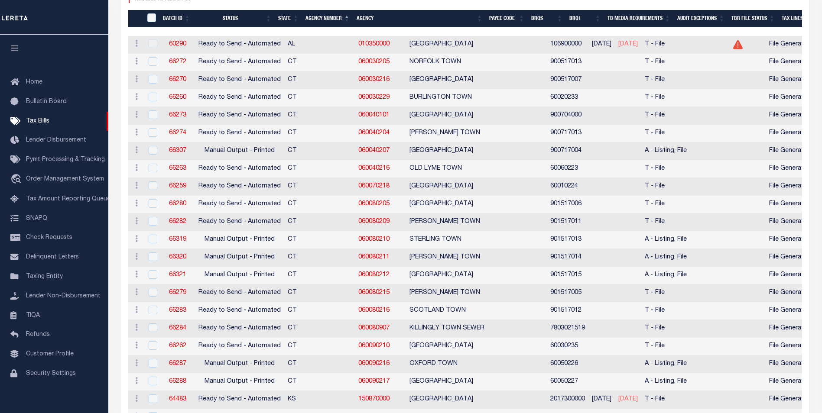
scroll to position [260, 0]
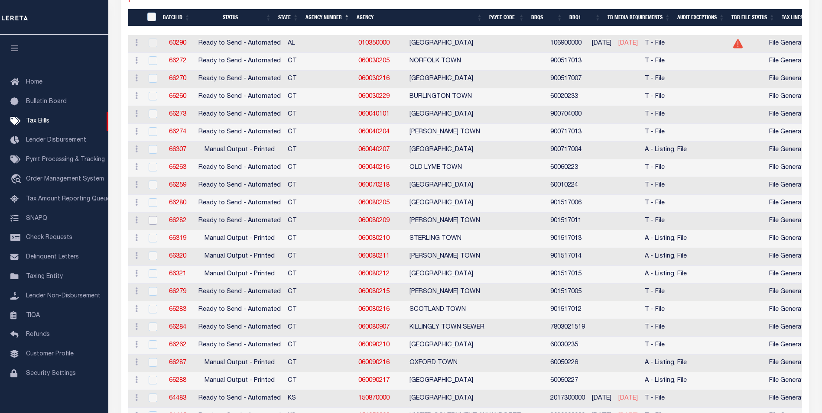
click at [152, 221] on input "checkbox" at bounding box center [153, 220] width 9 height 9
checkbox input "true"
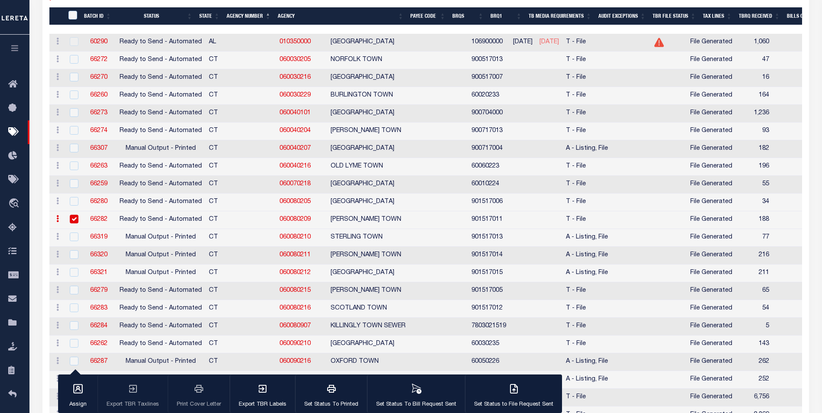
scroll to position [258, 0]
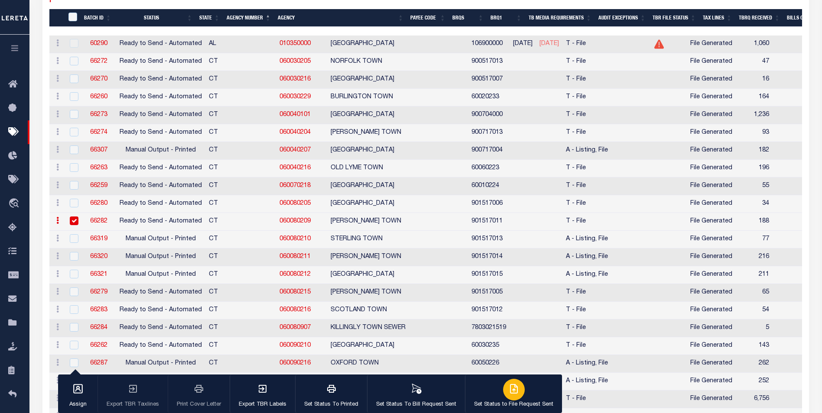
click at [527, 395] on button "Set Status to File Request Sent" at bounding box center [513, 394] width 97 height 39
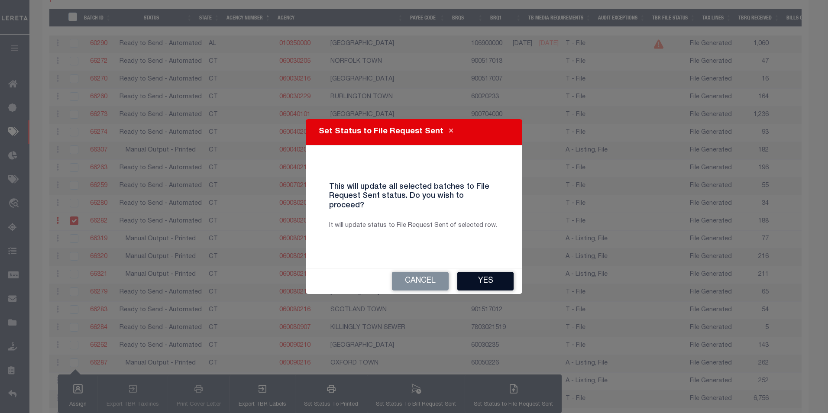
click at [475, 276] on button "Yes" at bounding box center [485, 281] width 56 height 19
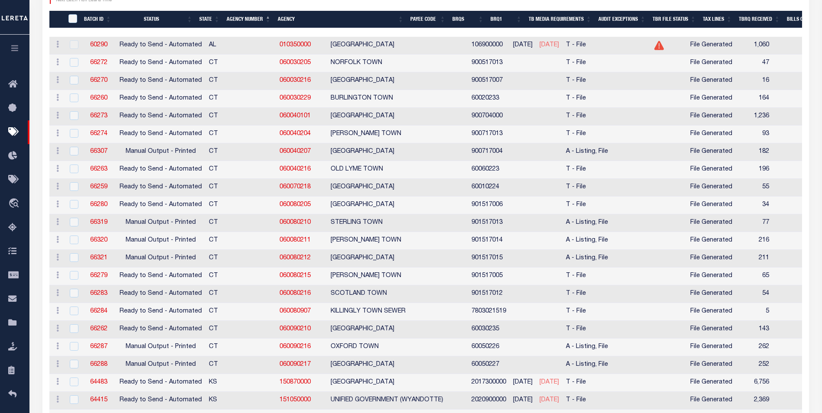
scroll to position [260, 0]
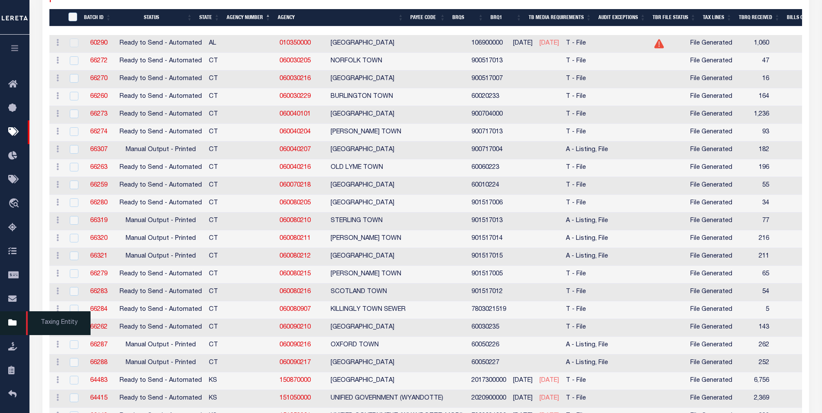
click at [13, 322] on icon at bounding box center [15, 323] width 14 height 11
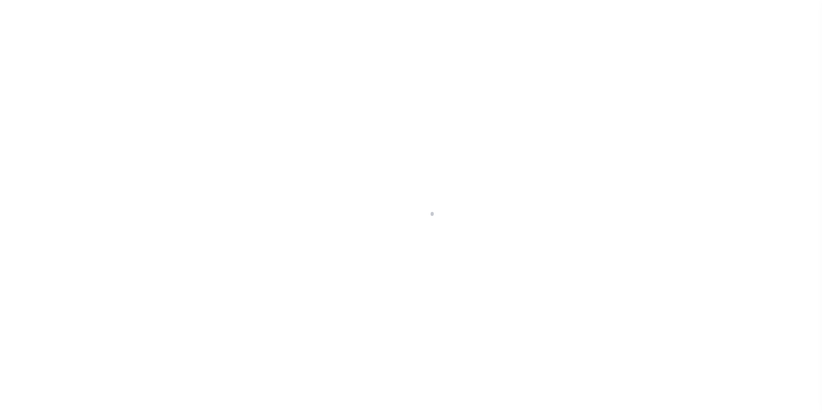
scroll to position [9, 0]
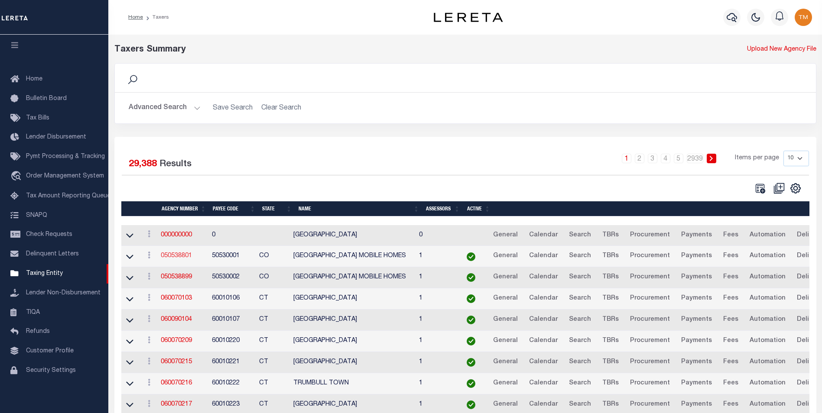
click at [183, 256] on link "050538801" at bounding box center [176, 256] width 31 height 6
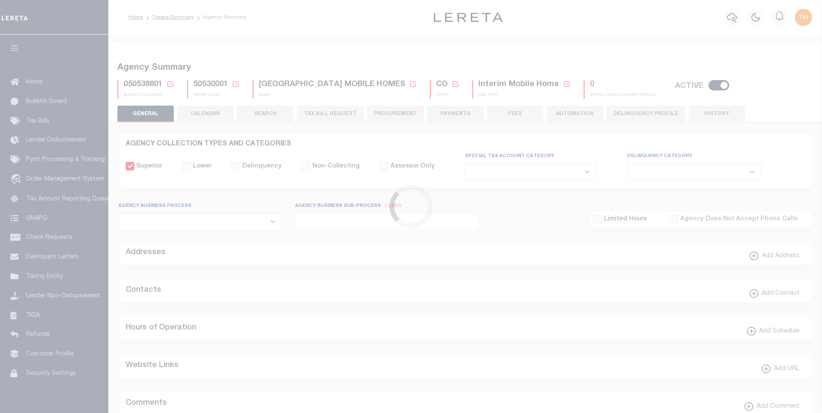
select select
click at [169, 83] on icon at bounding box center [170, 84] width 8 height 8
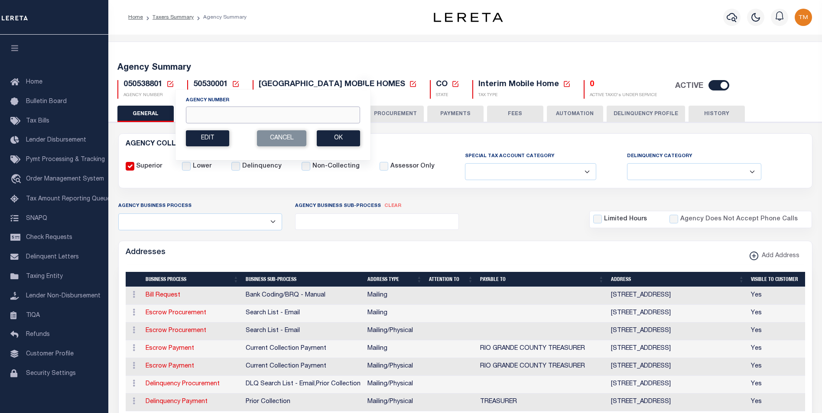
drag, startPoint x: 216, startPoint y: 115, endPoint x: 211, endPoint y: 114, distance: 4.8
click at [216, 115] on input "Agency Number" at bounding box center [273, 115] width 174 height 17
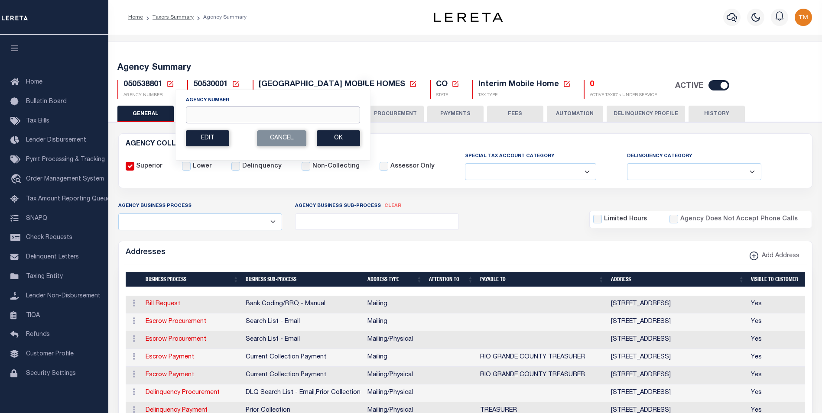
paste input "060080210"
type input "060080210"
click at [343, 139] on button "Ok" at bounding box center [338, 138] width 43 height 16
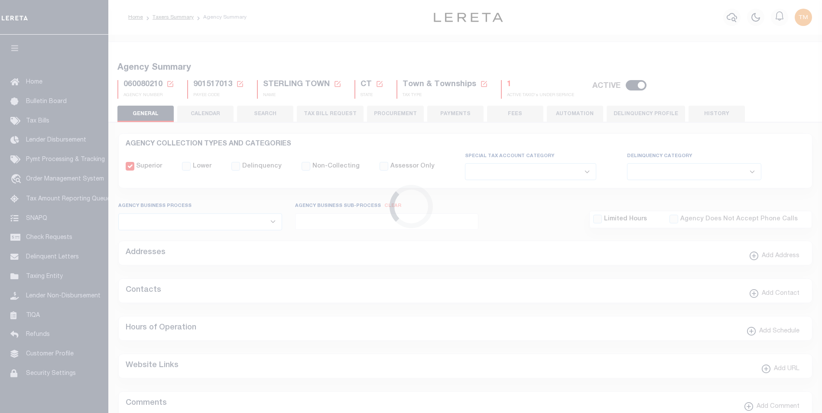
select select
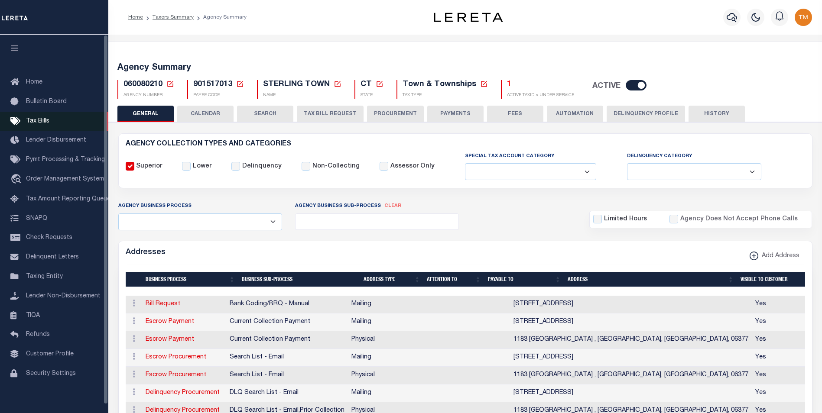
click at [45, 123] on span "Tax Bills" at bounding box center [37, 121] width 23 height 6
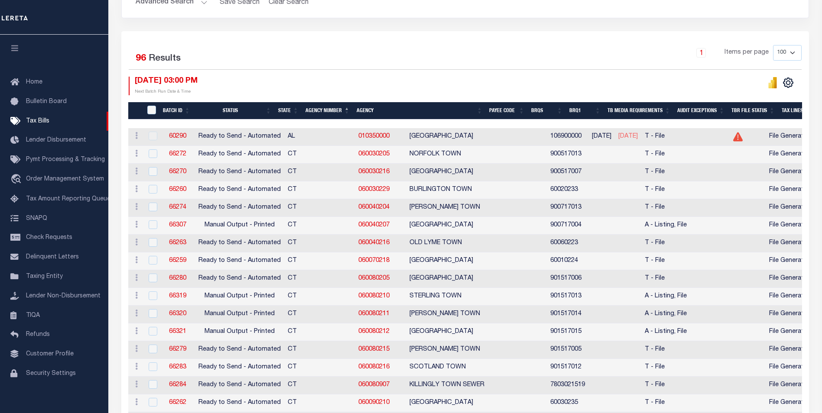
scroll to position [173, 0]
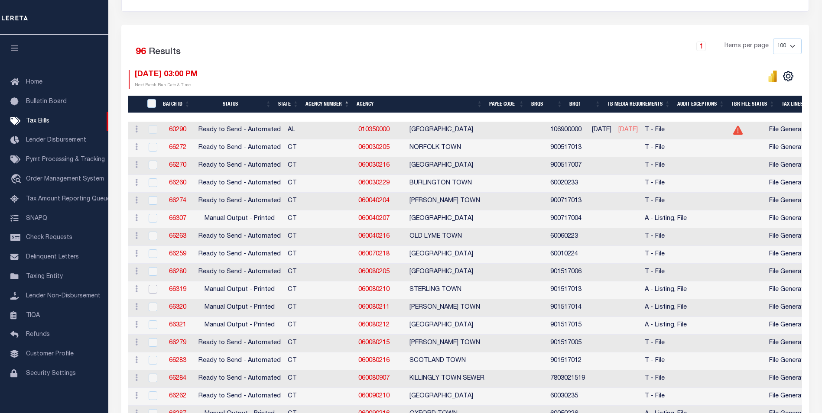
click at [151, 290] on input "checkbox" at bounding box center [153, 289] width 9 height 9
checkbox input "true"
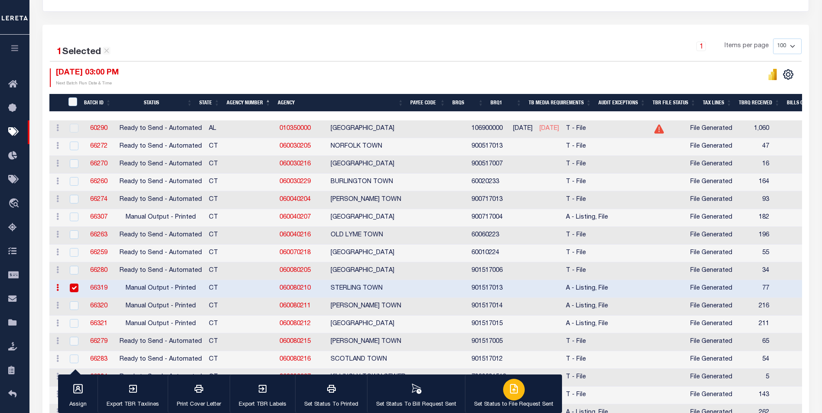
click at [522, 400] on button "Set Status to File Request Sent" at bounding box center [513, 394] width 97 height 39
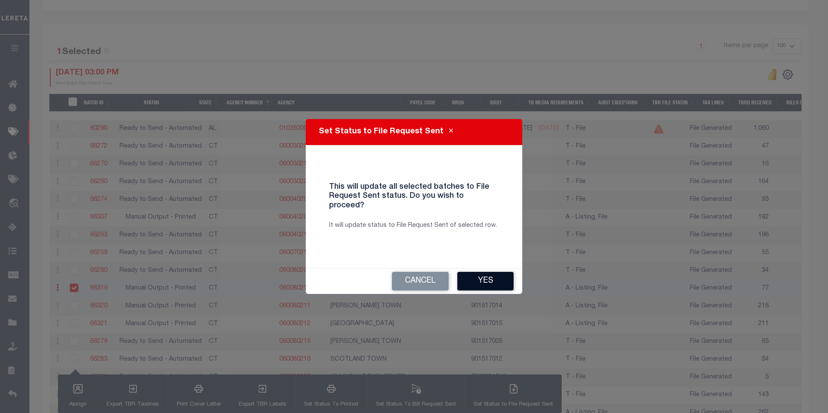
click at [484, 282] on button "Yes" at bounding box center [485, 281] width 56 height 19
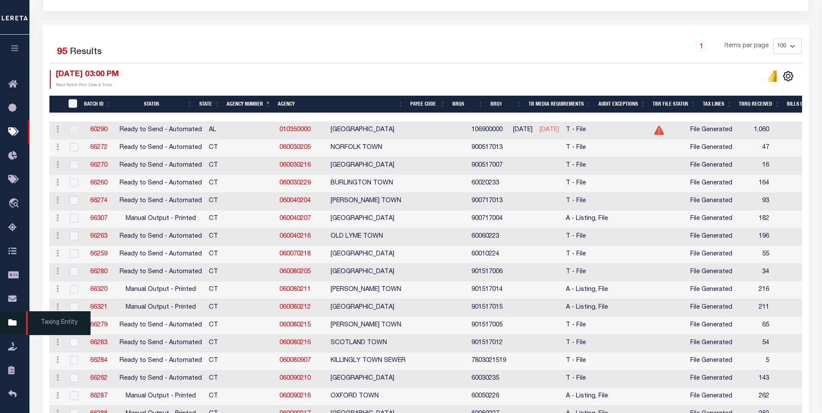
click at [13, 328] on icon at bounding box center [15, 323] width 14 height 11
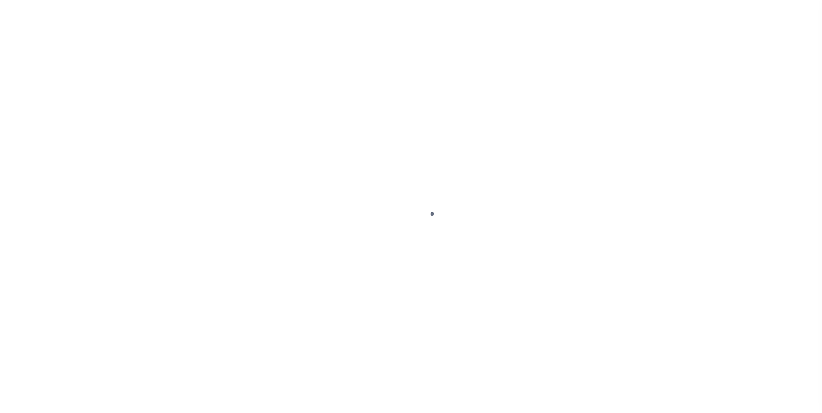
scroll to position [9, 0]
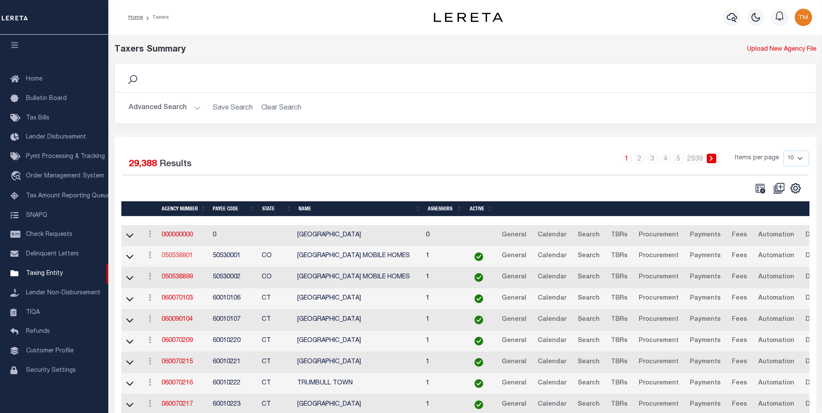
click at [182, 256] on link "050538801" at bounding box center [177, 256] width 31 height 6
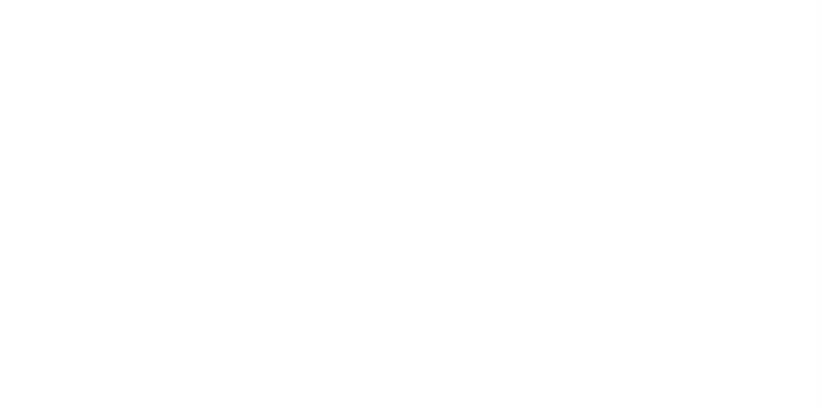
select select
checkbox input "false"
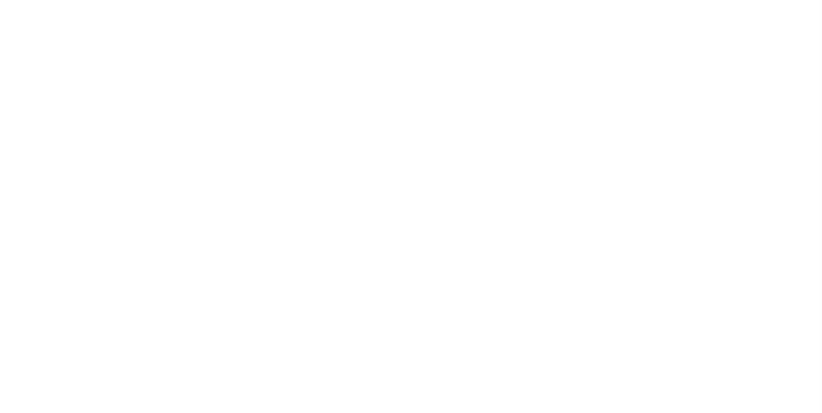
checkbox input "false"
type input "810500000"
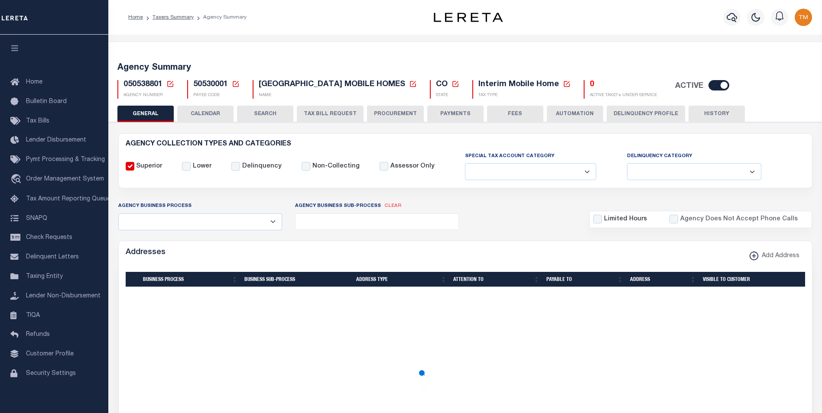
click at [170, 85] on icon at bounding box center [170, 84] width 8 height 8
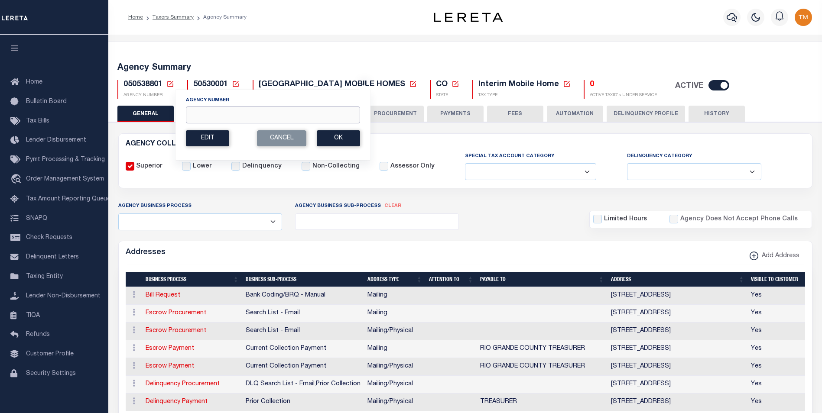
click at [216, 108] on input "Agency Number" at bounding box center [273, 115] width 174 height 17
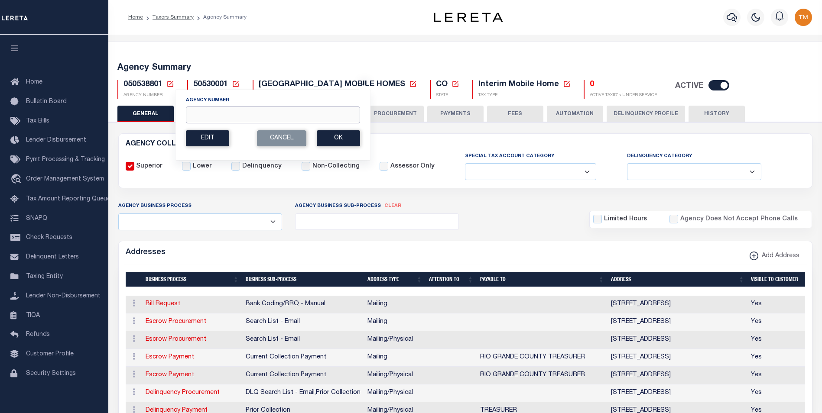
paste input "060080211"
type input "060080211"
click at [329, 136] on button "Ok" at bounding box center [338, 138] width 43 height 16
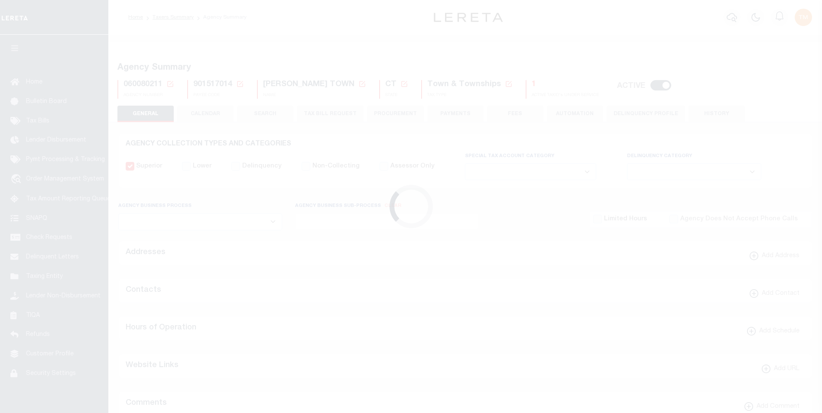
select select
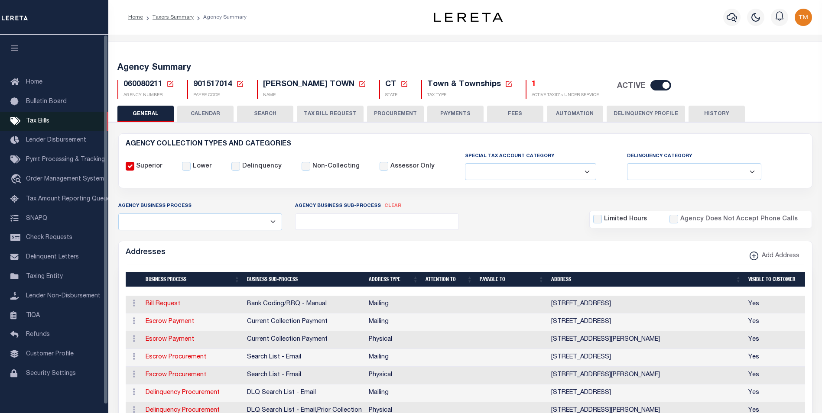
click at [37, 123] on span "Tax Bills" at bounding box center [37, 121] width 23 height 6
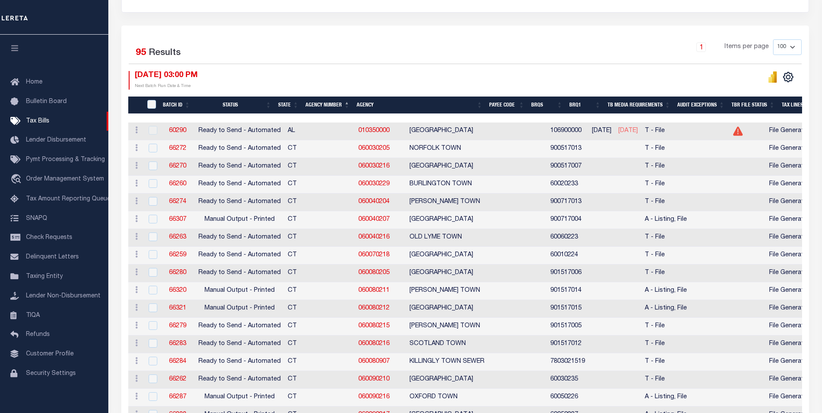
scroll to position [173, 0]
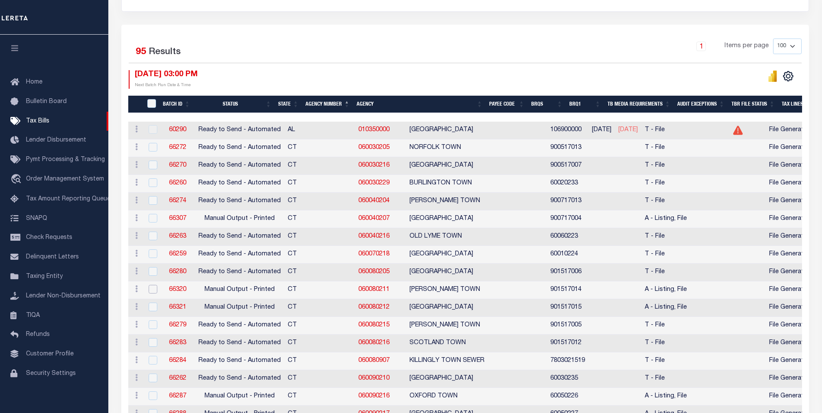
click at [150, 292] on input "checkbox" at bounding box center [153, 289] width 9 height 9
checkbox input "true"
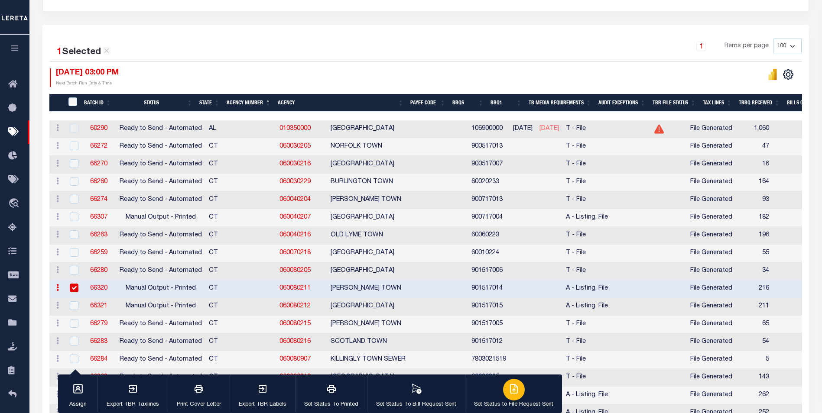
click at [530, 405] on p "Set Status to File Request Sent" at bounding box center [513, 405] width 79 height 9
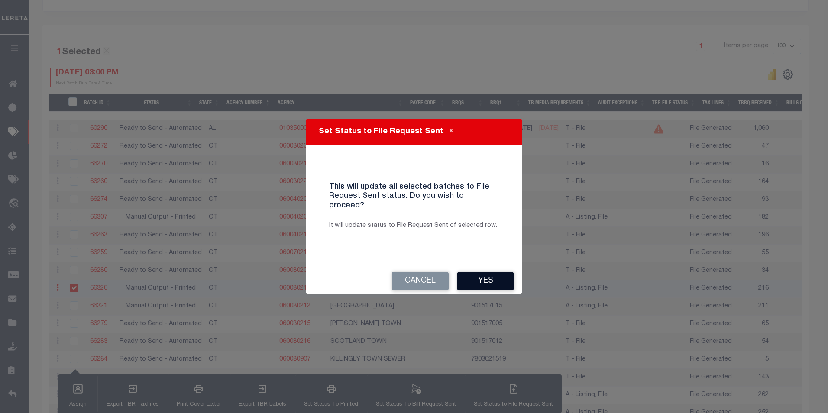
click at [493, 276] on button "Yes" at bounding box center [485, 281] width 56 height 19
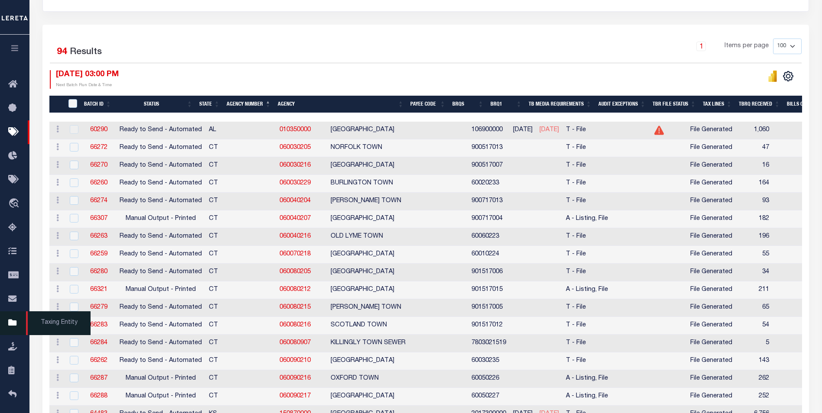
click at [9, 323] on icon at bounding box center [15, 323] width 14 height 11
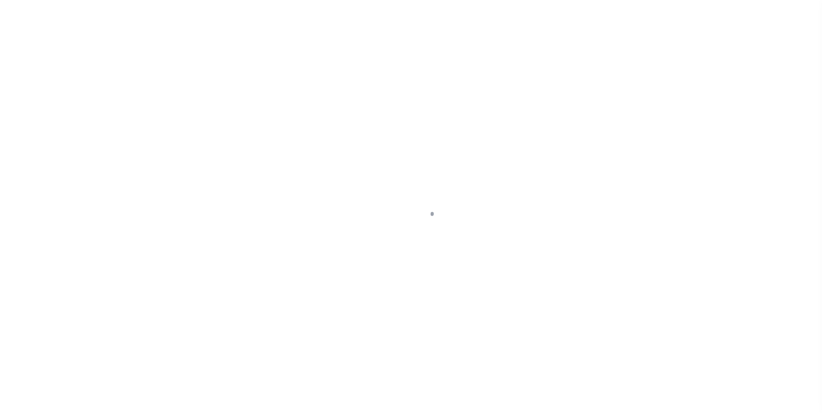
scroll to position [9, 0]
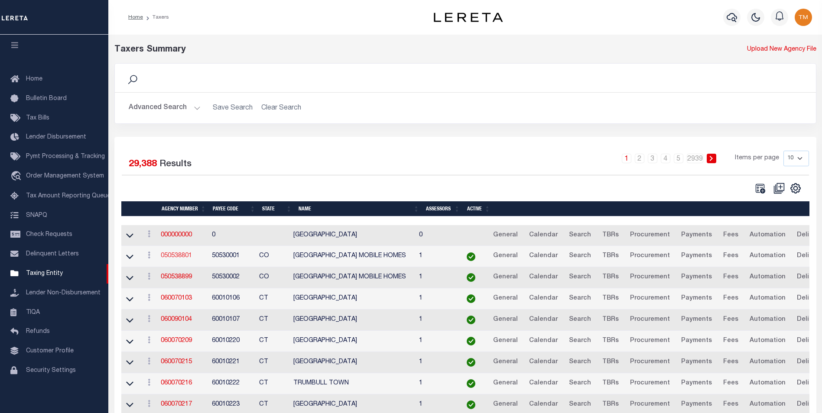
click at [180, 256] on link "050538801" at bounding box center [176, 256] width 31 height 6
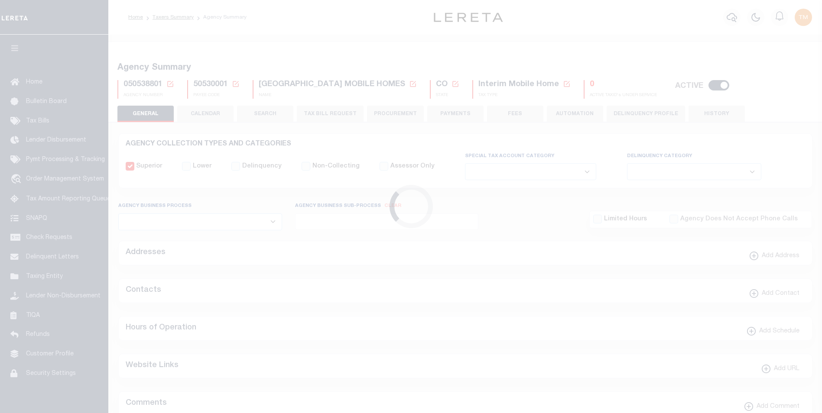
select select
click at [173, 84] on icon at bounding box center [170, 84] width 6 height 6
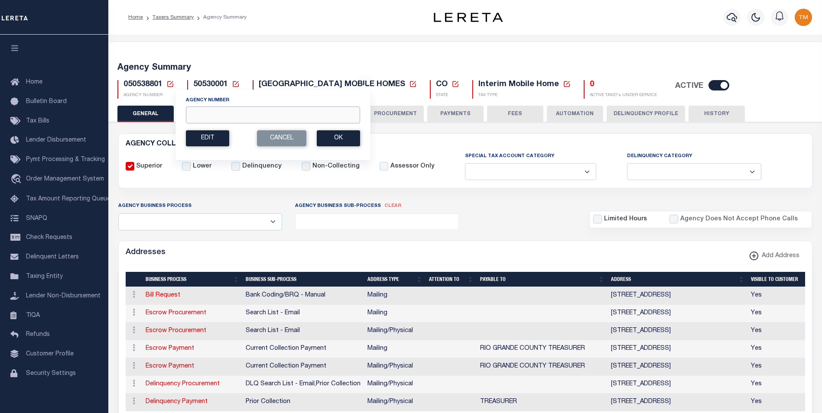
click at [221, 118] on input "Agency Number" at bounding box center [273, 115] width 174 height 17
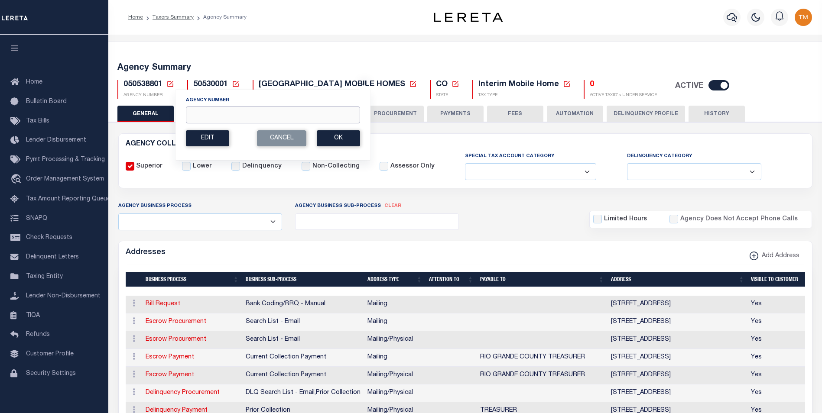
paste input "060080212"
type input "060080212"
click at [336, 138] on button "Ok" at bounding box center [338, 138] width 43 height 16
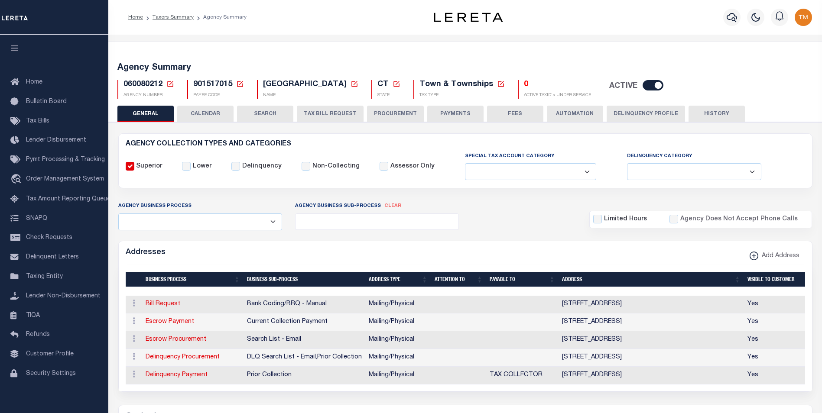
select select
click at [44, 118] on link "Tax Bills" at bounding box center [54, 121] width 108 height 19
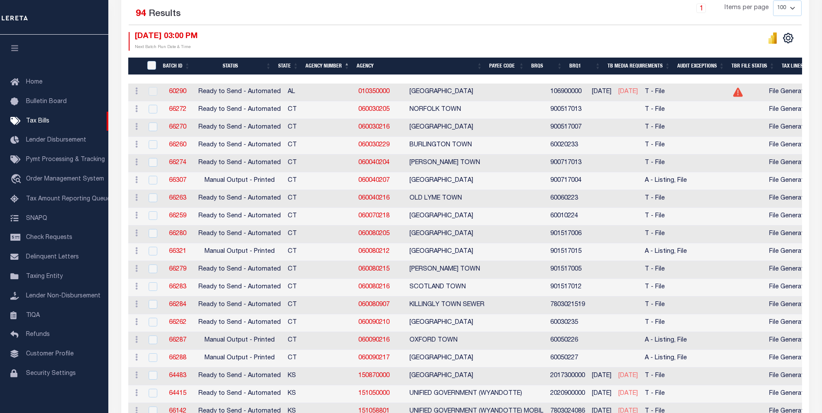
scroll to position [217, 0]
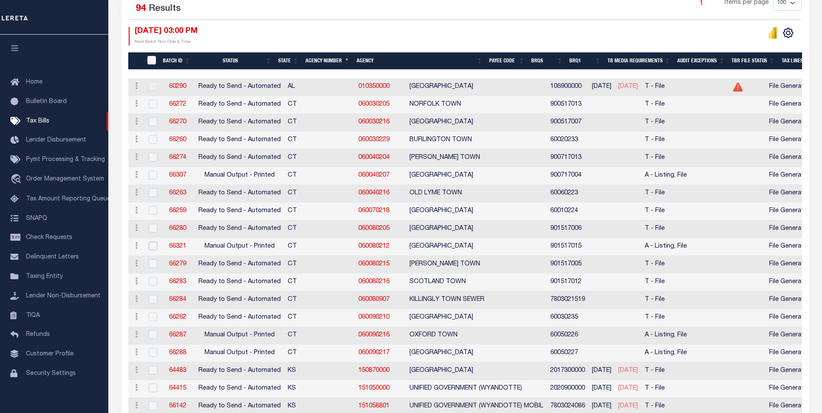
click at [151, 248] on input "checkbox" at bounding box center [153, 246] width 9 height 9
checkbox input "true"
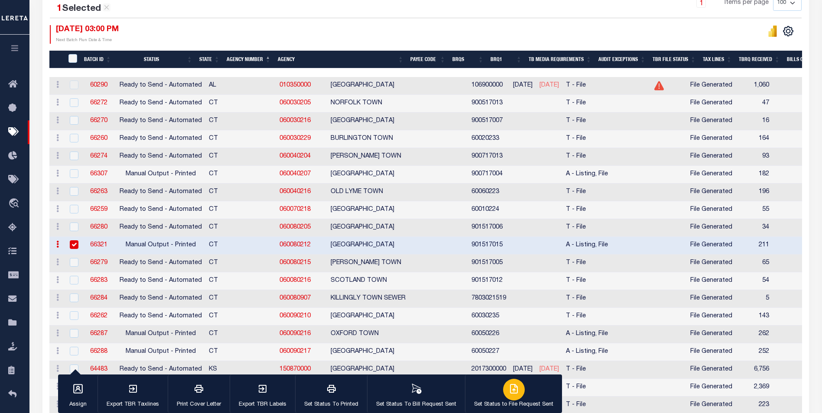
click at [518, 395] on div "button" at bounding box center [514, 390] width 22 height 22
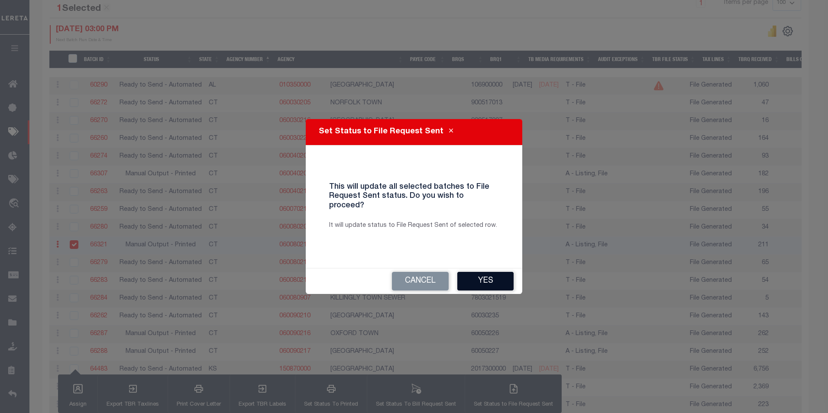
drag, startPoint x: 473, startPoint y: 276, endPoint x: 403, endPoint y: 243, distance: 77.7
click at [473, 276] on button "Yes" at bounding box center [485, 281] width 56 height 19
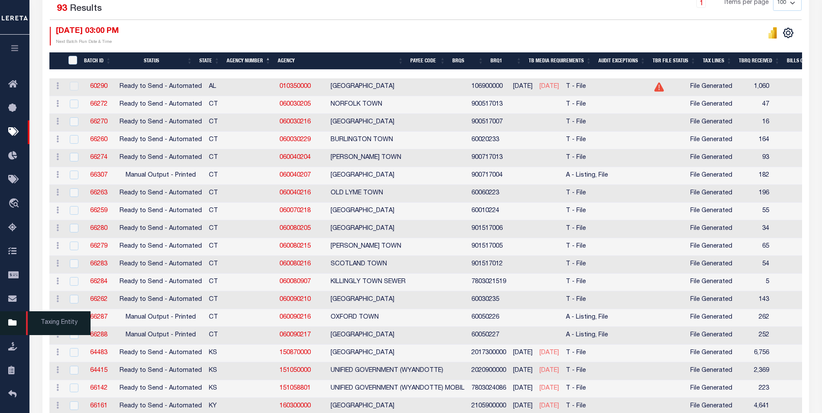
click at [13, 322] on icon at bounding box center [15, 323] width 14 height 11
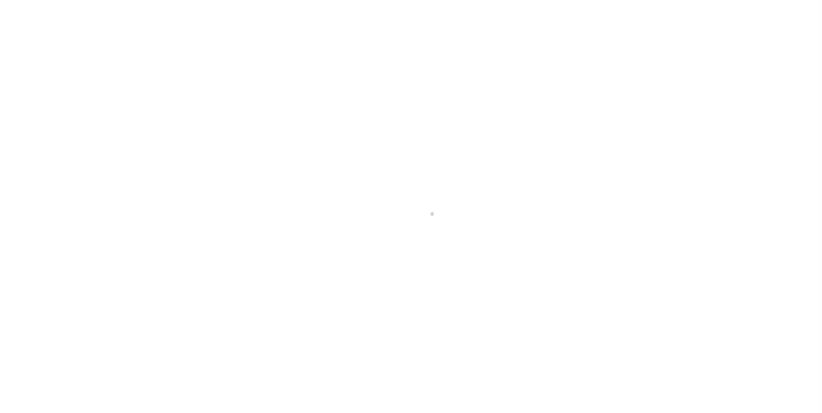
scroll to position [9, 0]
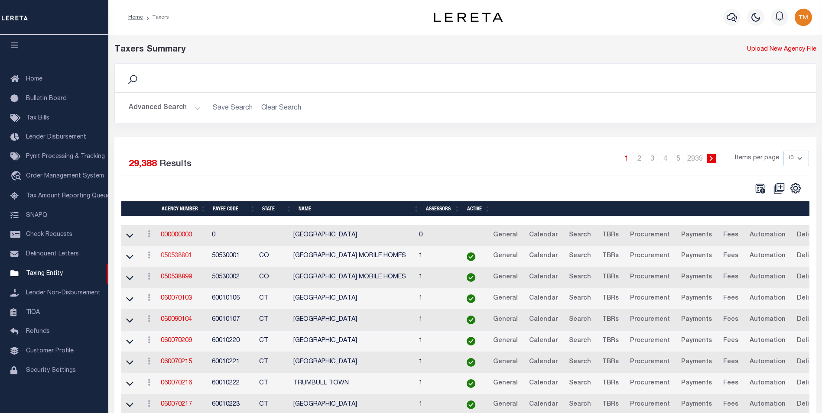
click at [171, 256] on link "050538801" at bounding box center [176, 256] width 31 height 6
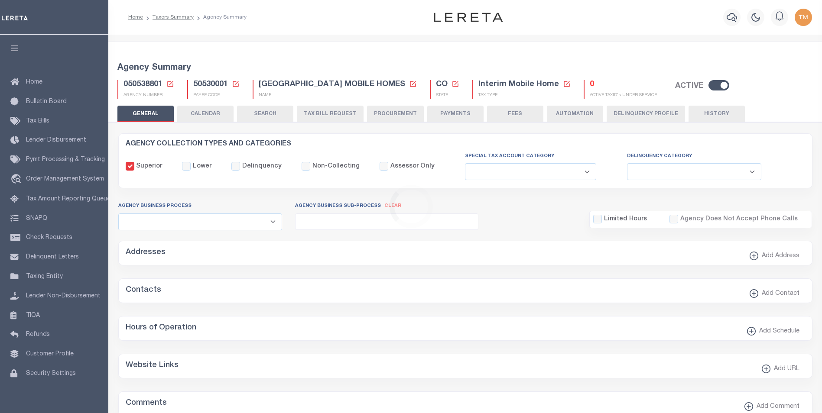
select select
click at [167, 84] on icon at bounding box center [170, 84] width 8 height 8
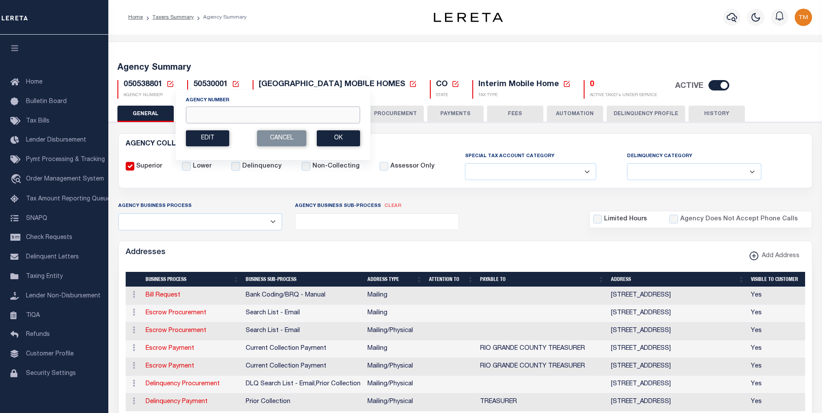
click at [226, 112] on input "Agency Number" at bounding box center [273, 115] width 174 height 17
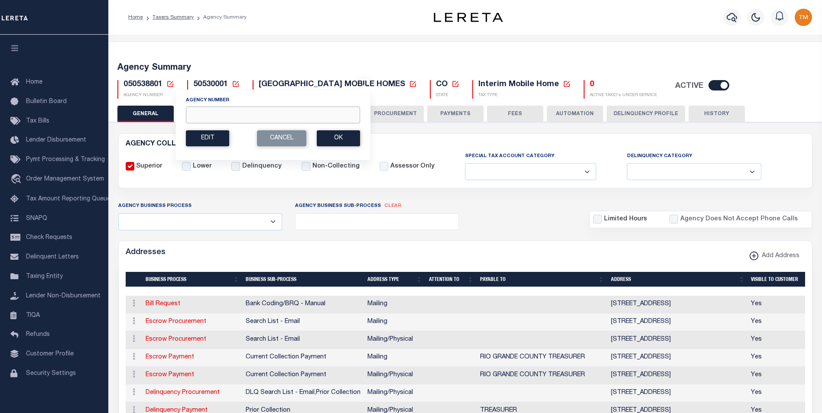
paste input "060080215"
type input "060080215"
click at [329, 142] on button "Ok" at bounding box center [338, 138] width 43 height 16
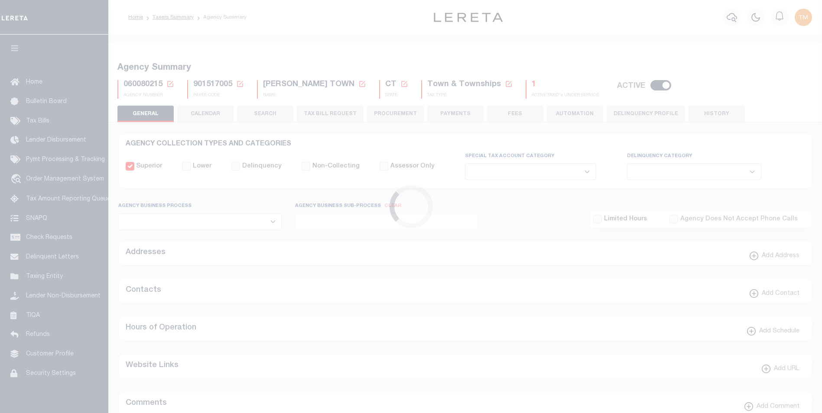
select select
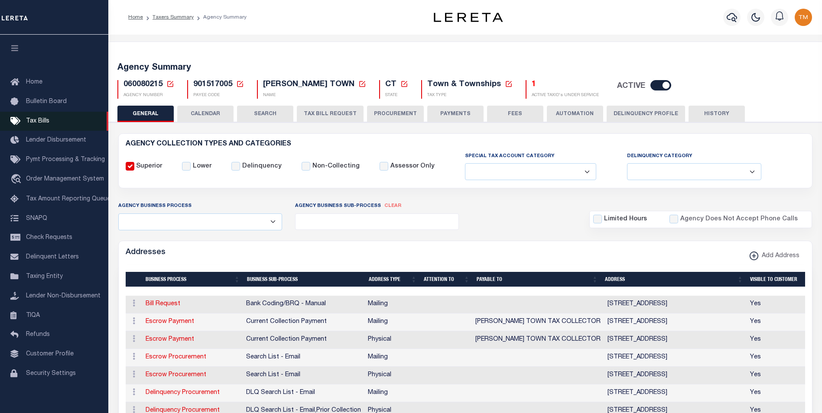
click at [39, 120] on span "Tax Bills" at bounding box center [37, 121] width 23 height 6
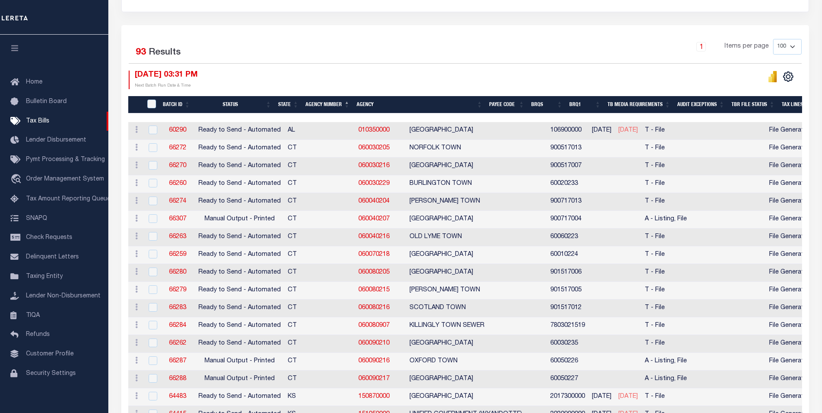
scroll to position [173, 0]
click at [150, 292] on input "checkbox" at bounding box center [153, 289] width 9 height 9
checkbox input "true"
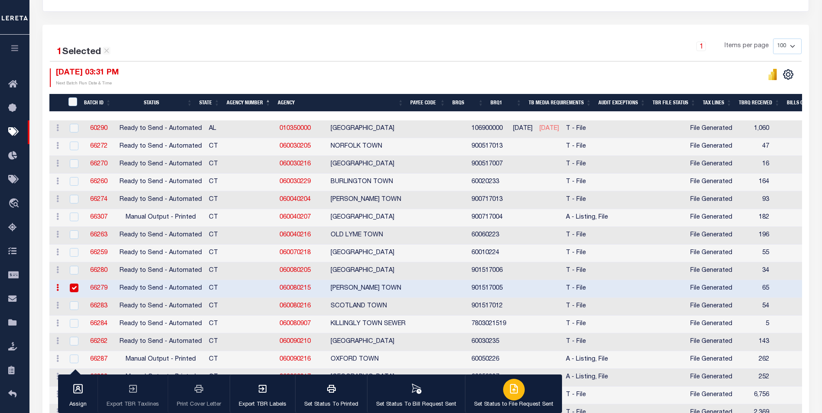
click at [510, 393] on icon "button" at bounding box center [513, 389] width 7 height 9
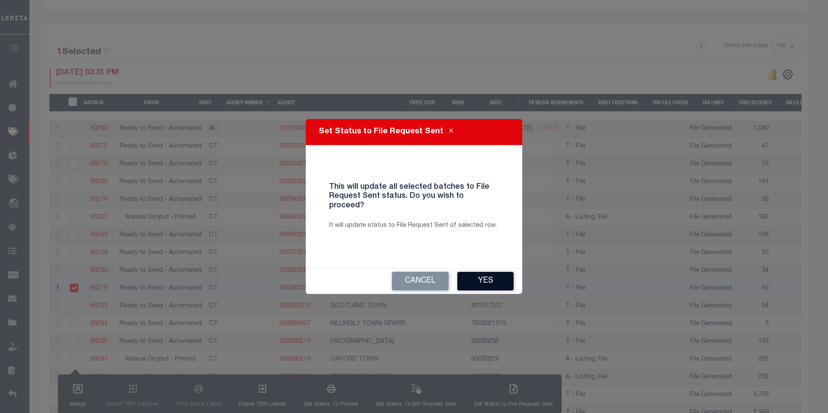
click at [469, 278] on button "Yes" at bounding box center [485, 281] width 56 height 19
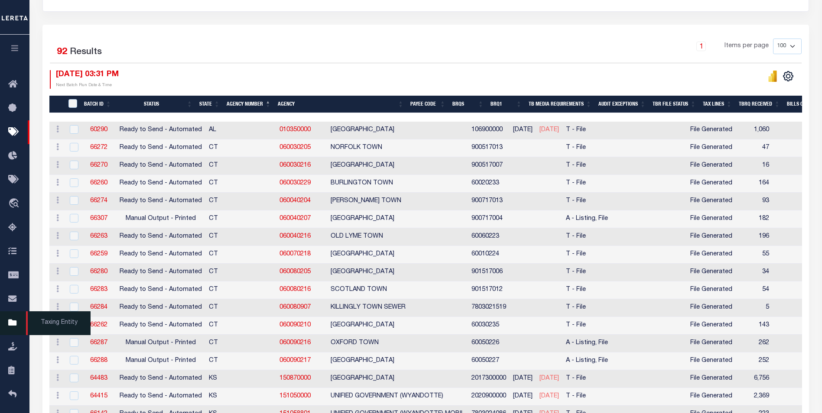
click at [13, 326] on icon at bounding box center [15, 323] width 14 height 11
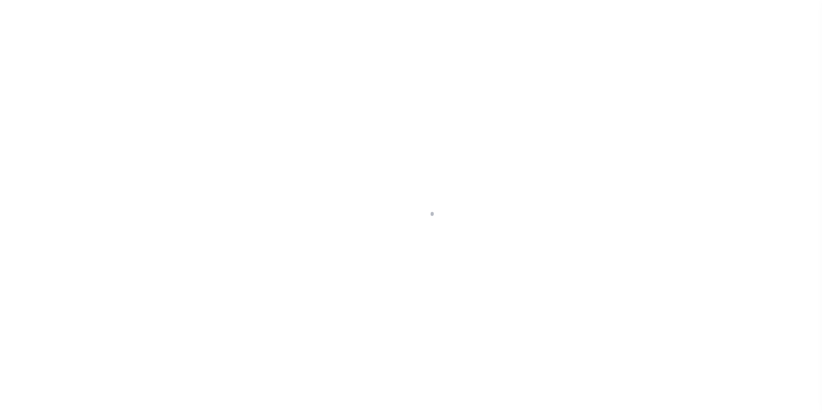
scroll to position [9, 0]
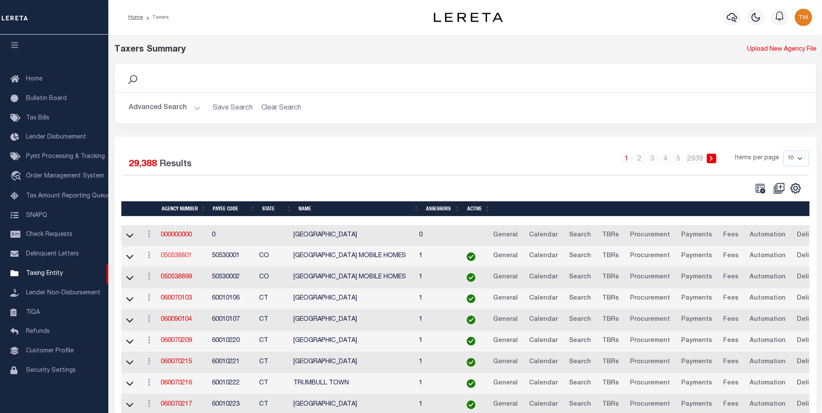
click at [173, 256] on link "050538801" at bounding box center [176, 256] width 31 height 6
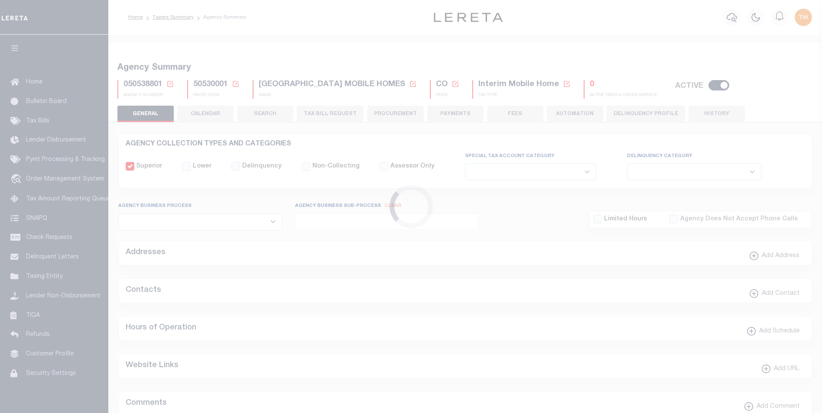
select select
click at [172, 81] on icon at bounding box center [170, 84] width 8 height 8
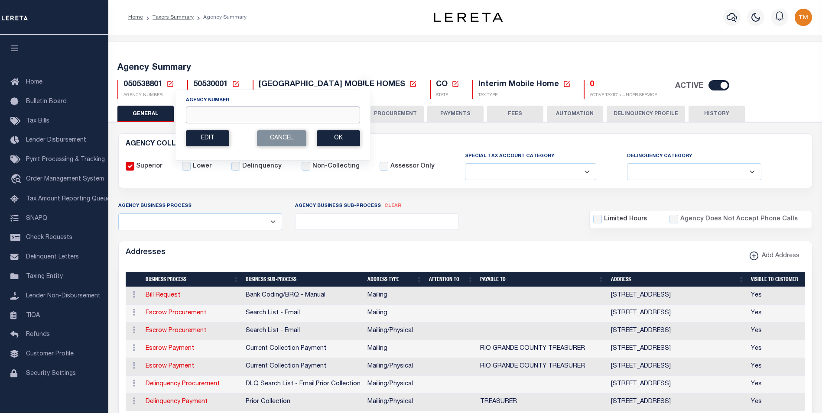
click at [223, 116] on input "Agency Number" at bounding box center [273, 115] width 174 height 17
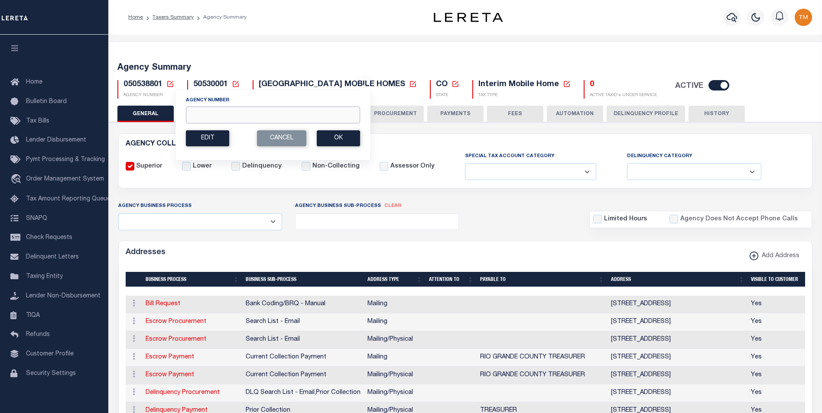
paste input "060080216"
type input "060080216"
click at [345, 137] on button "Ok" at bounding box center [338, 138] width 43 height 16
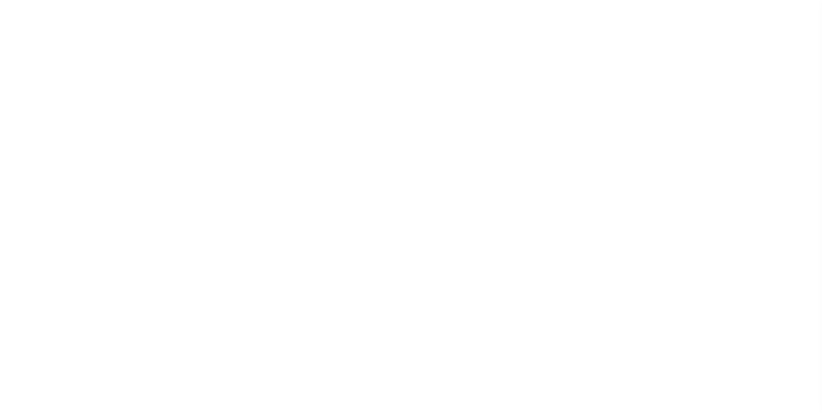
select select
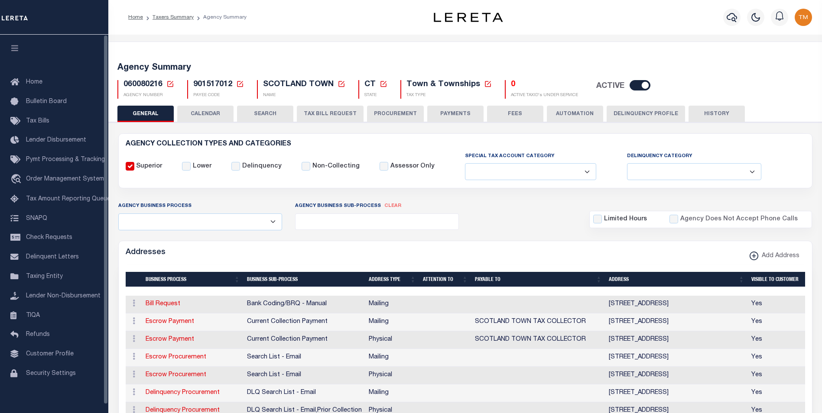
drag, startPoint x: 40, startPoint y: 118, endPoint x: 146, endPoint y: 179, distance: 122.5
click at [40, 118] on span "Tax Bills" at bounding box center [37, 121] width 23 height 6
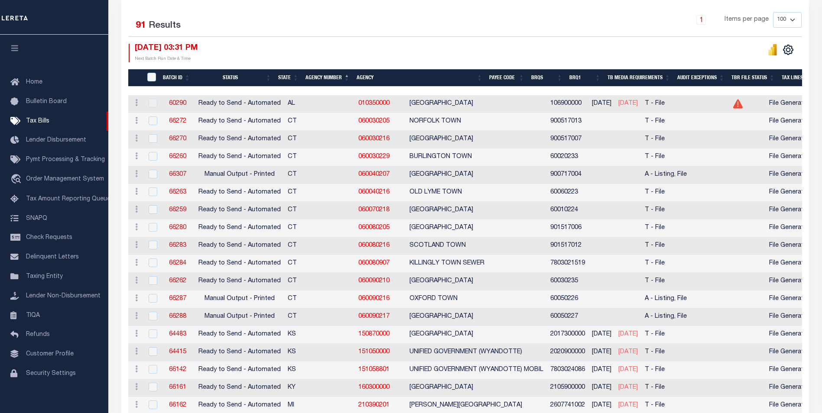
scroll to position [217, 0]
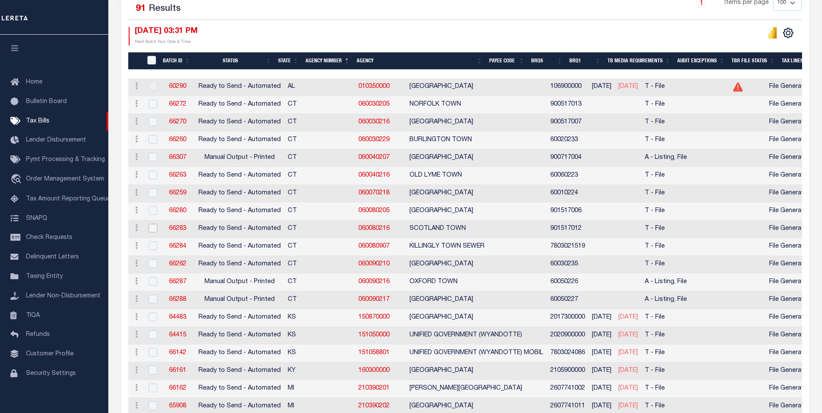
click at [153, 232] on input "checkbox" at bounding box center [153, 228] width 9 height 9
checkbox input "true"
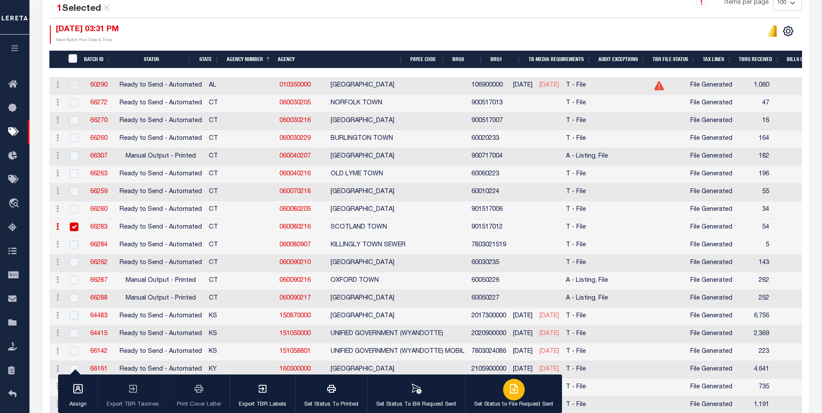
click at [483, 401] on p "Set Status to File Request Sent" at bounding box center [513, 405] width 79 height 9
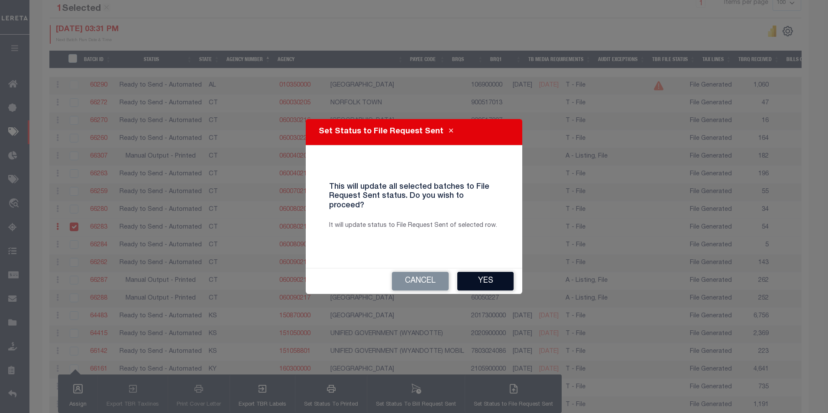
click at [467, 273] on button "Yes" at bounding box center [485, 281] width 56 height 19
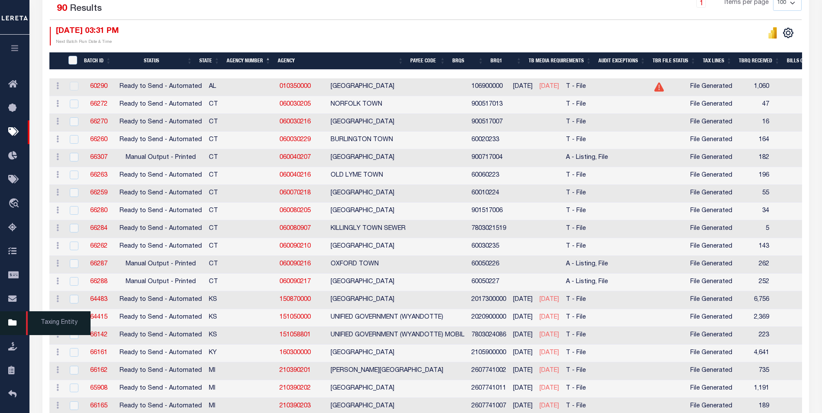
click at [9, 324] on icon at bounding box center [15, 323] width 14 height 11
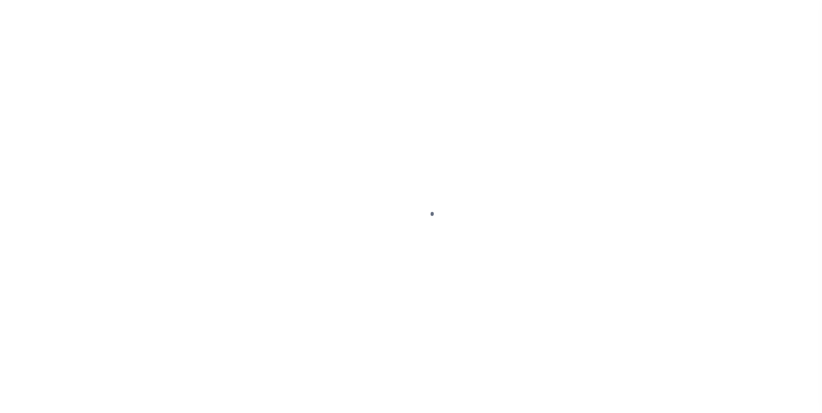
scroll to position [9, 0]
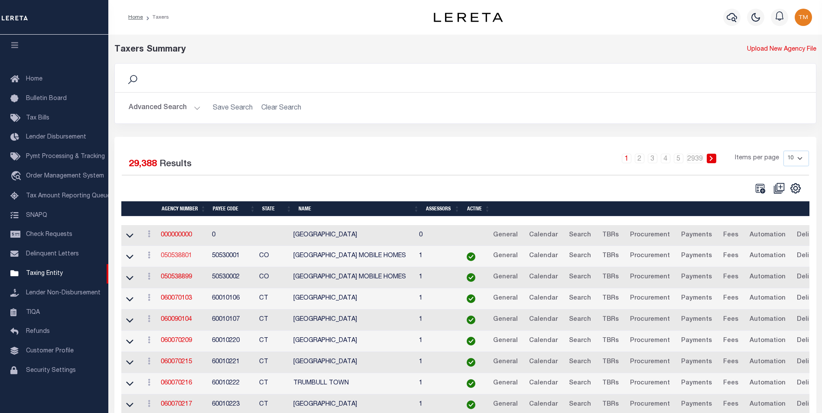
click at [186, 256] on link "050538801" at bounding box center [176, 256] width 31 height 6
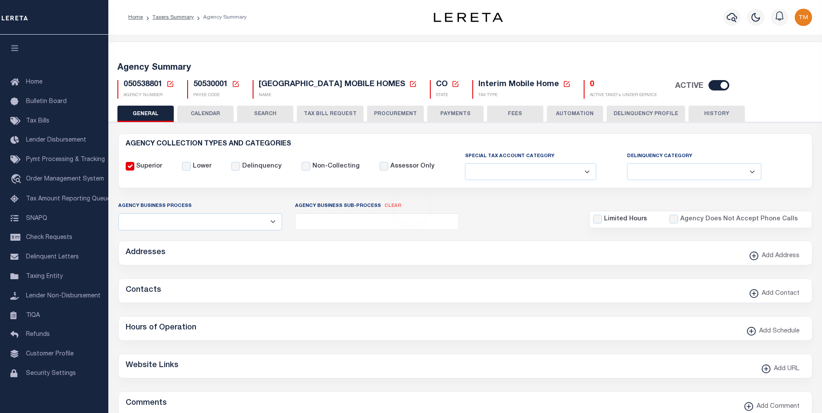
select select
click at [168, 84] on icon at bounding box center [170, 84] width 6 height 6
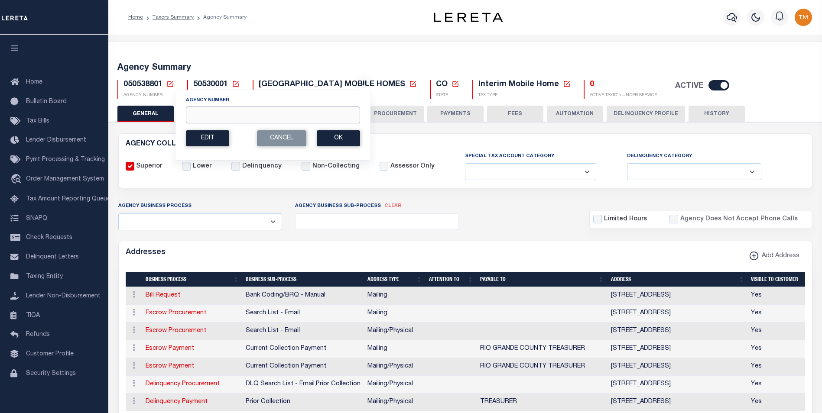
click at [217, 120] on input "Agency Number" at bounding box center [273, 115] width 174 height 17
paste input "060080907"
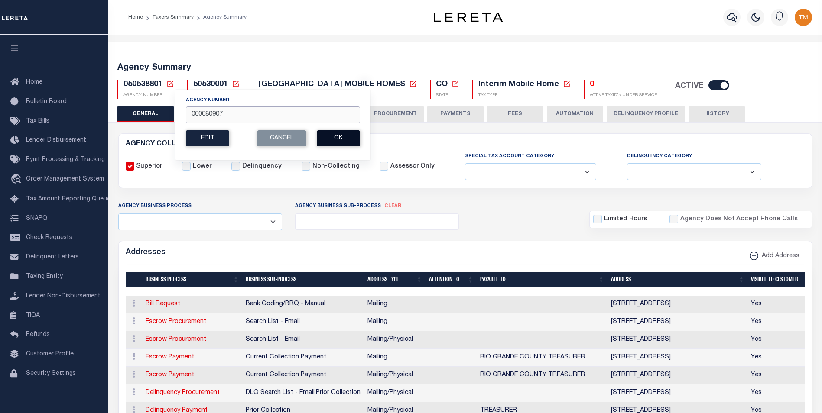
type input "060080907"
click at [333, 146] on button "Ok" at bounding box center [338, 138] width 43 height 16
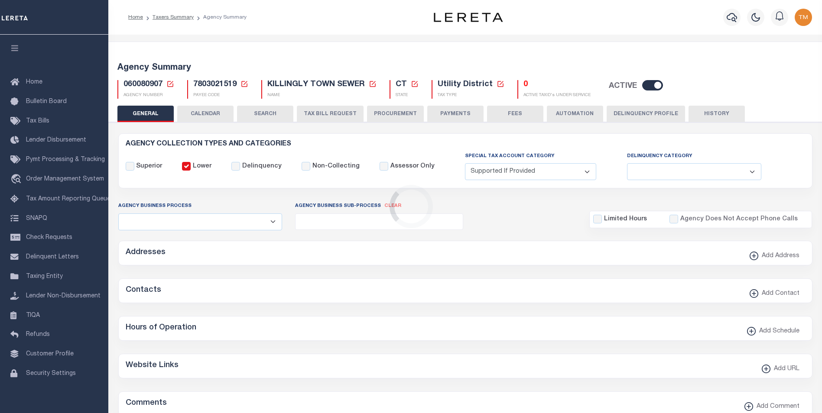
select select "2"
select select
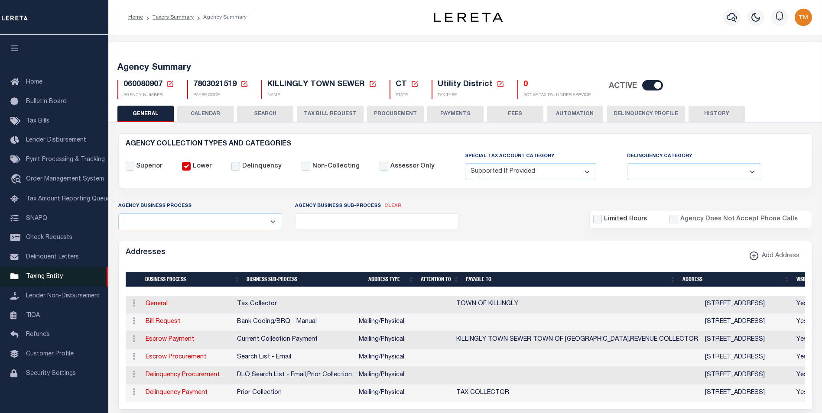
click at [40, 280] on span "Taxing Entity" at bounding box center [44, 277] width 37 height 6
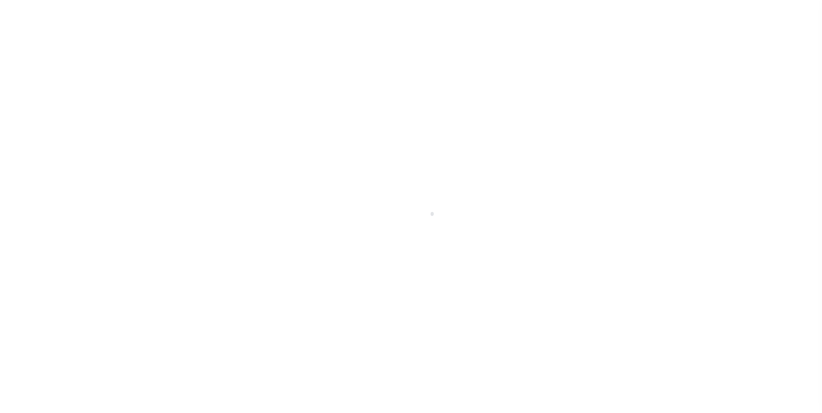
scroll to position [9, 0]
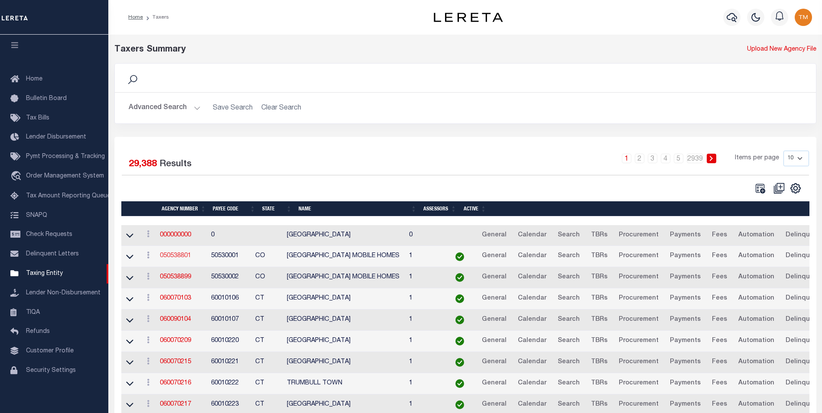
click at [181, 259] on link "050538801" at bounding box center [175, 256] width 31 height 6
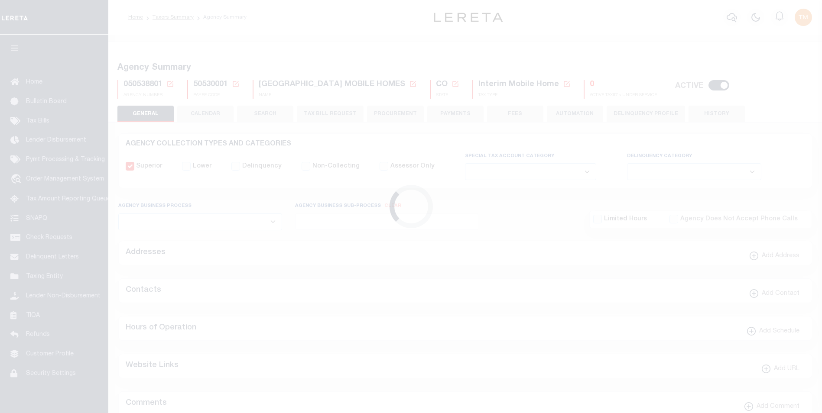
select select
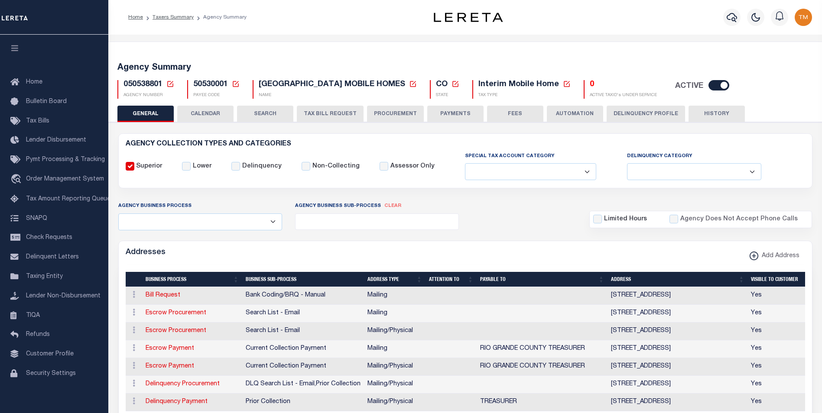
click at [169, 84] on icon at bounding box center [170, 84] width 8 height 8
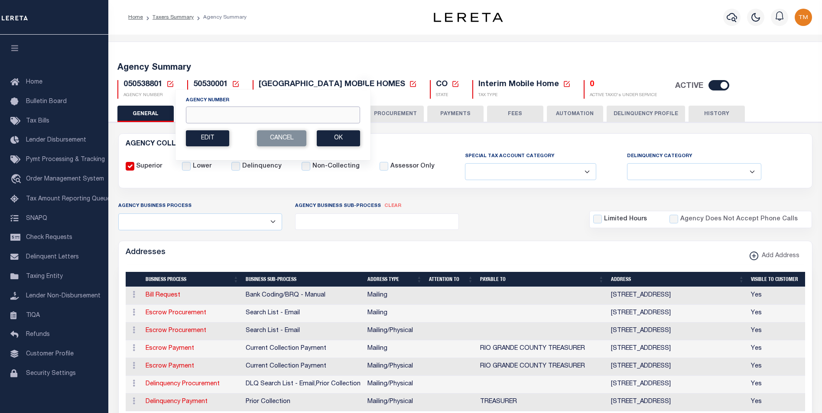
click at [225, 117] on input "Agency Number" at bounding box center [273, 115] width 174 height 17
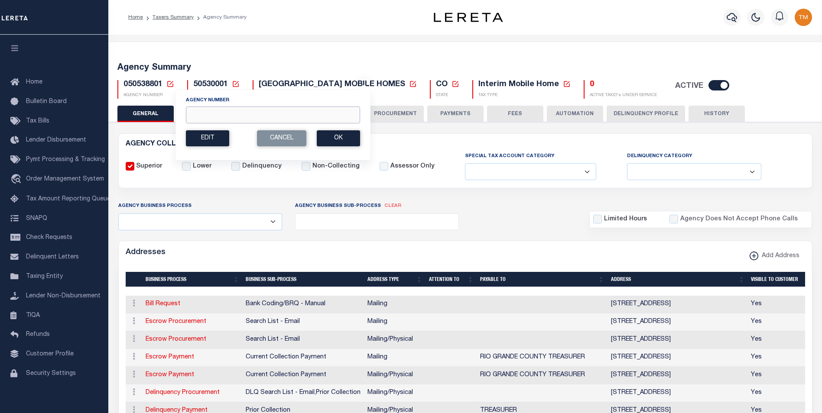
paste input "210390201"
type input "210390201"
click at [344, 139] on button "Ok" at bounding box center [338, 138] width 43 height 16
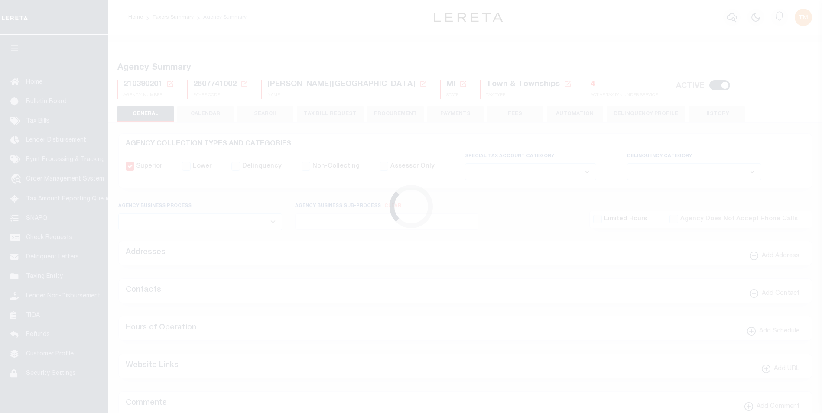
select select
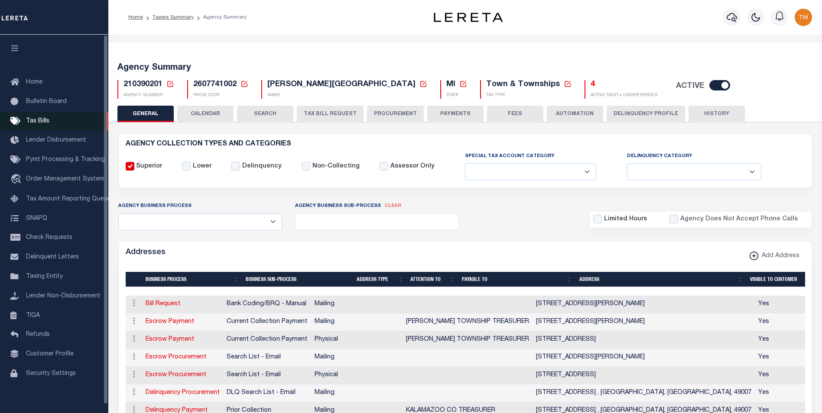
click at [40, 122] on span "Tax Bills" at bounding box center [37, 121] width 23 height 6
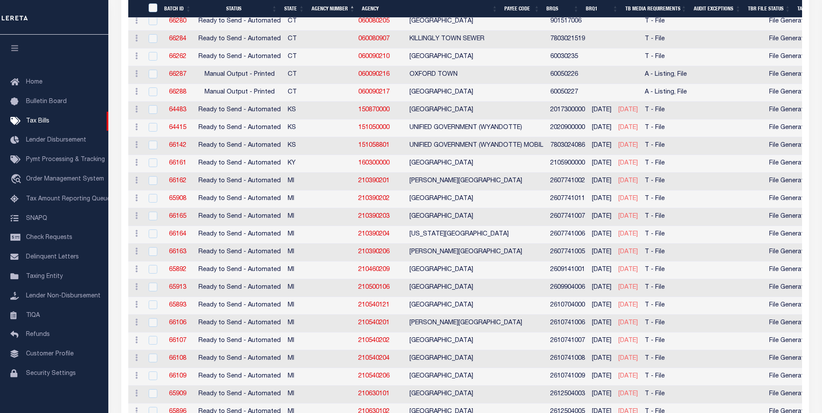
scroll to position [477, 0]
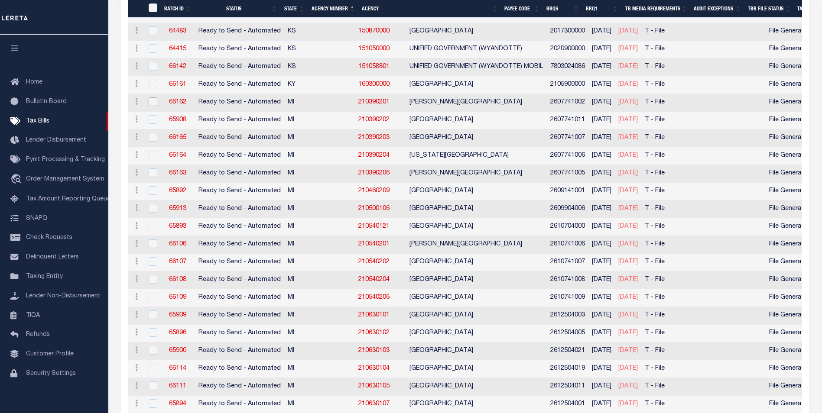
click at [153, 106] on input "checkbox" at bounding box center [153, 101] width 9 height 9
checkbox input "true"
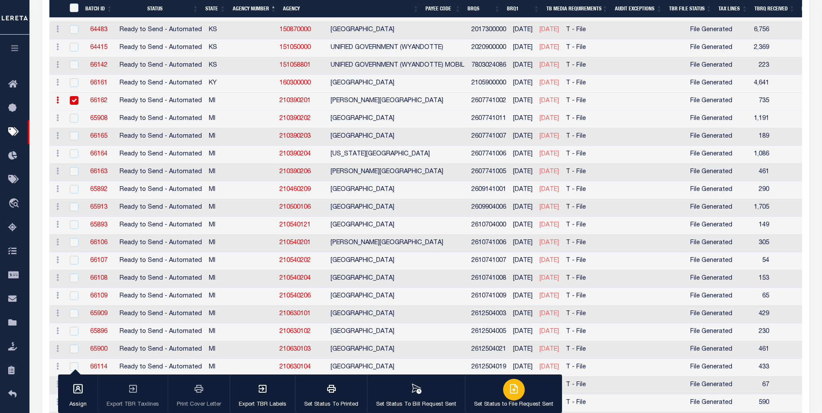
click at [514, 404] on p "Set Status to File Request Sent" at bounding box center [513, 405] width 79 height 9
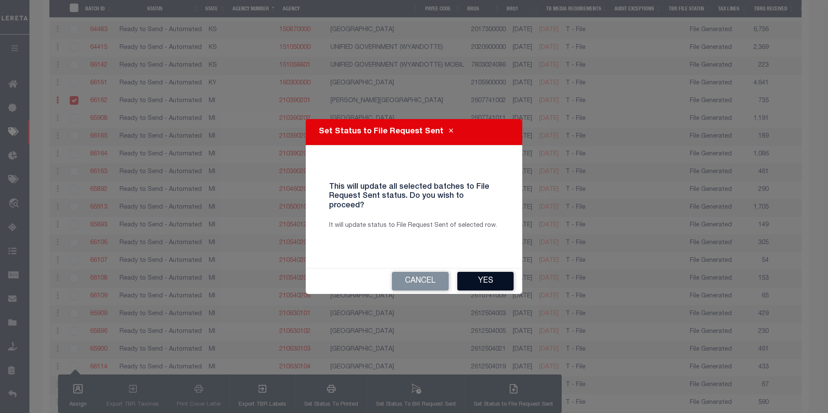
drag, startPoint x: 476, startPoint y: 270, endPoint x: 175, endPoint y: 132, distance: 330.9
click at [476, 272] on button "Yes" at bounding box center [485, 281] width 56 height 19
